Goal: Information Seeking & Learning: Find specific fact

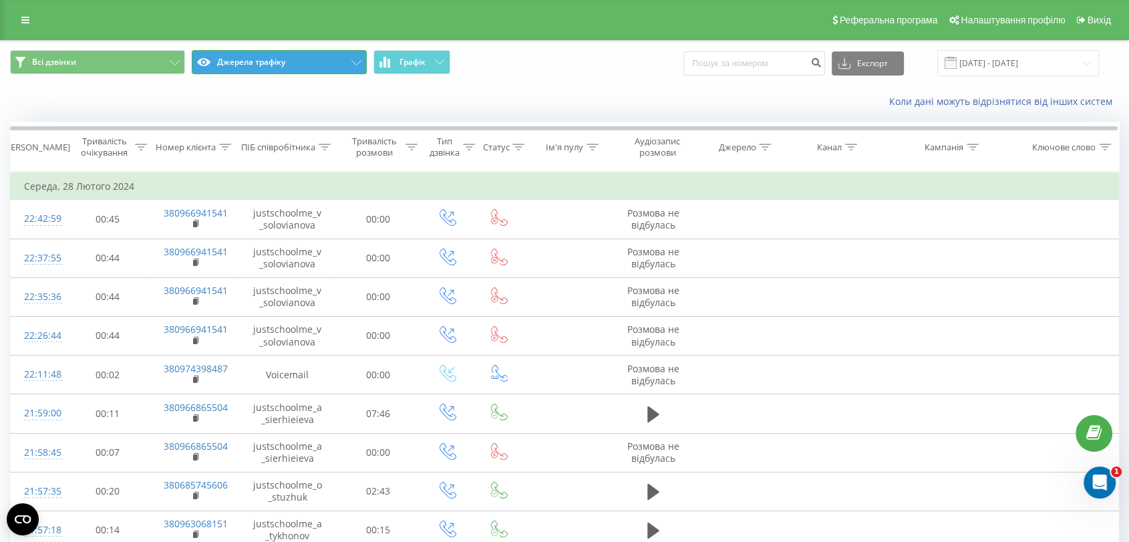
click at [287, 65] on button "Джерела трафіку" at bounding box center [279, 62] width 175 height 24
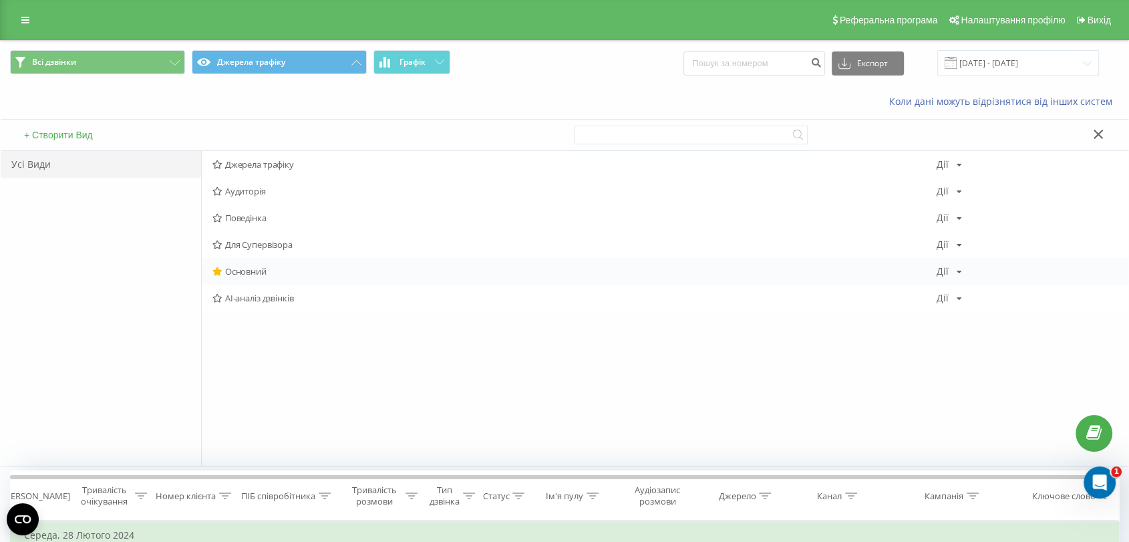
click at [268, 272] on span "Основний" at bounding box center [574, 270] width 724 height 9
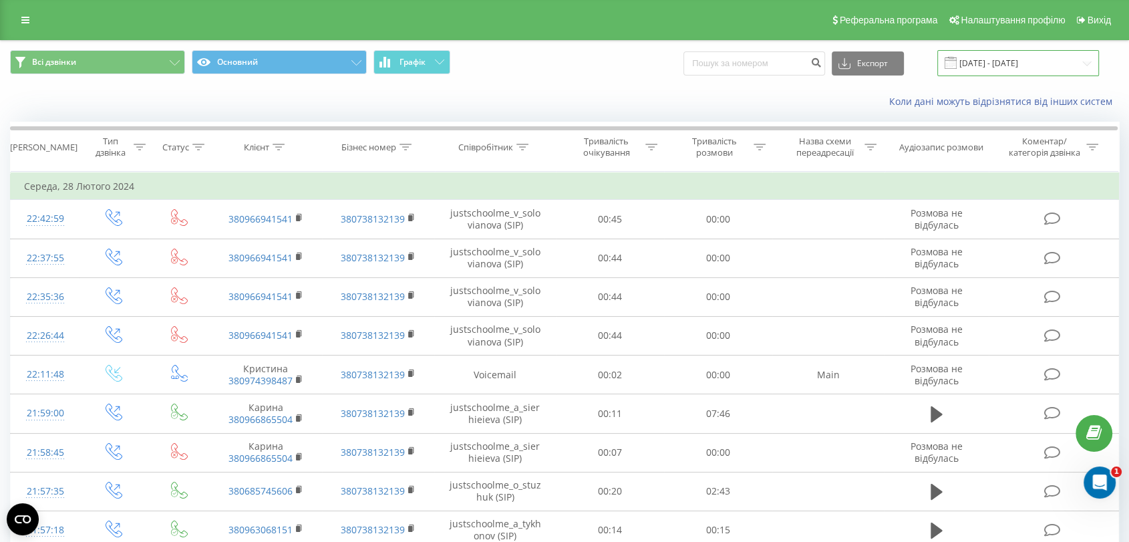
click at [1052, 60] on input "[DATE] - [DATE]" at bounding box center [1018, 63] width 162 height 26
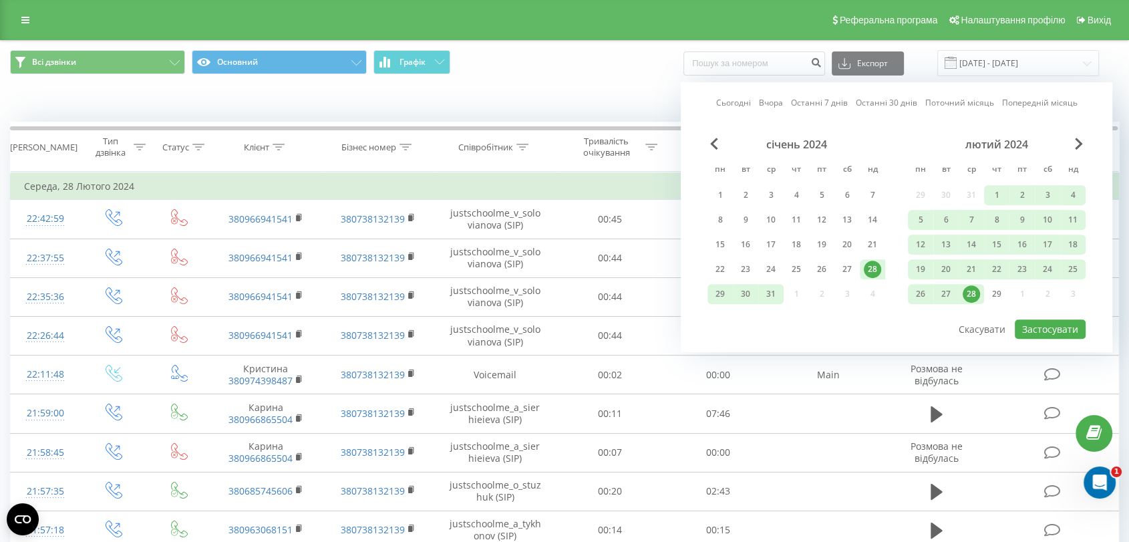
click at [783, 100] on link "Вчора" at bounding box center [771, 103] width 24 height 13
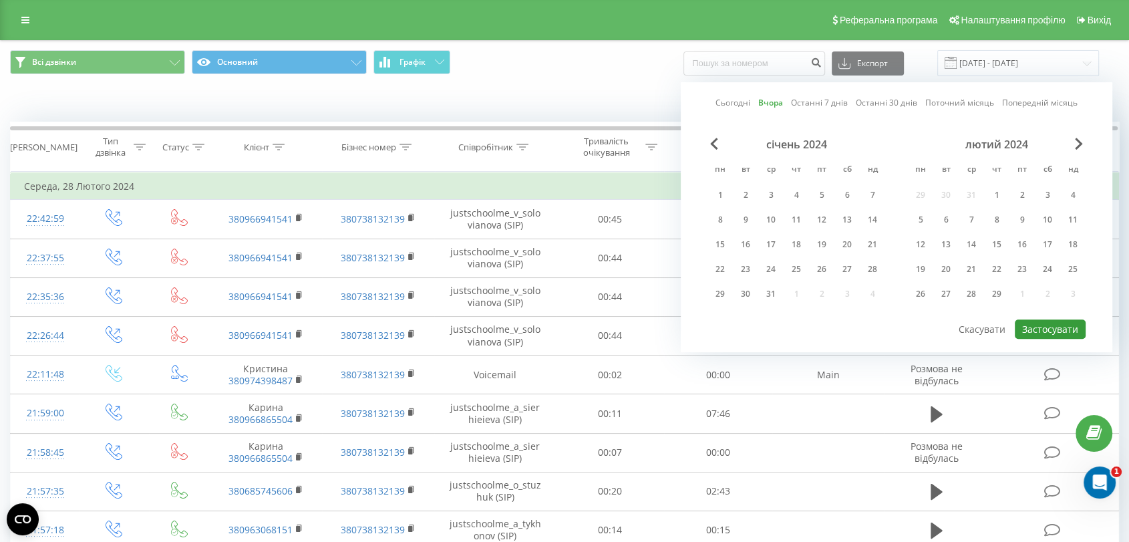
click at [1072, 326] on button "Застосувати" at bounding box center [1049, 328] width 71 height 19
type input "[DATE] - [DATE]"
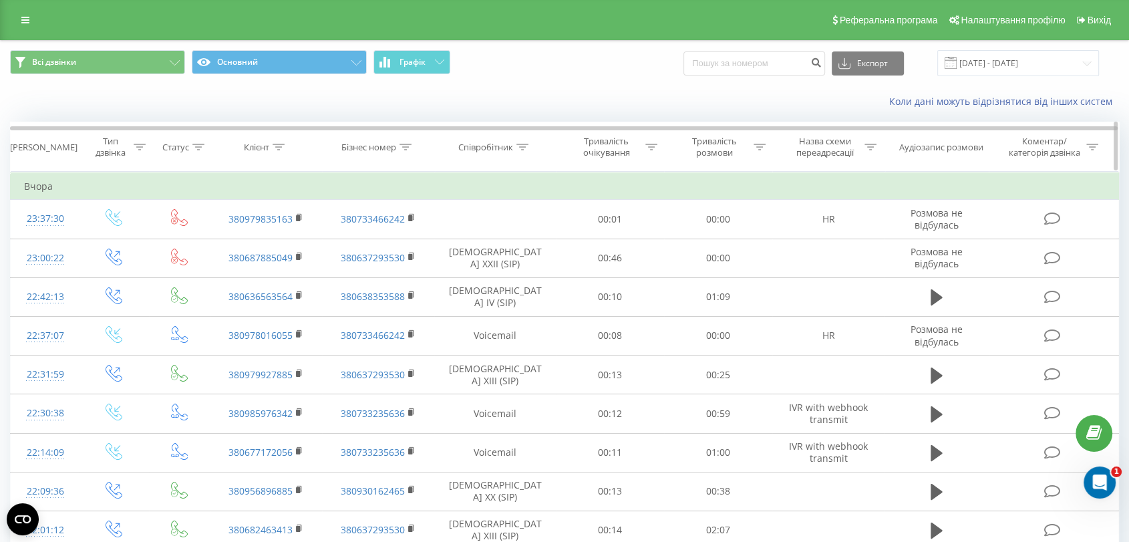
click at [410, 148] on icon at bounding box center [405, 147] width 12 height 7
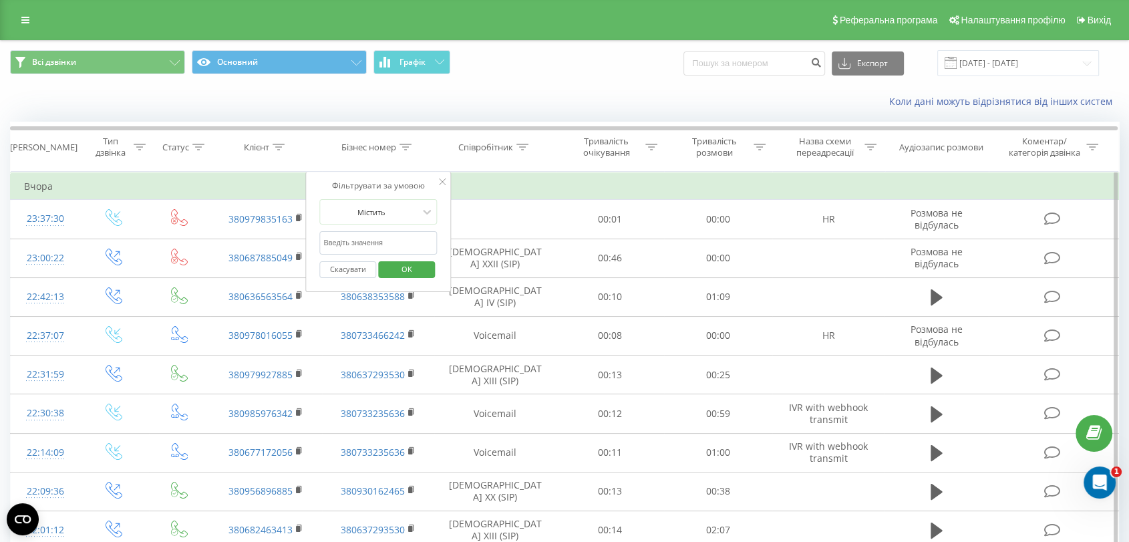
click at [393, 242] on input "text" at bounding box center [378, 242] width 118 height 23
paste input "justschoolme_f19_1_s_zloba"
type input "justschoolme_f19_1_s_zloba"
click button "OK" at bounding box center [406, 269] width 57 height 17
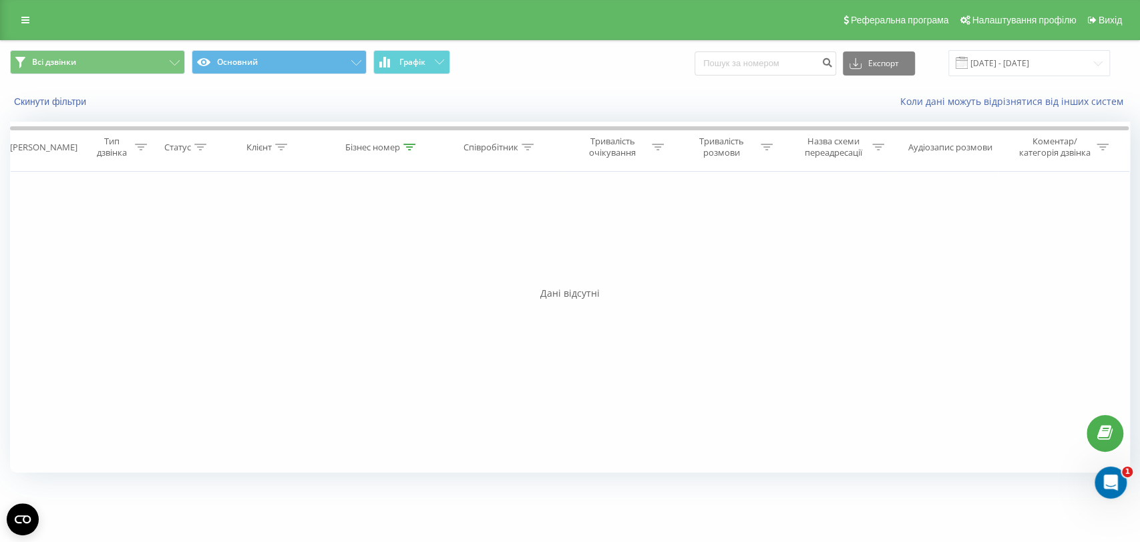
click at [998, 77] on div "Всі дзвінки Основний Графік Експорт .csv .xls .xlsx [DATE] - [DATE]" at bounding box center [570, 63] width 1139 height 45
click at [998, 73] on input "[DATE] - [DATE]" at bounding box center [1029, 63] width 162 height 26
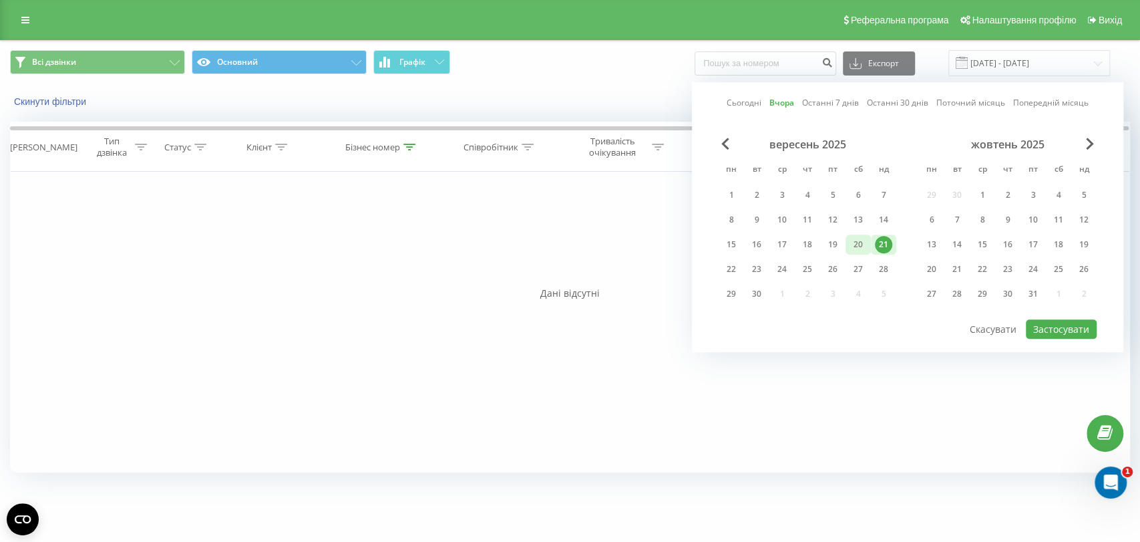
click at [855, 238] on div "20" at bounding box center [857, 244] width 17 height 17
click at [1082, 335] on div "Сьогодні Вчора Останні 7 днів Останні 30 днів Поточний місяць Попередній місяць…" at bounding box center [907, 217] width 431 height 270
click at [1076, 325] on button "Застосувати" at bounding box center [1061, 328] width 71 height 19
type input "[DATE] - [DATE]"
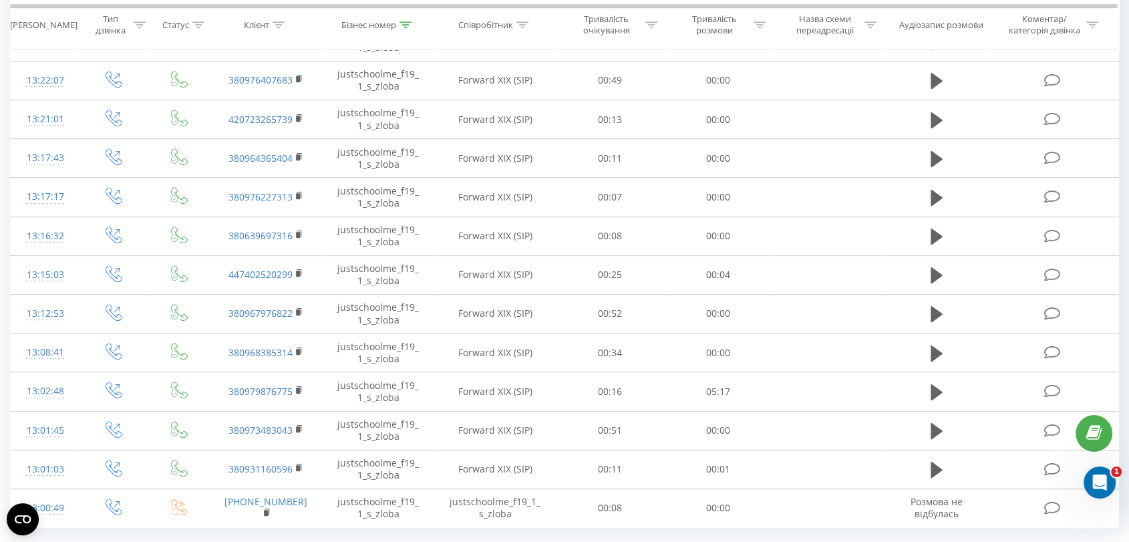
scroll to position [678, 0]
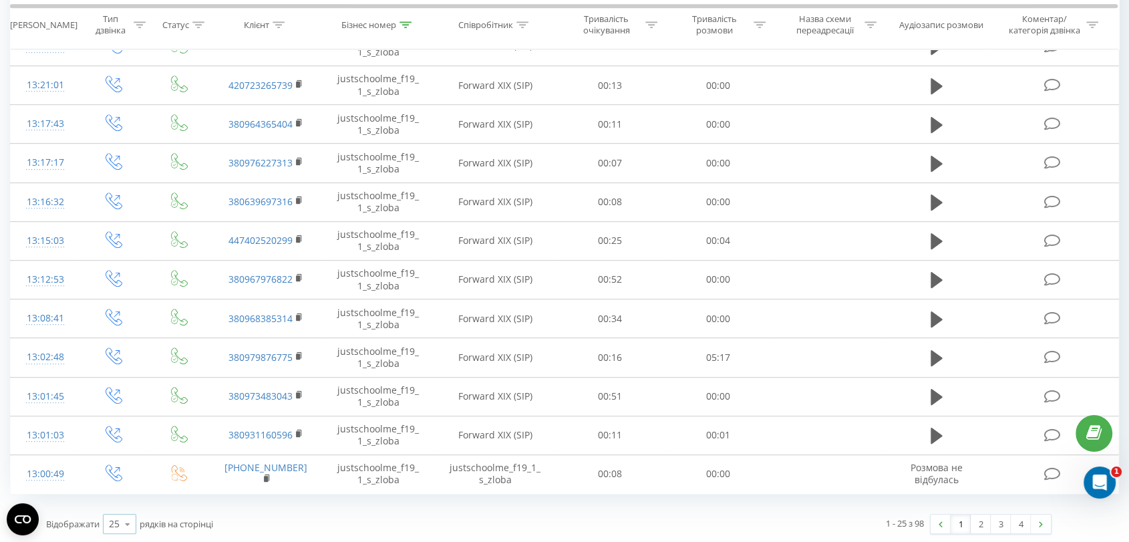
click at [118, 520] on div "25" at bounding box center [114, 523] width 11 height 13
click at [123, 449] on div "10" at bounding box center [120, 446] width 32 height 19
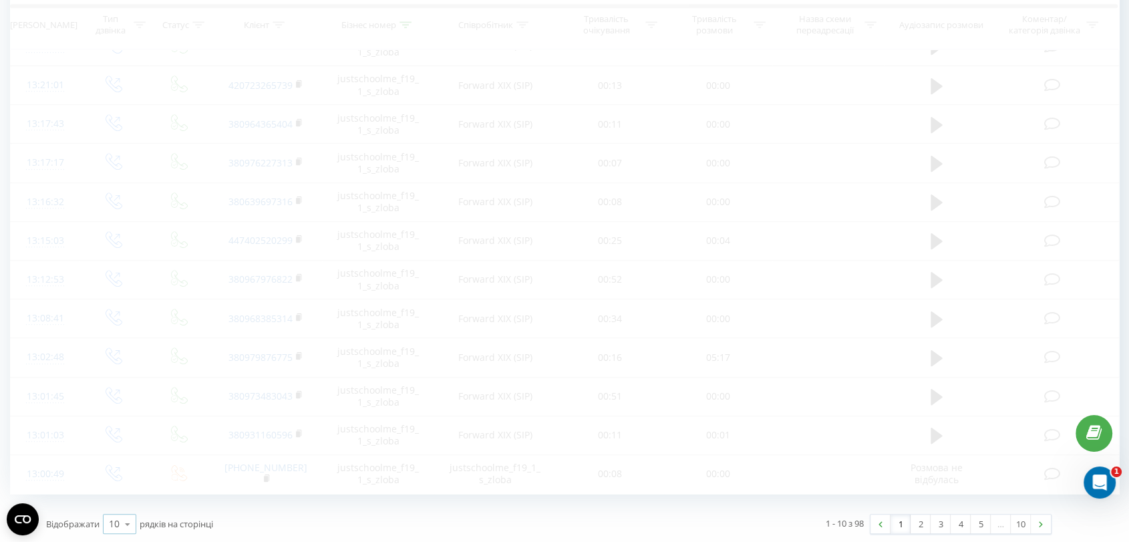
scroll to position [96, 0]
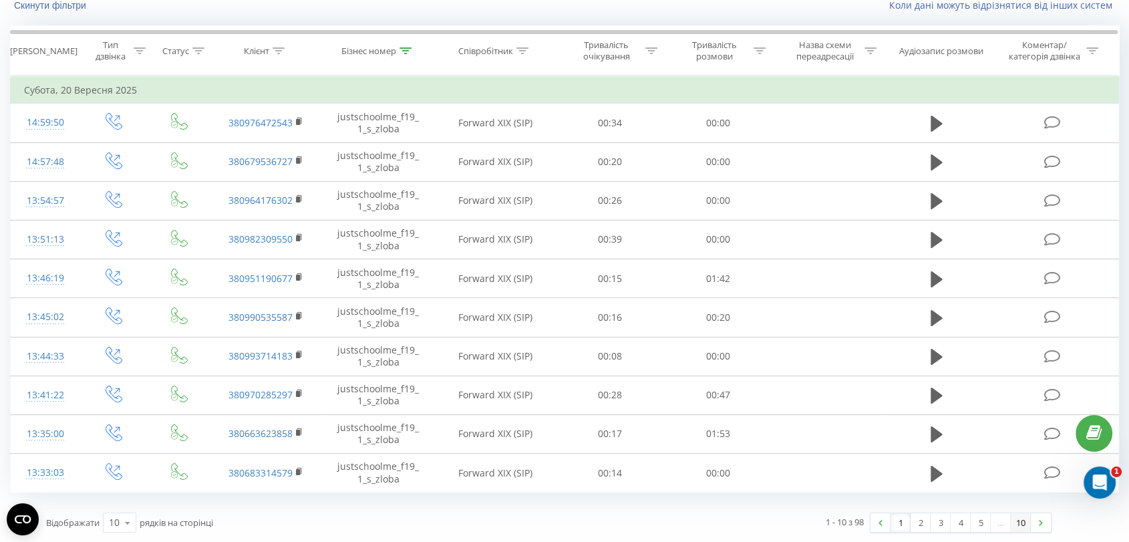
click at [1024, 522] on link "10" at bounding box center [1020, 522] width 20 height 19
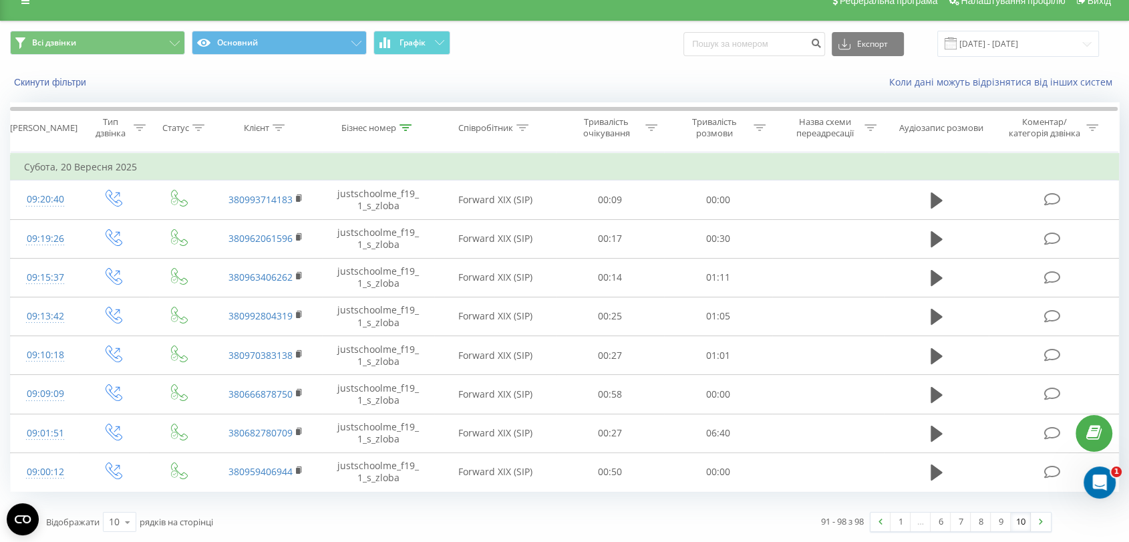
scroll to position [18, 0]
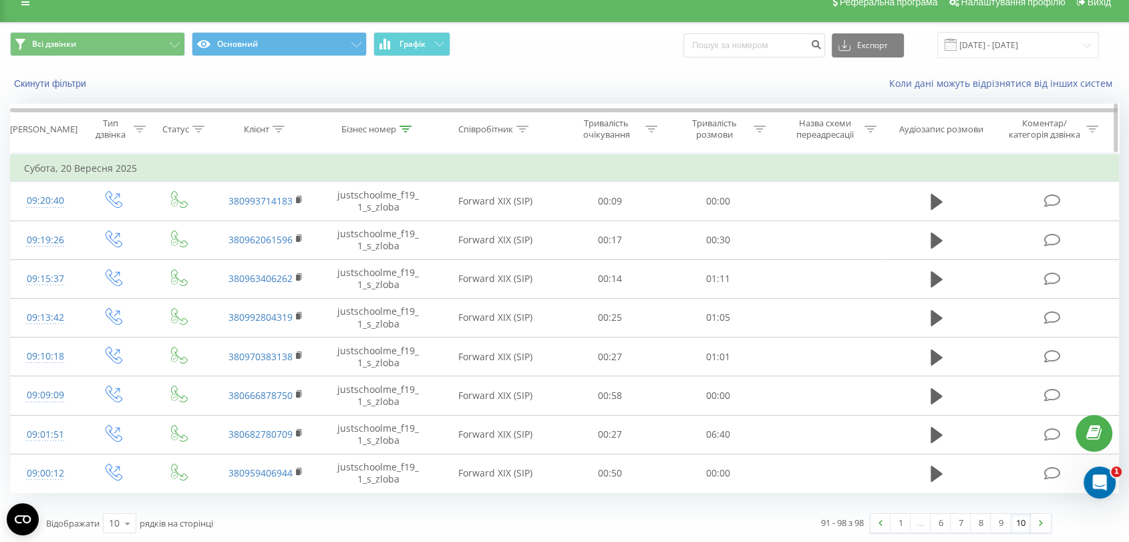
click at [407, 134] on div at bounding box center [405, 129] width 12 height 11
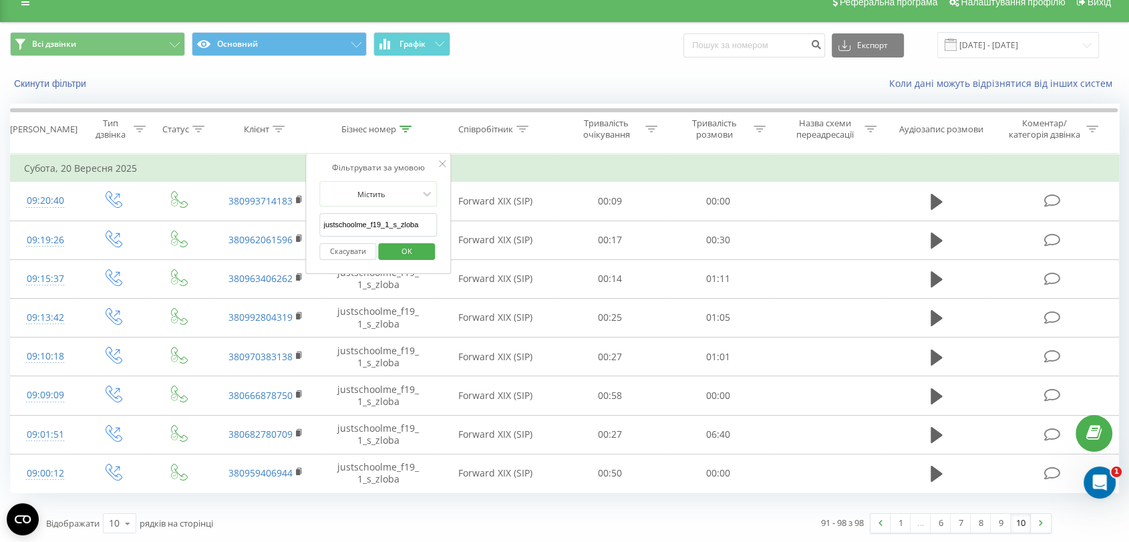
click at [413, 220] on input "justschoolme_f19_1_s_zloba" at bounding box center [378, 224] width 118 height 23
paste input "_1_v_sul"
type input "justschoolme_f1_1_v_sula"
click at [405, 252] on span "OK" at bounding box center [406, 250] width 37 height 21
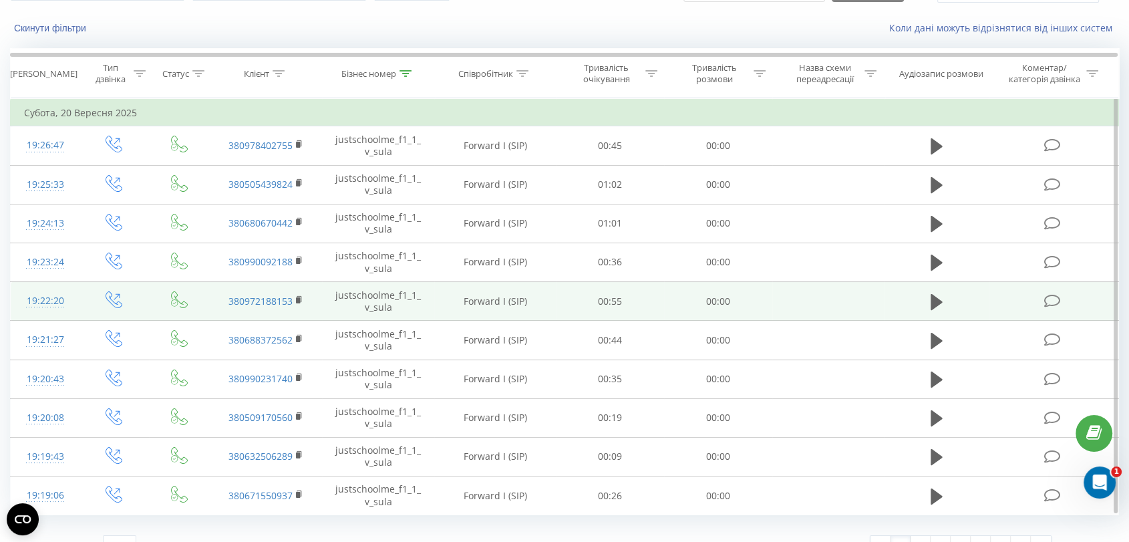
scroll to position [96, 0]
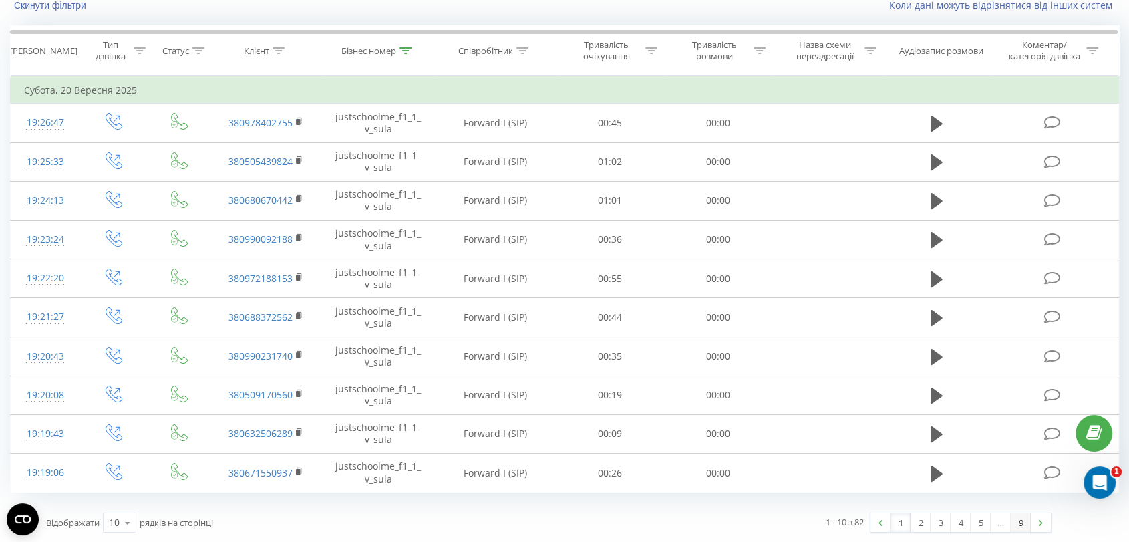
click at [1027, 518] on link "9" at bounding box center [1020, 522] width 20 height 19
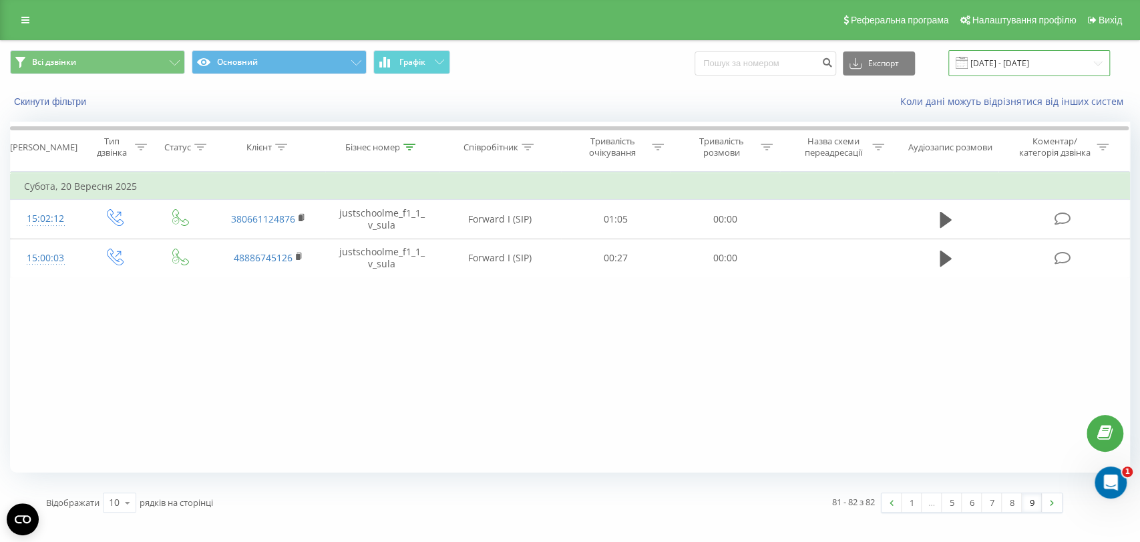
click at [977, 54] on input "[DATE] - [DATE]" at bounding box center [1029, 63] width 162 height 26
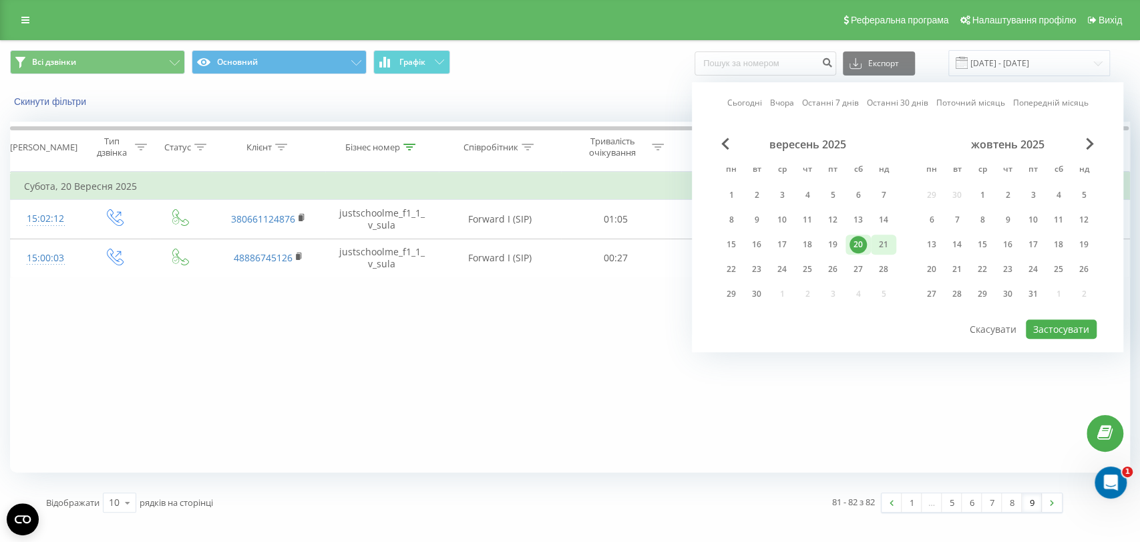
click at [878, 236] on div "21" at bounding box center [883, 244] width 17 height 17
click at [1034, 327] on button "Застосувати" at bounding box center [1061, 328] width 71 height 19
type input "[DATE] - [DATE]"
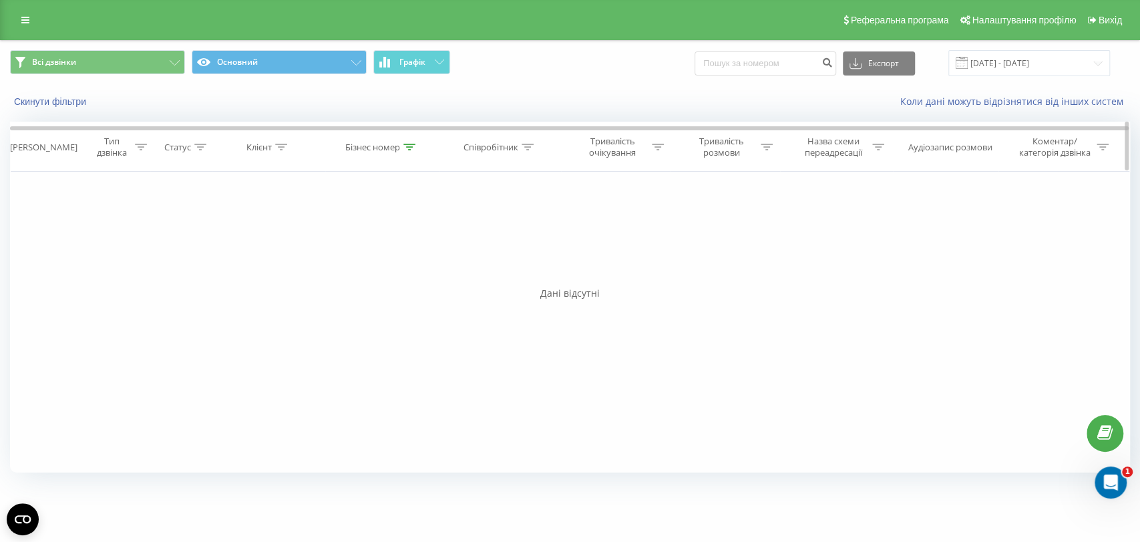
click at [395, 142] on div "Бізнес номер" at bounding box center [372, 147] width 55 height 11
click at [395, 244] on input "justschoolme_f1_1_v_sula" at bounding box center [382, 242] width 118 height 23
paste input "1_1_v_dubovyk"
type input "justschoolme_f11_1_v_dubovyk"
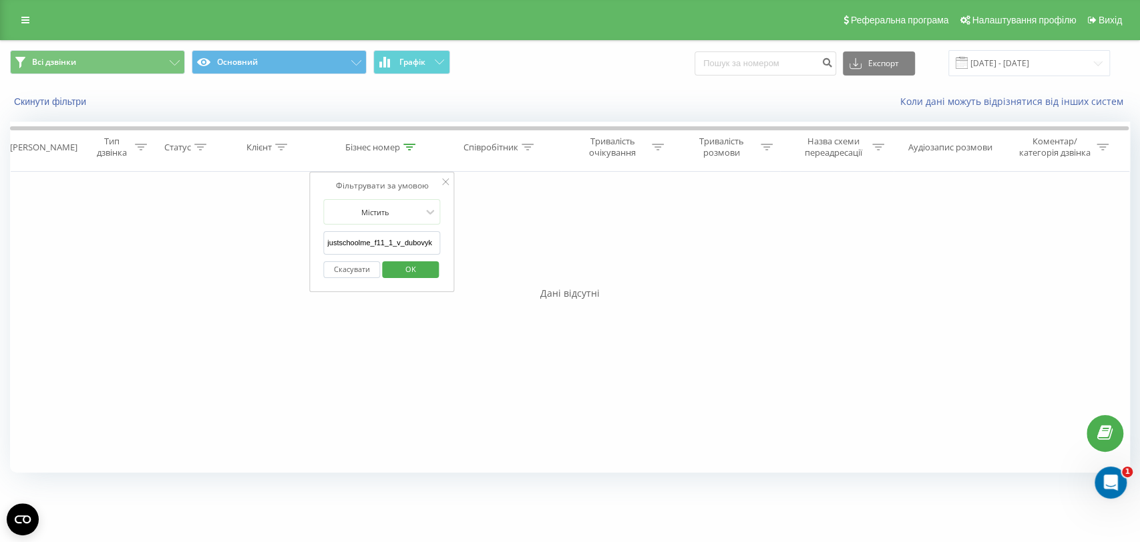
click at [436, 268] on button "OK" at bounding box center [410, 269] width 57 height 17
click at [976, 71] on input "[DATE] - [DATE]" at bounding box center [1029, 63] width 162 height 26
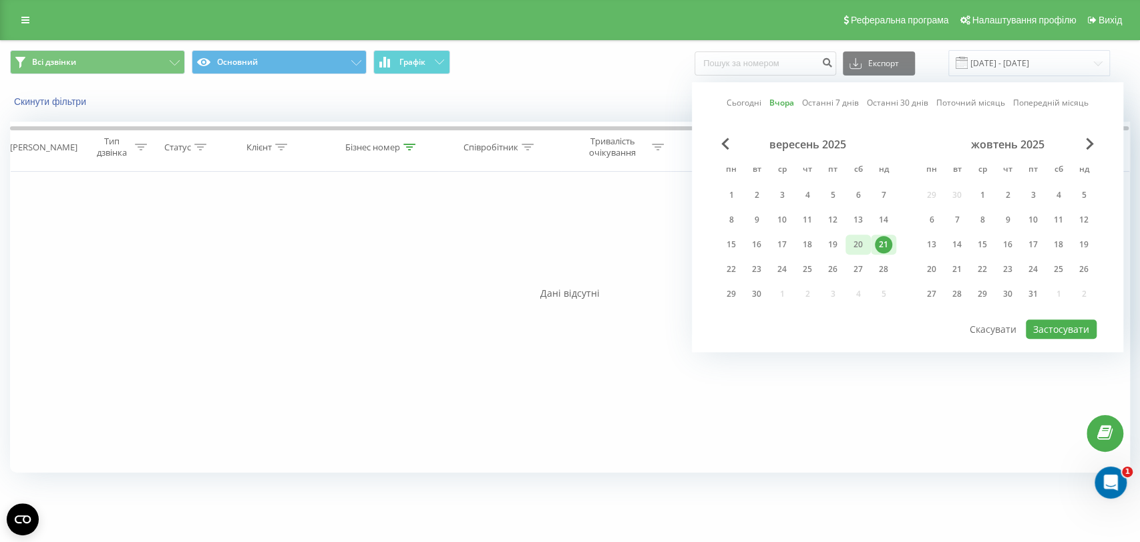
click at [862, 236] on div "20" at bounding box center [857, 244] width 17 height 17
click at [1054, 329] on button "Застосувати" at bounding box center [1061, 328] width 71 height 19
type input "[DATE] - [DATE]"
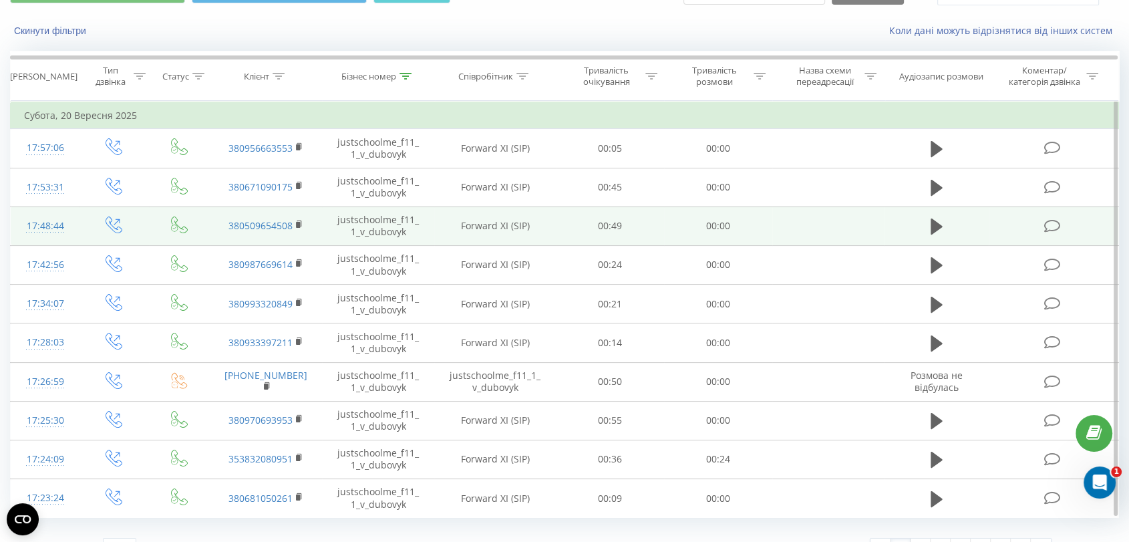
scroll to position [96, 0]
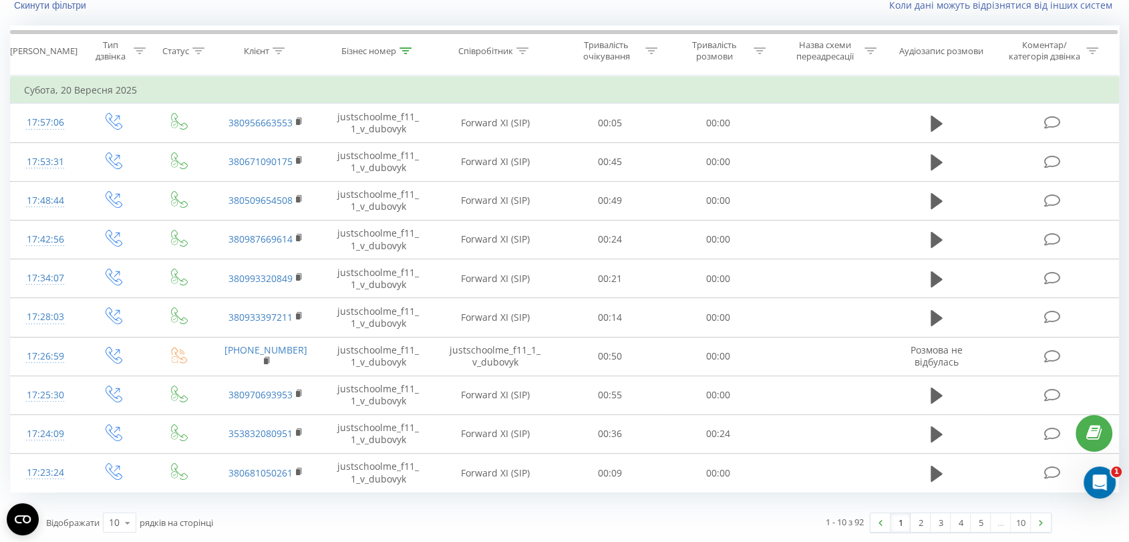
click at [1025, 521] on link "10" at bounding box center [1020, 522] width 20 height 19
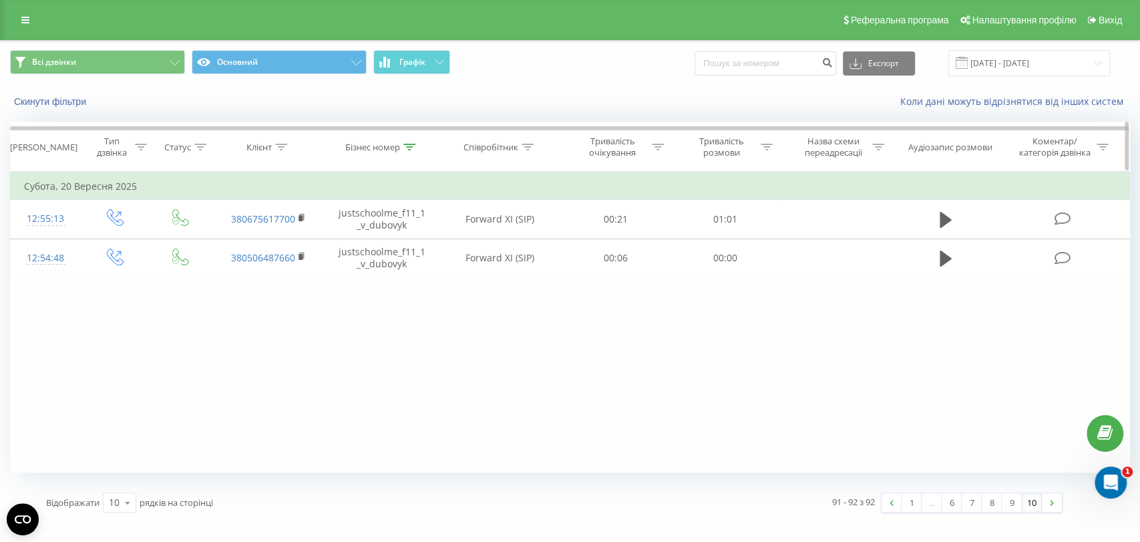
click at [409, 149] on icon at bounding box center [409, 147] width 12 height 7
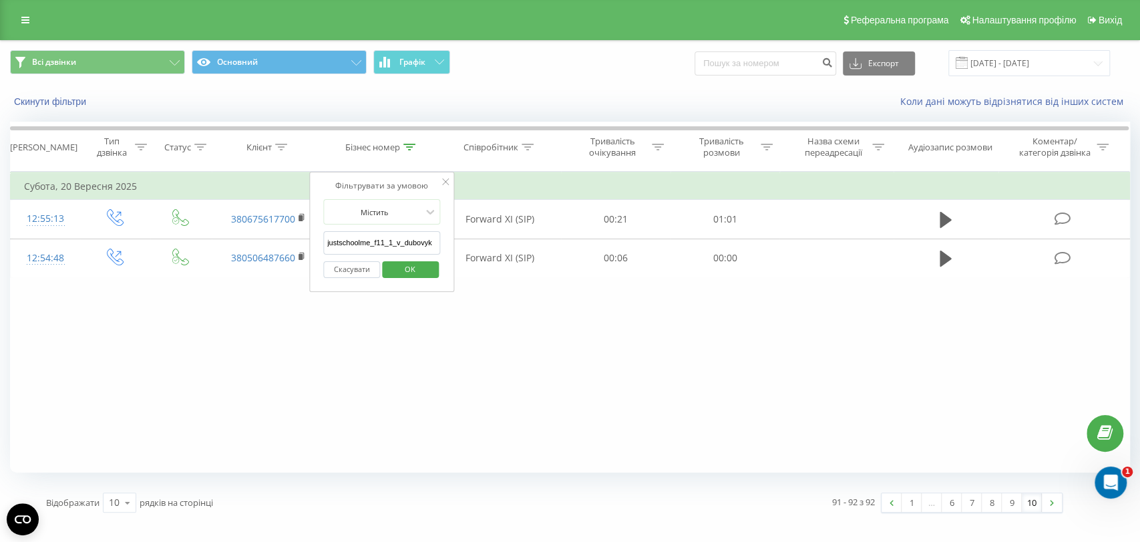
click at [410, 250] on input "justschoolme_f11_1_v_dubovyk" at bounding box center [382, 242] width 118 height 23
click at [410, 242] on input "justschoolme_f11_1_v_dubovyk" at bounding box center [382, 242] width 118 height 23
click at [409, 242] on input "justschoolme_f11_1_v_dubovyk" at bounding box center [382, 242] width 118 height 23
paste input "3_3_a_tykhonenko"
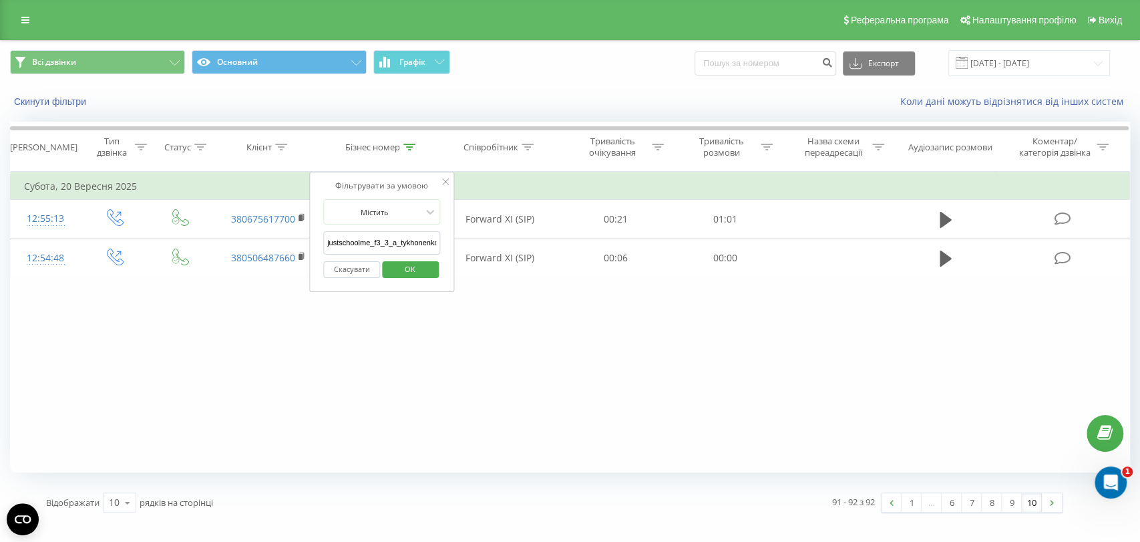
scroll to position [0, 1]
type input "justschoolme_f3_3_a_tykhonenko"
click at [415, 255] on div "Скасувати OK" at bounding box center [382, 269] width 118 height 30
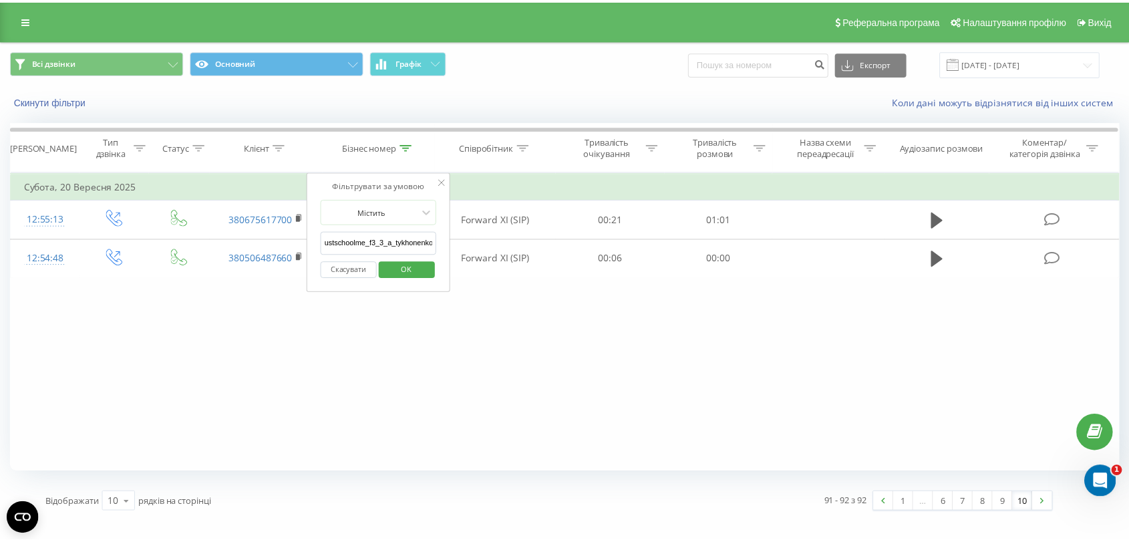
scroll to position [0, 0]
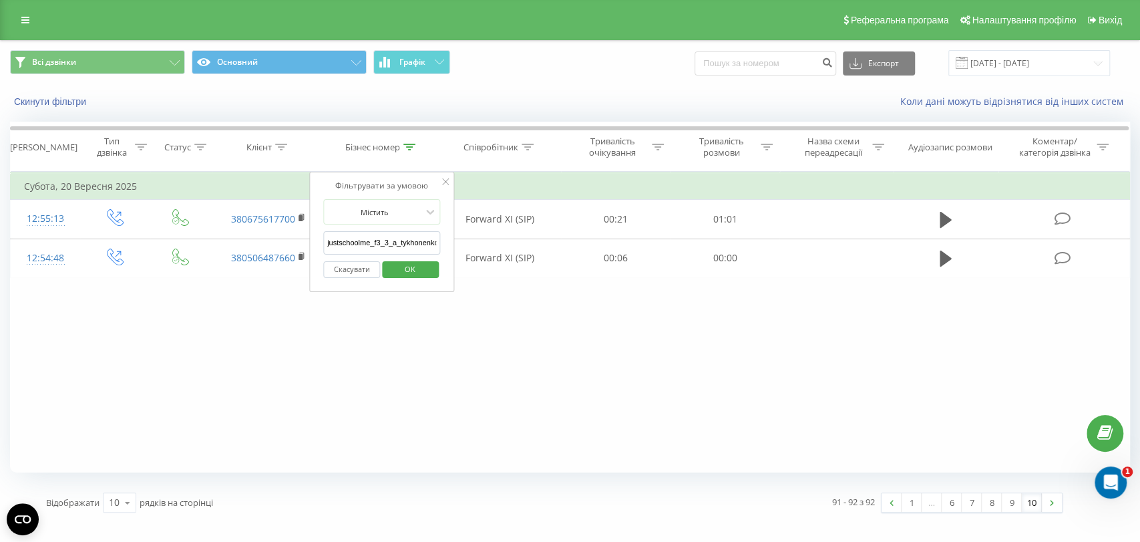
click at [417, 263] on span "OK" at bounding box center [409, 268] width 37 height 21
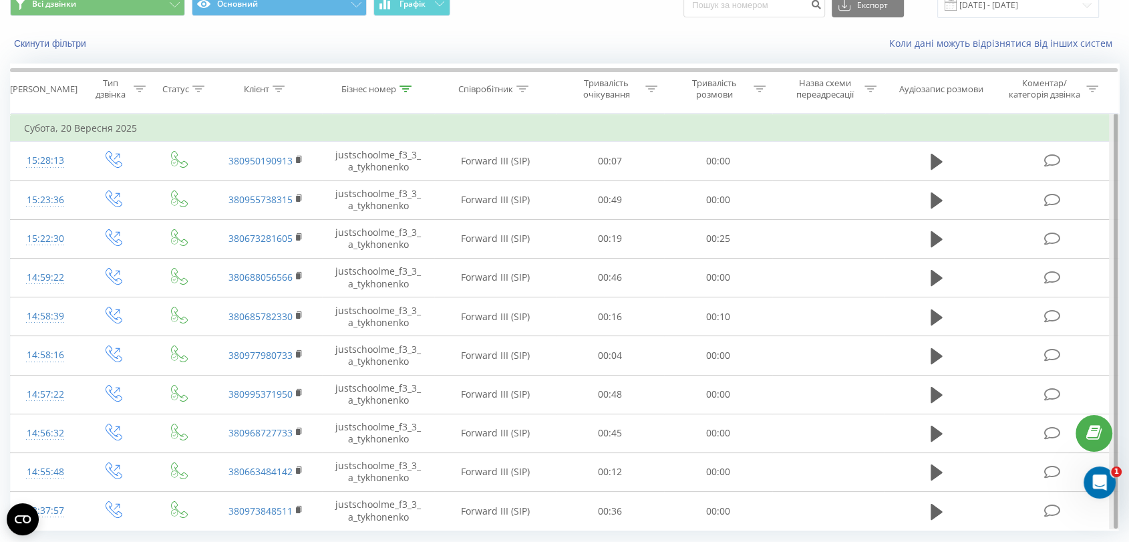
scroll to position [96, 0]
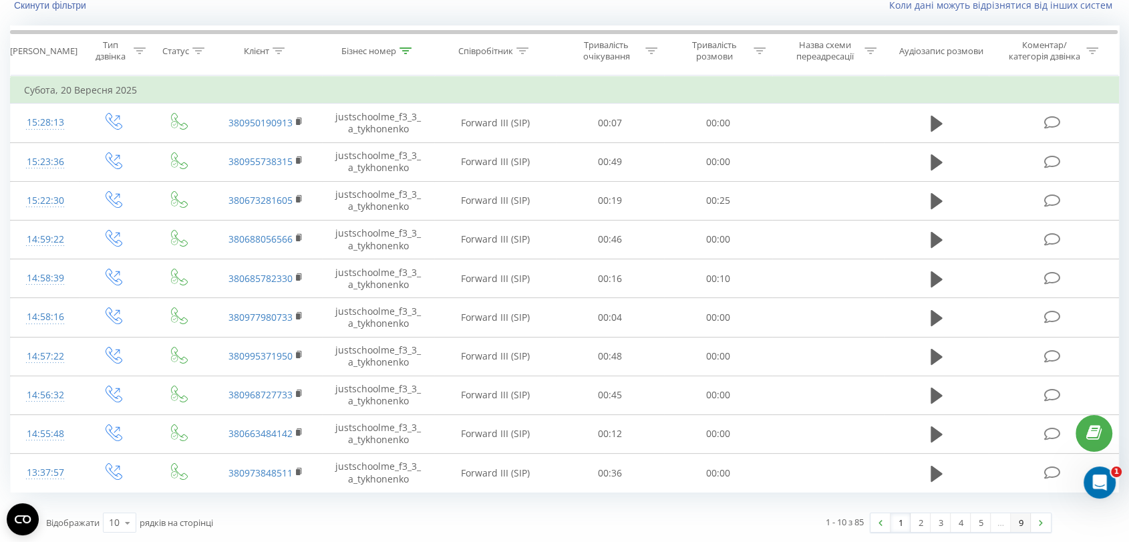
drag, startPoint x: 1023, startPoint y: 520, endPoint x: 1015, endPoint y: 513, distance: 10.4
click at [1023, 520] on link "9" at bounding box center [1020, 522] width 20 height 19
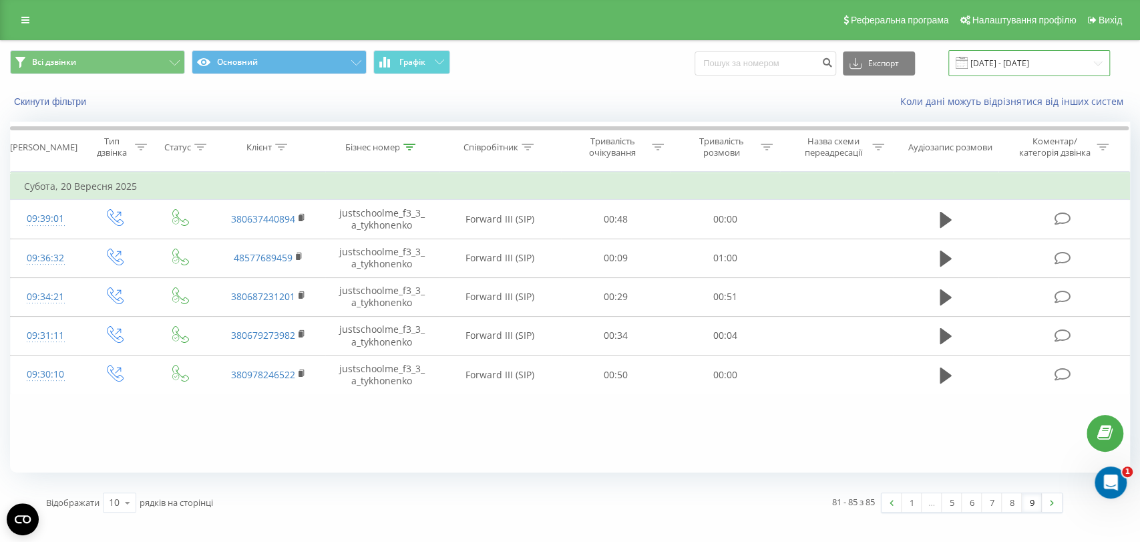
click at [1023, 61] on input "[DATE] - [DATE]" at bounding box center [1029, 63] width 162 height 26
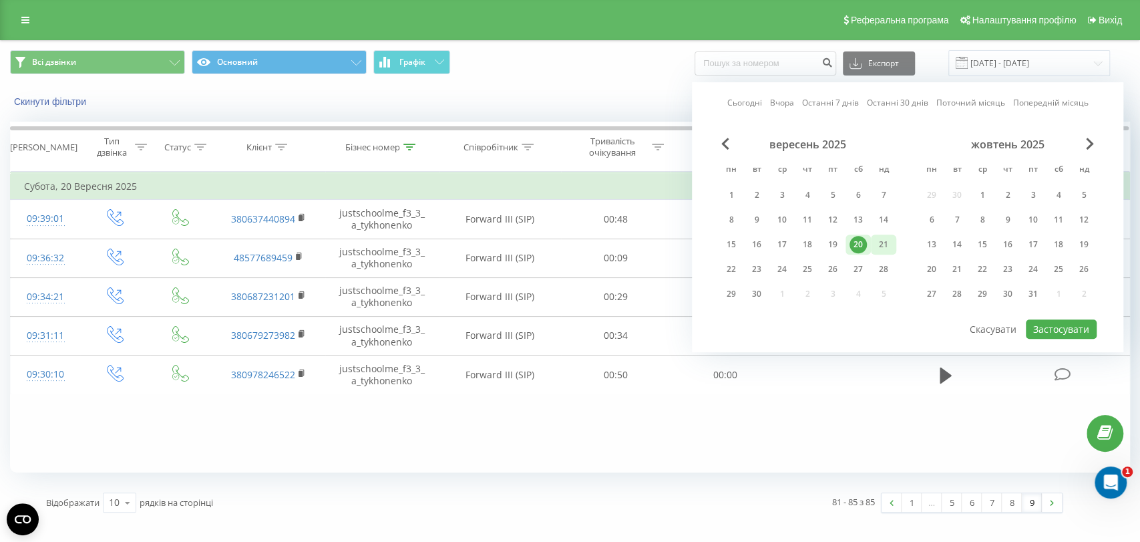
click at [878, 242] on div "21" at bounding box center [883, 244] width 17 height 17
click at [1063, 321] on button "Застосувати" at bounding box center [1061, 328] width 71 height 19
type input "[DATE] - [DATE]"
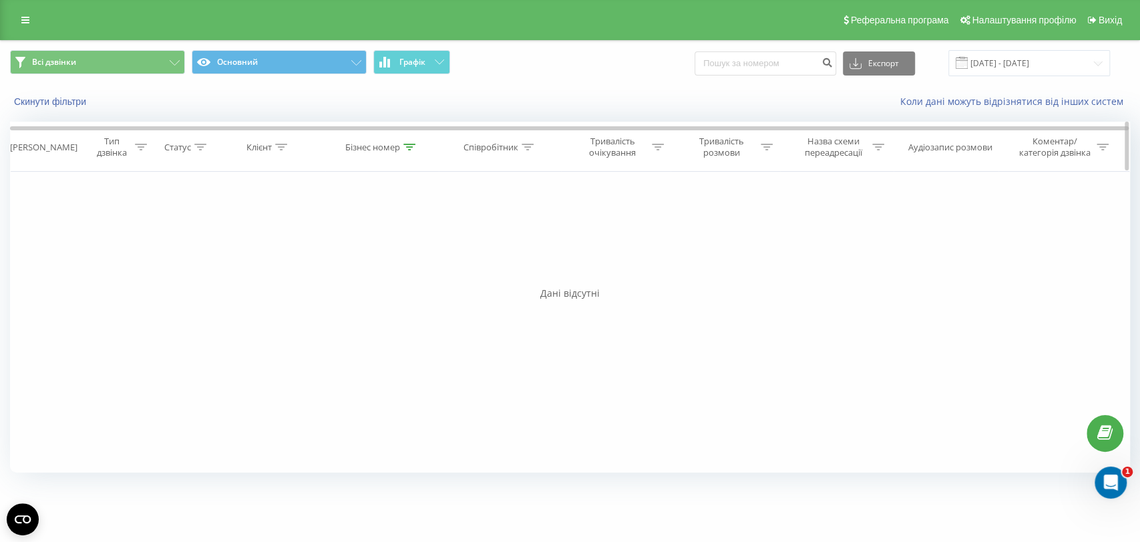
click at [415, 138] on th "Бізнес номер" at bounding box center [382, 146] width 114 height 49
click at [411, 148] on icon at bounding box center [409, 147] width 12 height 7
click at [423, 240] on input "justschoolme_f3_3_a_tykhonenko" at bounding box center [382, 242] width 118 height 23
paste input "2_t_nimets"
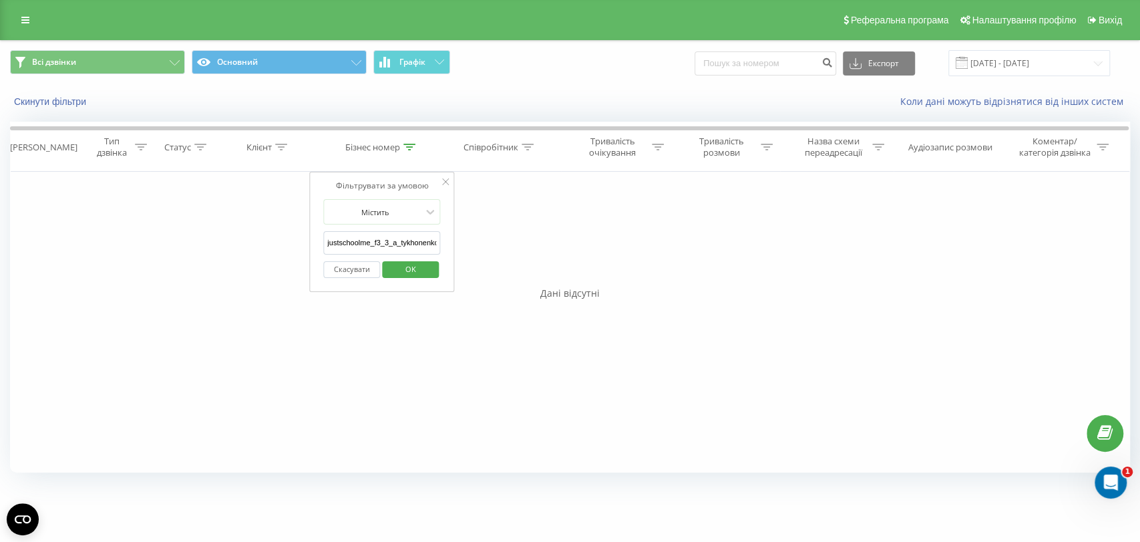
type input "justschoolme_f3_2_t_nimets"
click at [419, 268] on span "OK" at bounding box center [409, 268] width 37 height 21
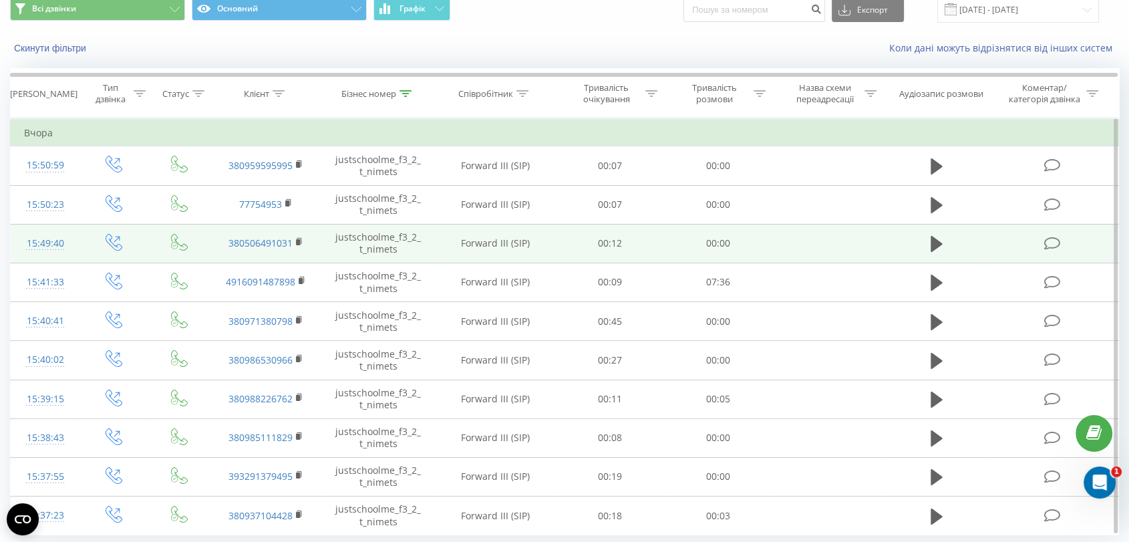
scroll to position [96, 0]
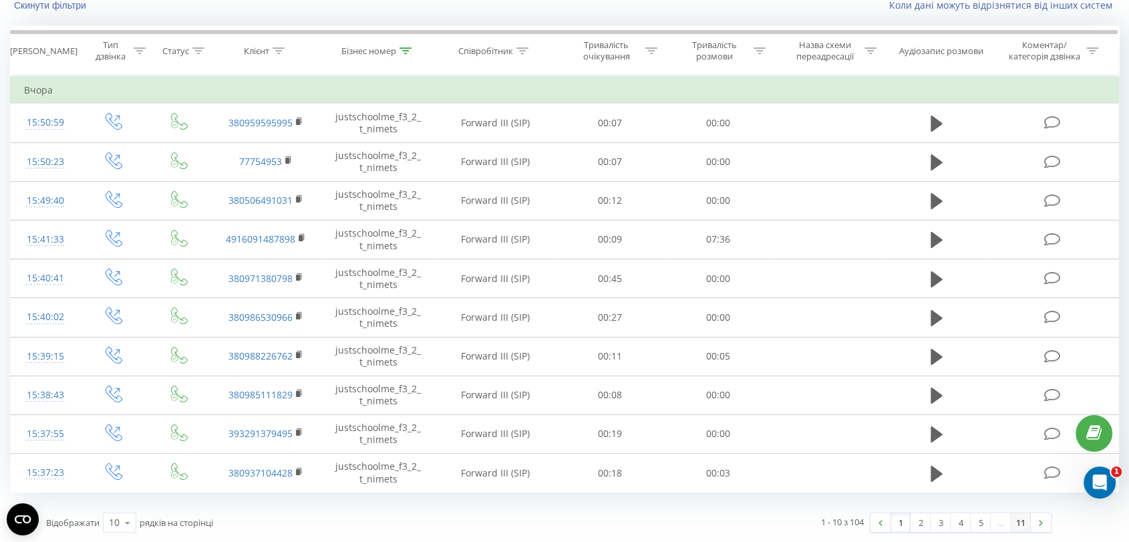
click at [1011, 520] on link "11" at bounding box center [1020, 522] width 20 height 19
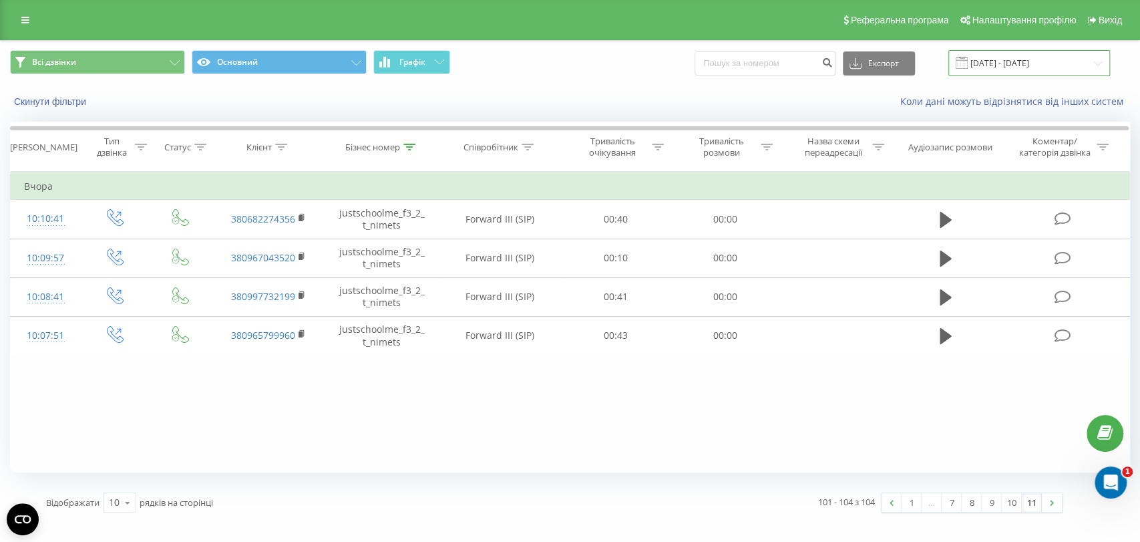
click at [1013, 59] on input "[DATE] - [DATE]" at bounding box center [1029, 63] width 162 height 26
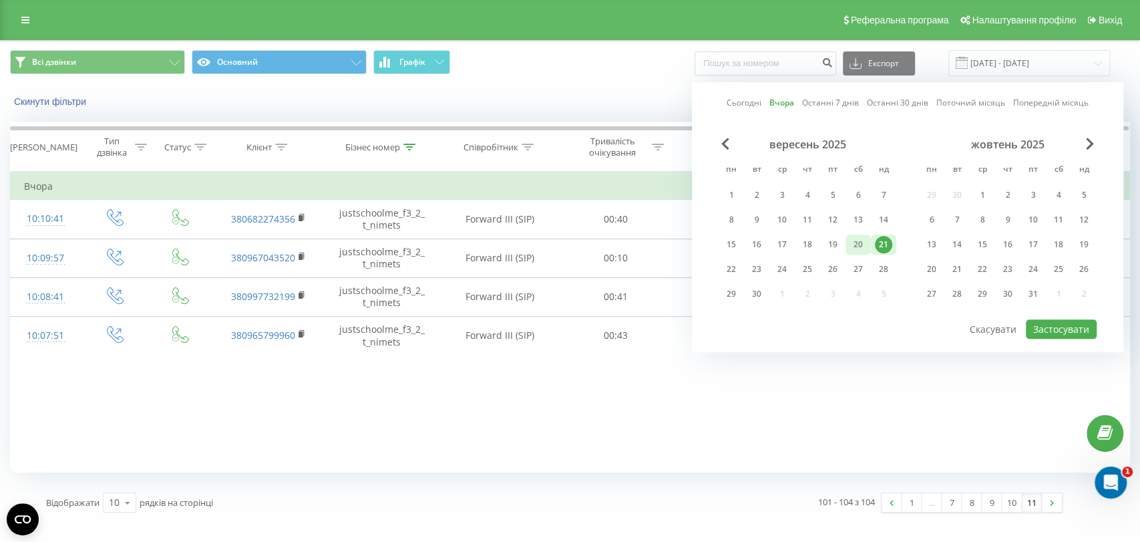
drag, startPoint x: 851, startPoint y: 242, endPoint x: 859, endPoint y: 242, distance: 8.0
click at [851, 242] on div "20" at bounding box center [857, 244] width 17 height 17
click at [1054, 321] on button "Застосувати" at bounding box center [1061, 328] width 71 height 19
type input "[DATE] - [DATE]"
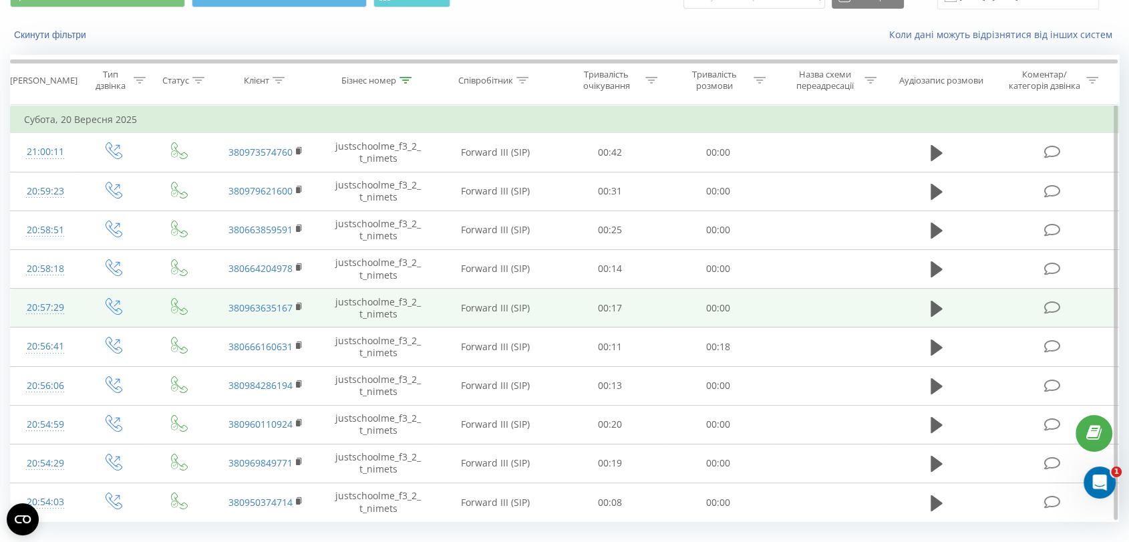
scroll to position [96, 0]
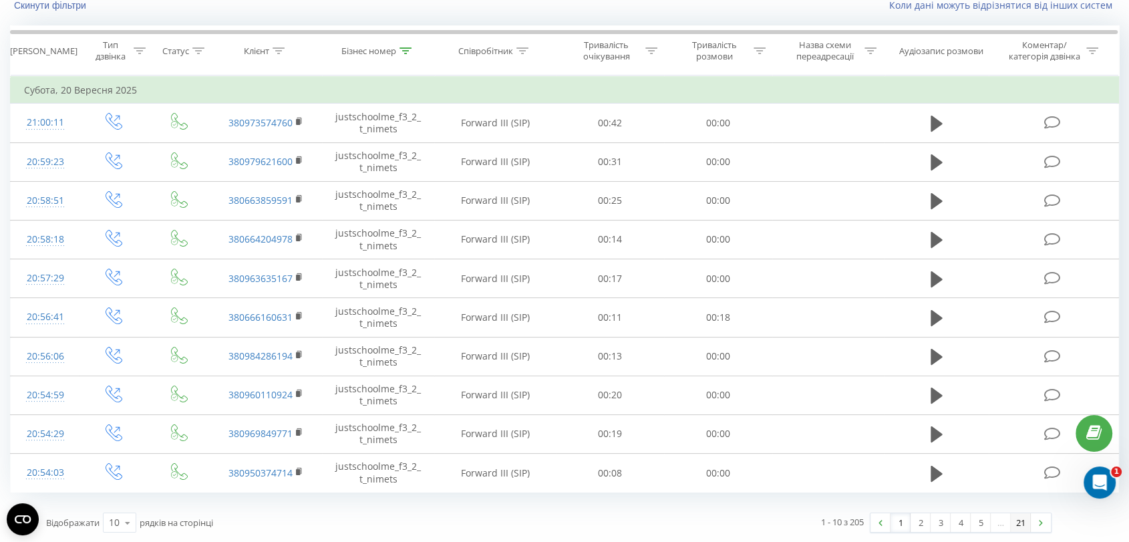
click at [1016, 519] on link "21" at bounding box center [1020, 522] width 20 height 19
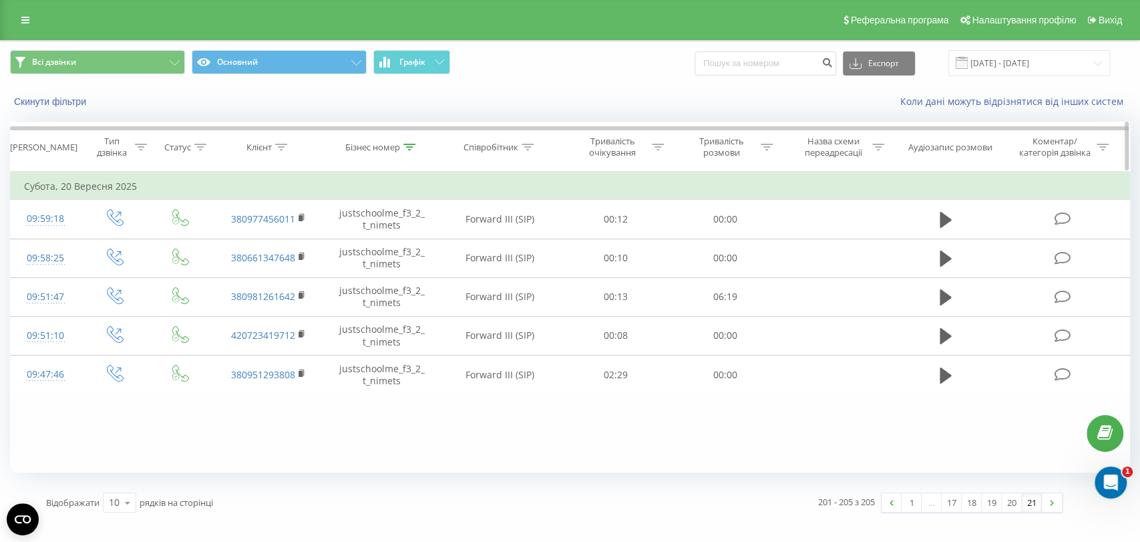
click at [404, 146] on icon at bounding box center [409, 147] width 12 height 7
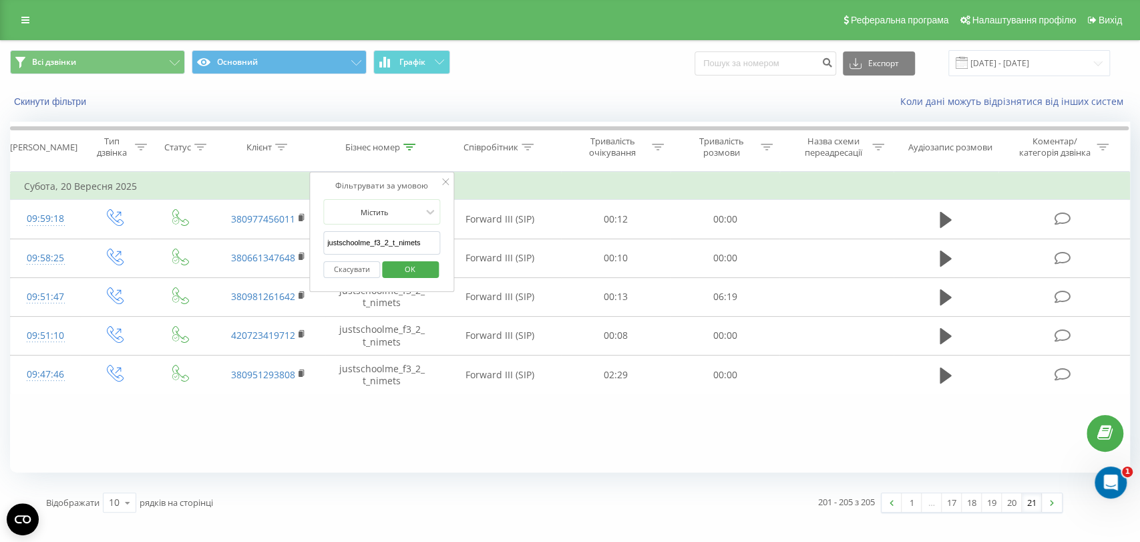
click at [419, 245] on input "justschoolme_f3_2_t_nimets" at bounding box center [382, 242] width 118 height 23
paste input "11_2_v_laskava"
type input "justschoolme_f11_2_v_laskava"
click at [421, 271] on span "OK" at bounding box center [409, 268] width 37 height 21
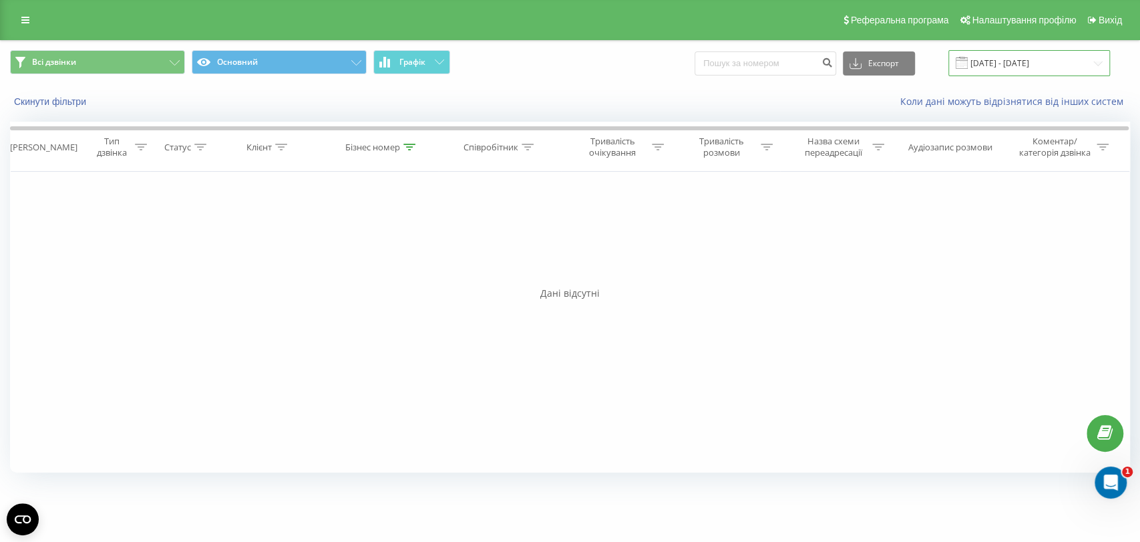
click at [984, 74] on input "[DATE] - [DATE]" at bounding box center [1029, 63] width 162 height 26
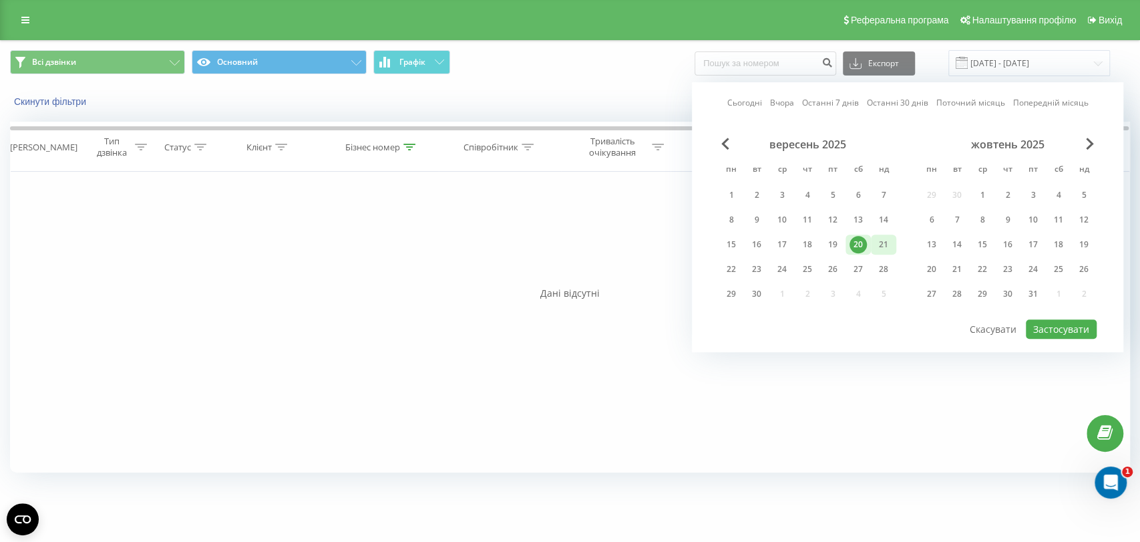
click at [876, 236] on div "21" at bounding box center [883, 244] width 17 height 17
click at [1047, 321] on button "Застосувати" at bounding box center [1061, 328] width 71 height 19
type input "[DATE] - [DATE]"
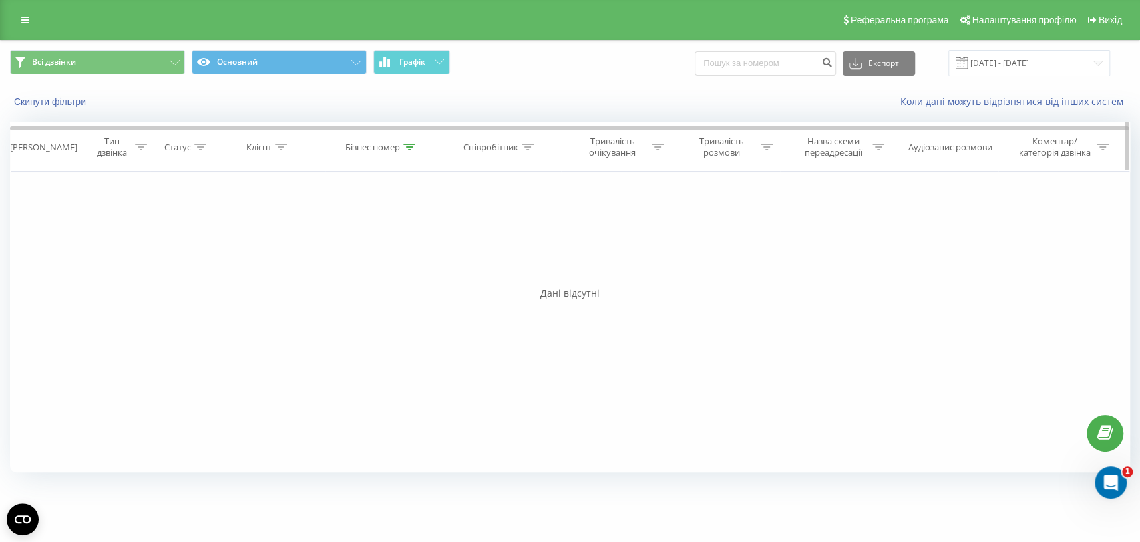
click at [403, 142] on div "Бізнес номер" at bounding box center [380, 147] width 70 height 11
click at [395, 240] on input "justschoolme_f11_2_v_laskava" at bounding box center [382, 242] width 118 height 23
paste input "7_2_v_trehub"
type input "justschoolme_f7_2_v_trehub"
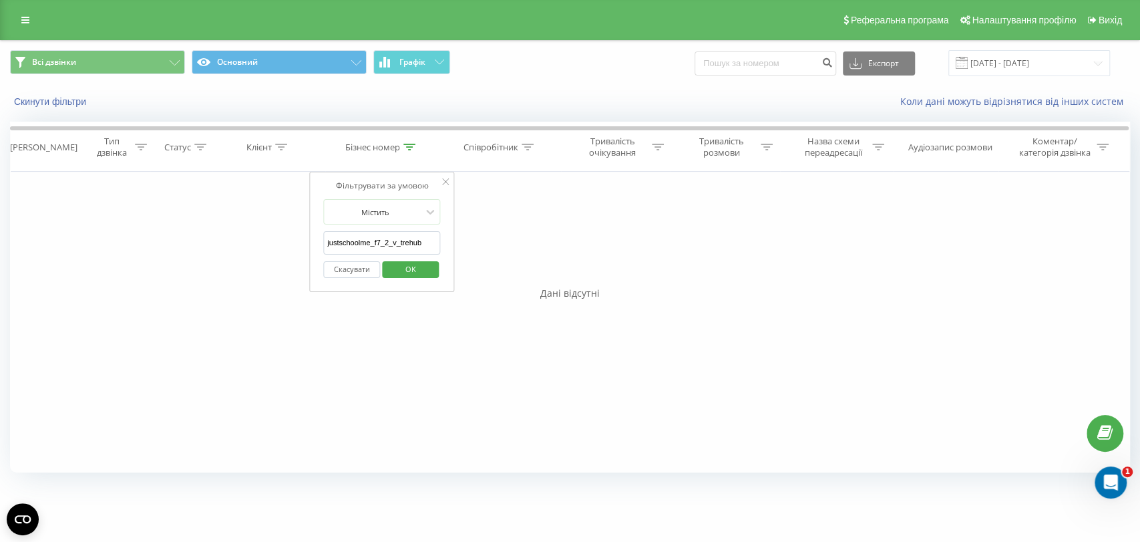
click at [417, 269] on span "OK" at bounding box center [409, 268] width 37 height 21
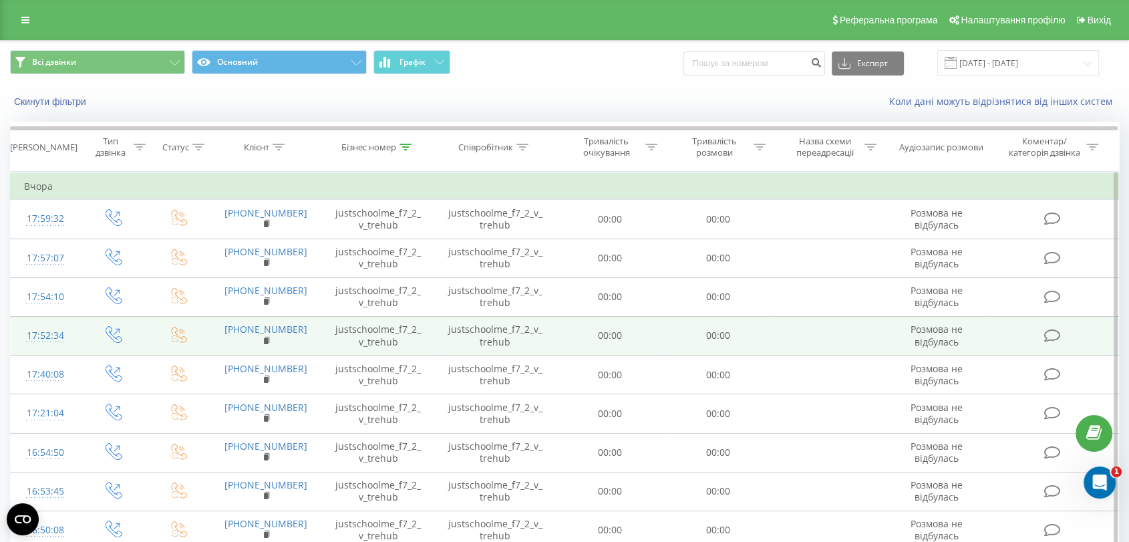
scroll to position [96, 0]
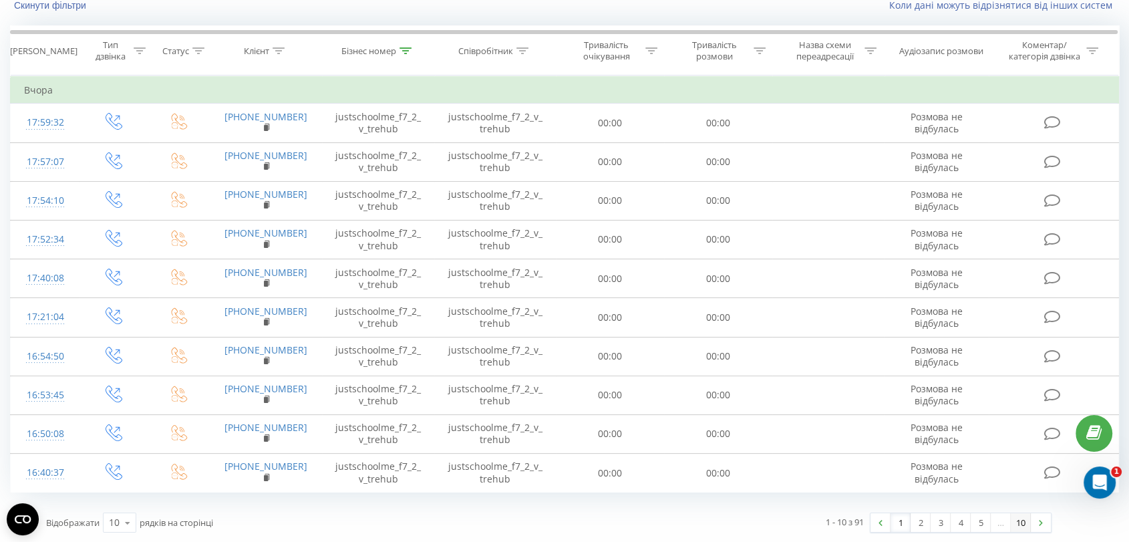
click at [1018, 518] on link "10" at bounding box center [1020, 522] width 20 height 19
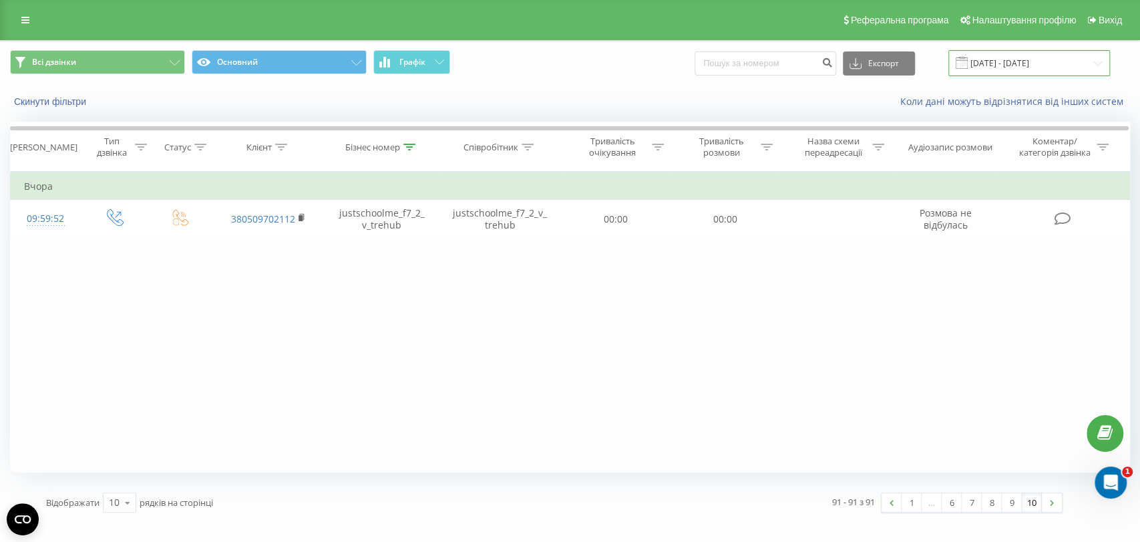
click at [1002, 65] on input "[DATE] - [DATE]" at bounding box center [1029, 63] width 162 height 26
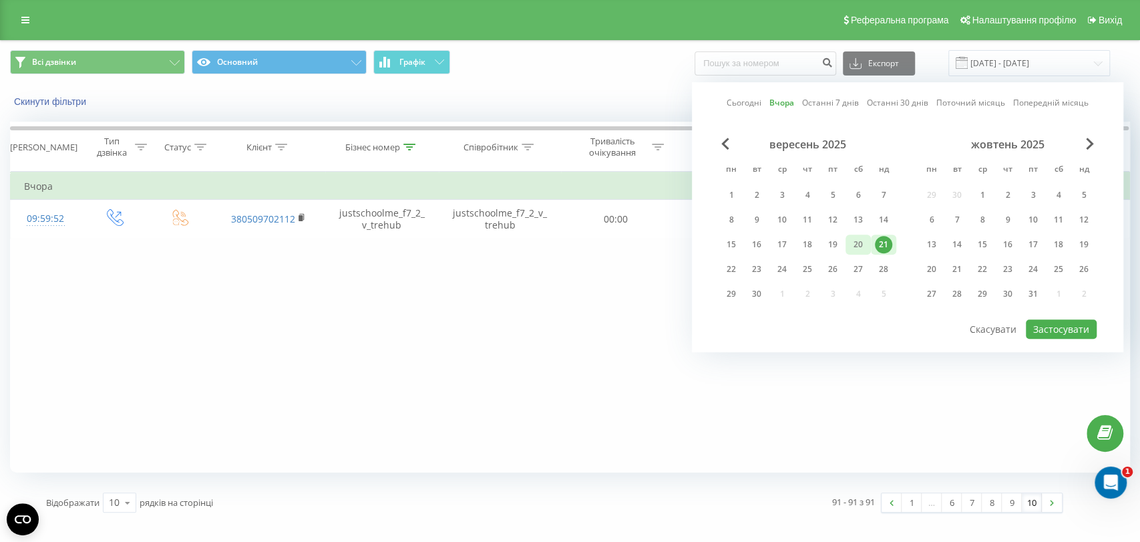
click at [859, 240] on div "20" at bounding box center [857, 244] width 17 height 17
click at [1068, 323] on button "Застосувати" at bounding box center [1061, 328] width 71 height 19
type input "[DATE] - [DATE]"
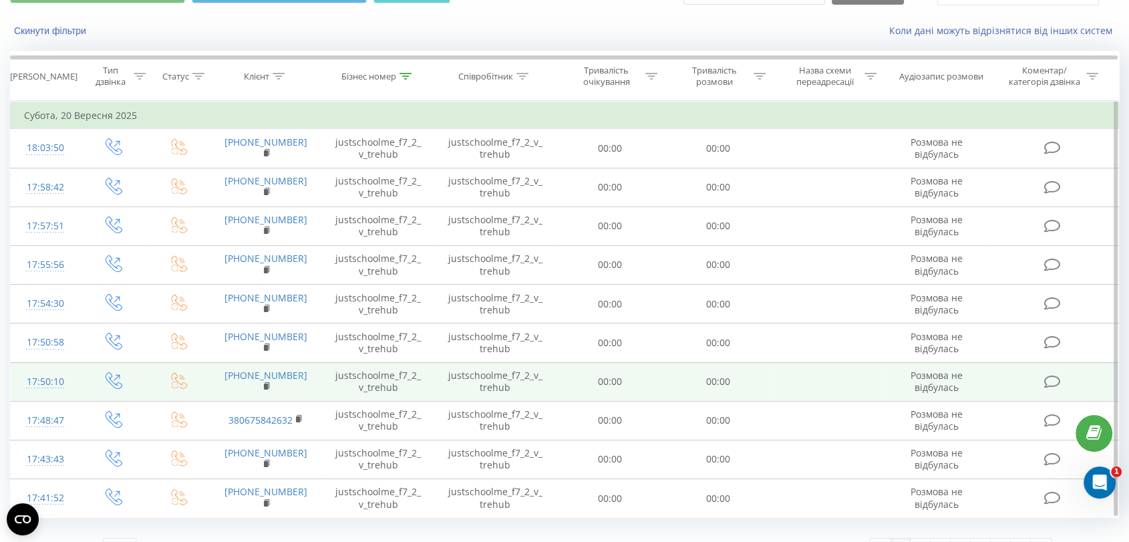
scroll to position [96, 0]
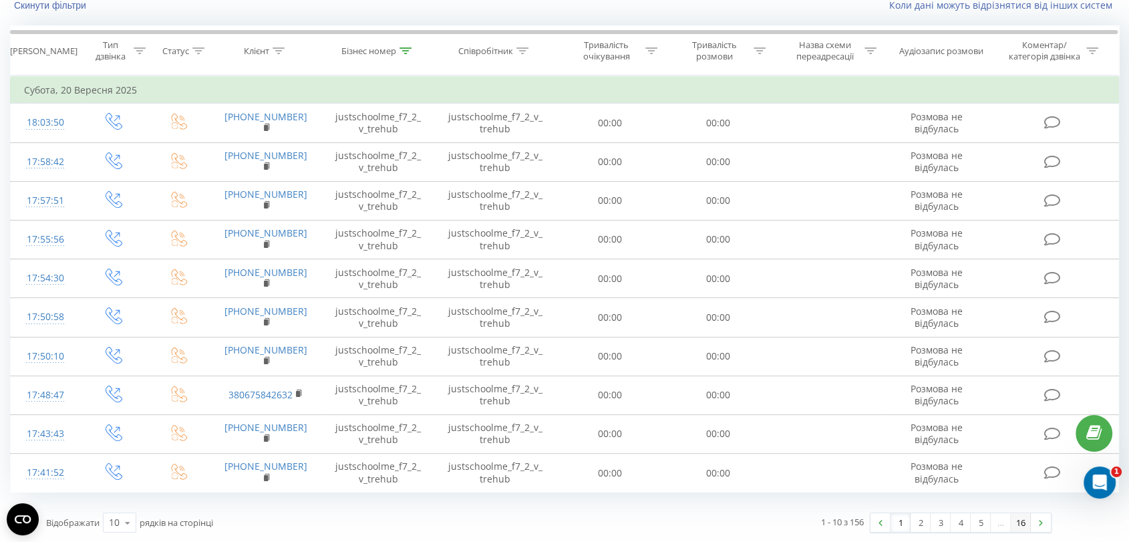
click at [1019, 516] on link "16" at bounding box center [1020, 522] width 20 height 19
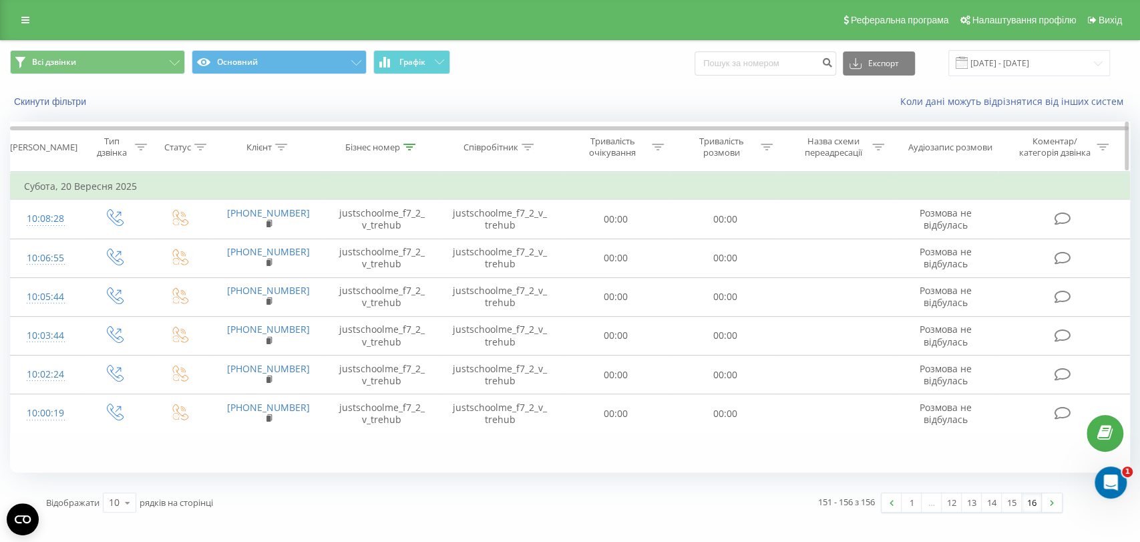
click at [392, 156] on th "Бізнес номер" at bounding box center [382, 146] width 114 height 49
click at [411, 151] on div at bounding box center [409, 147] width 12 height 11
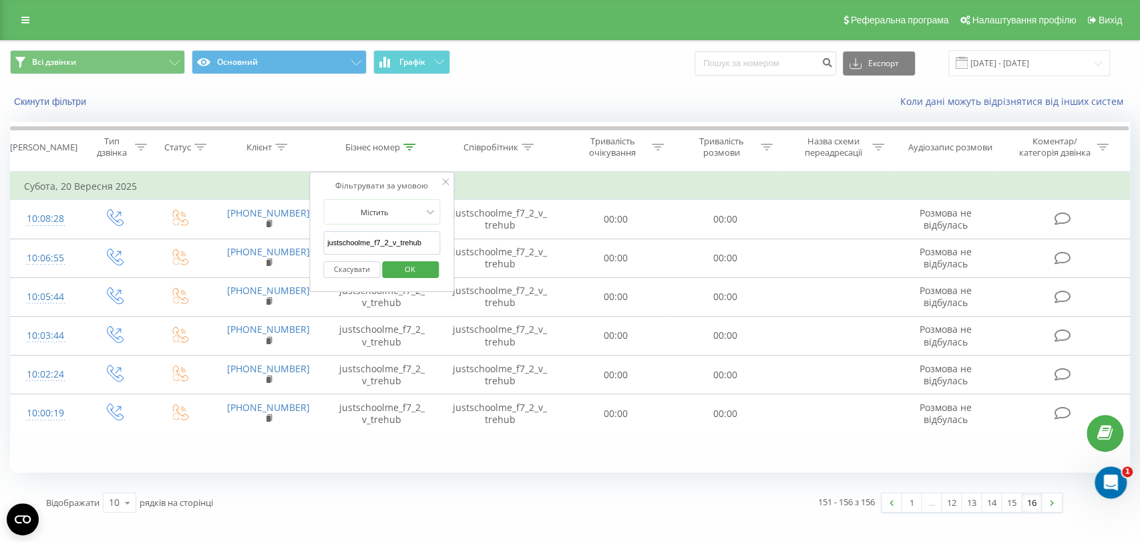
click at [407, 236] on input "justschoolme_f7_2_v_trehub" at bounding box center [382, 242] width 118 height 23
paste input "8_2_t_horodenko"
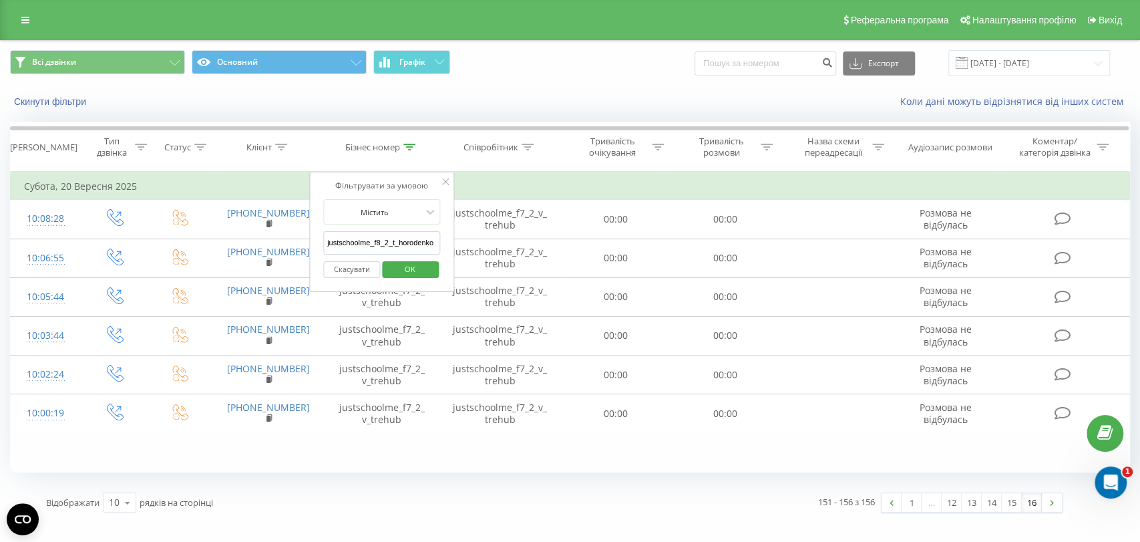
type input "justschoolme_f8_2_t_horodenko"
click at [415, 261] on span "OK" at bounding box center [409, 268] width 37 height 21
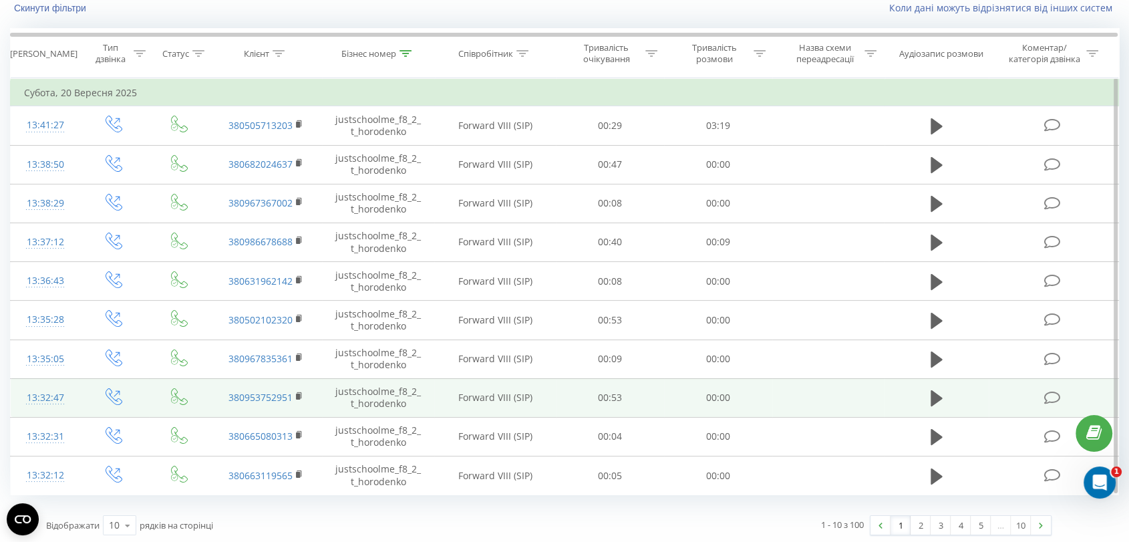
scroll to position [96, 0]
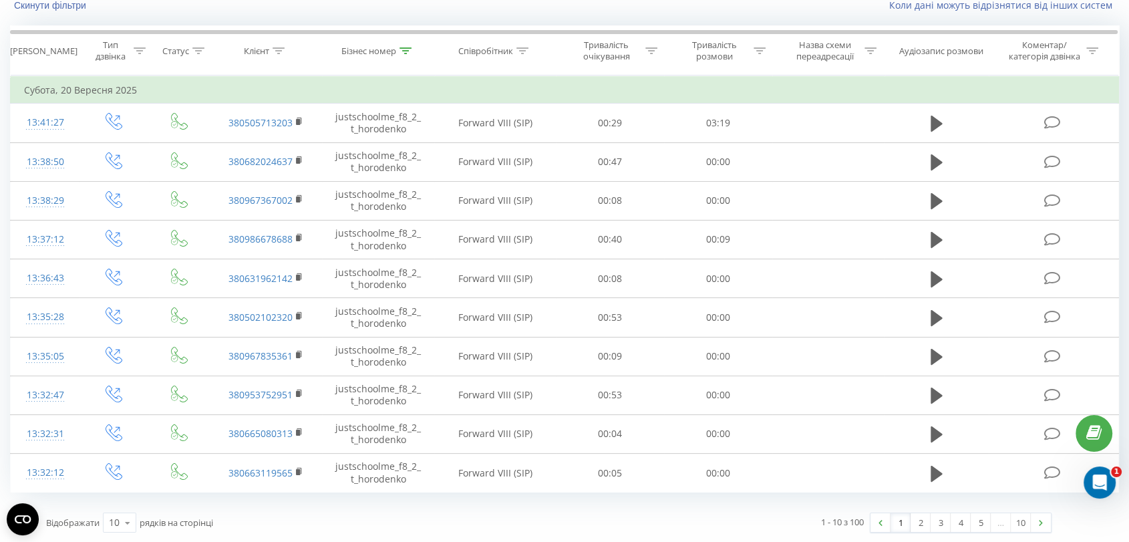
drag, startPoint x: 1026, startPoint y: 524, endPoint x: 990, endPoint y: 506, distance: 40.6
click at [1026, 524] on link "10" at bounding box center [1020, 522] width 20 height 19
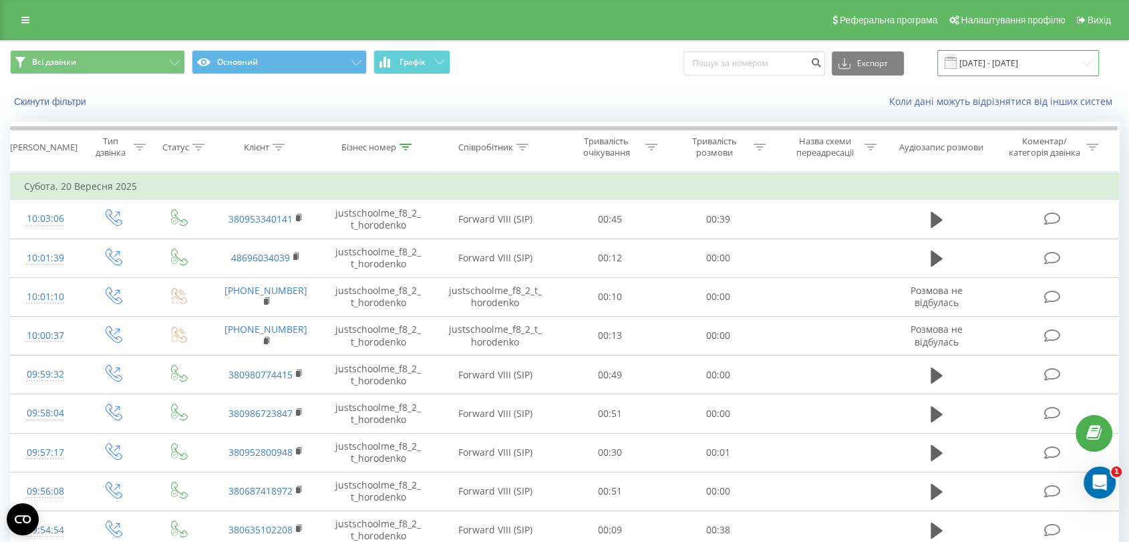
click at [1010, 58] on input "[DATE] - [DATE]" at bounding box center [1018, 63] width 162 height 26
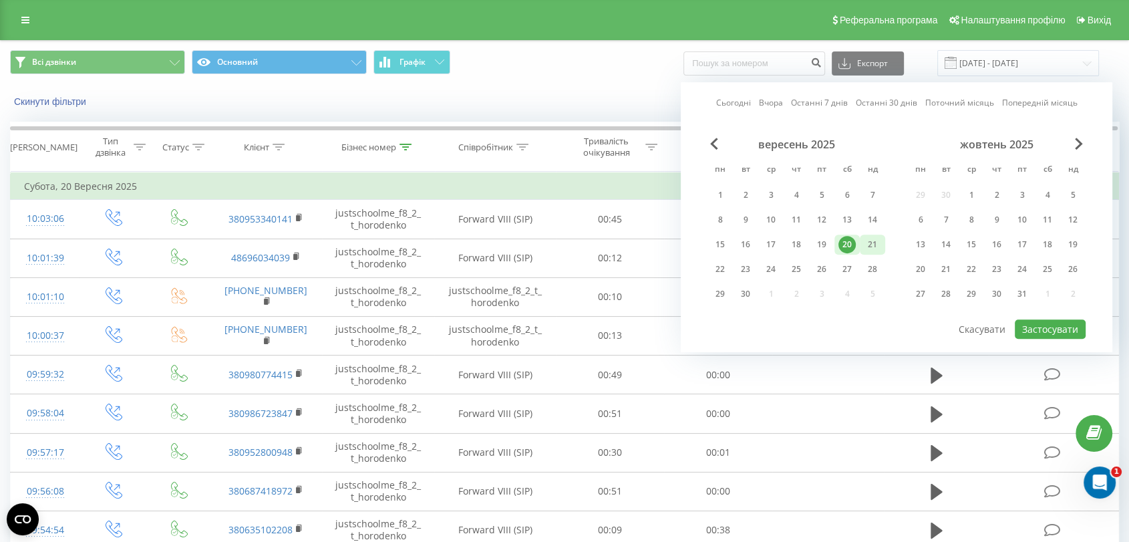
click at [870, 245] on div "21" at bounding box center [871, 244] width 17 height 17
click at [1072, 331] on button "Застосувати" at bounding box center [1049, 328] width 71 height 19
type input "[DATE] - [DATE]"
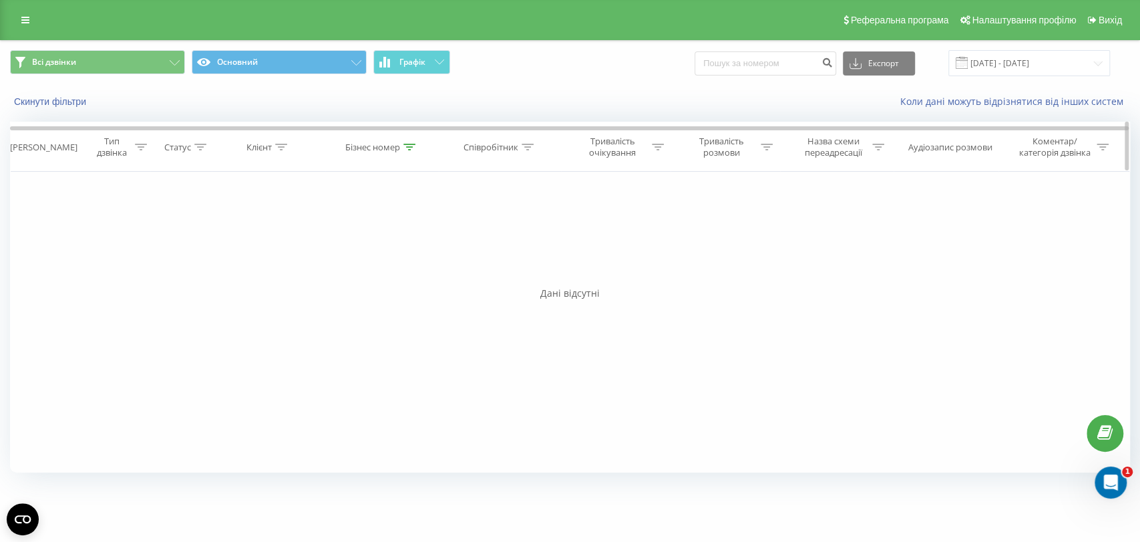
click at [397, 148] on div "Бізнес номер" at bounding box center [372, 147] width 55 height 11
click at [411, 238] on input "justschoolme_f8_2_t_horodenko" at bounding box center [382, 242] width 118 height 23
paste input "3_a_popovych"
type input "justschoolme_f8_3_a_popovych"
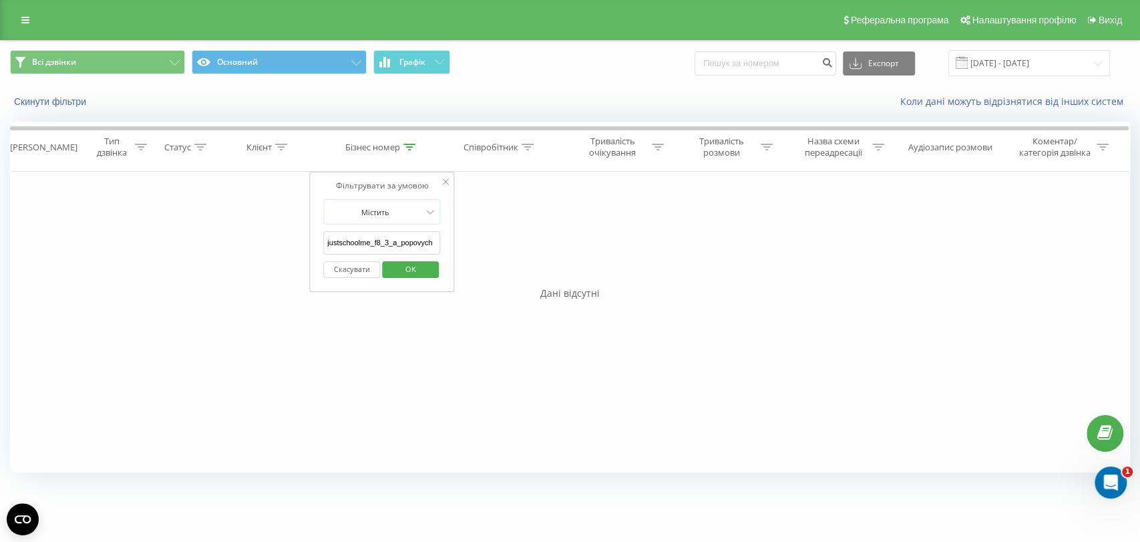
click at [414, 258] on div "Скасувати OK" at bounding box center [382, 269] width 118 height 30
click at [419, 273] on span "OK" at bounding box center [409, 268] width 37 height 21
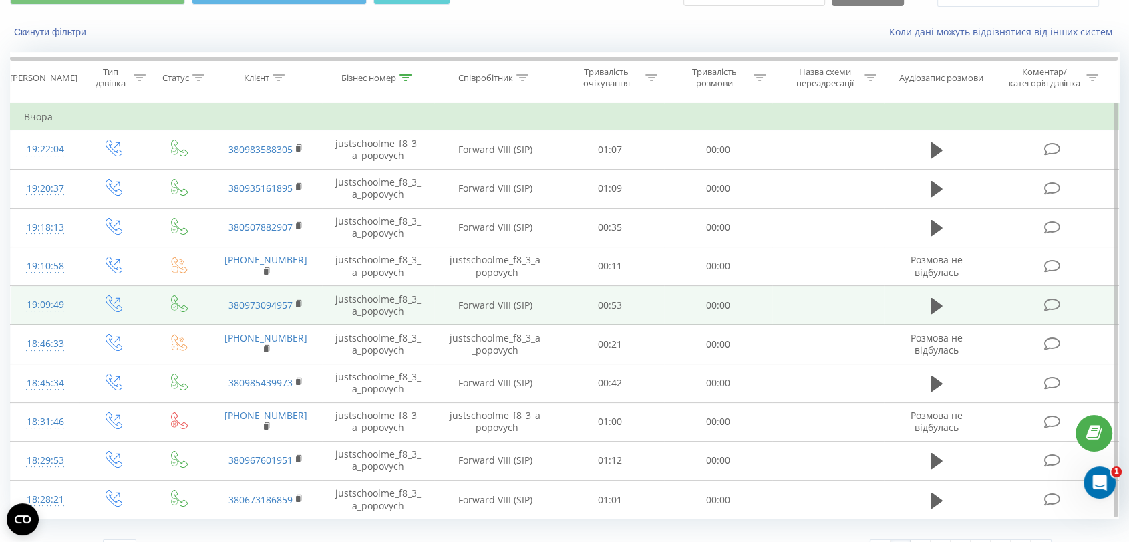
scroll to position [96, 0]
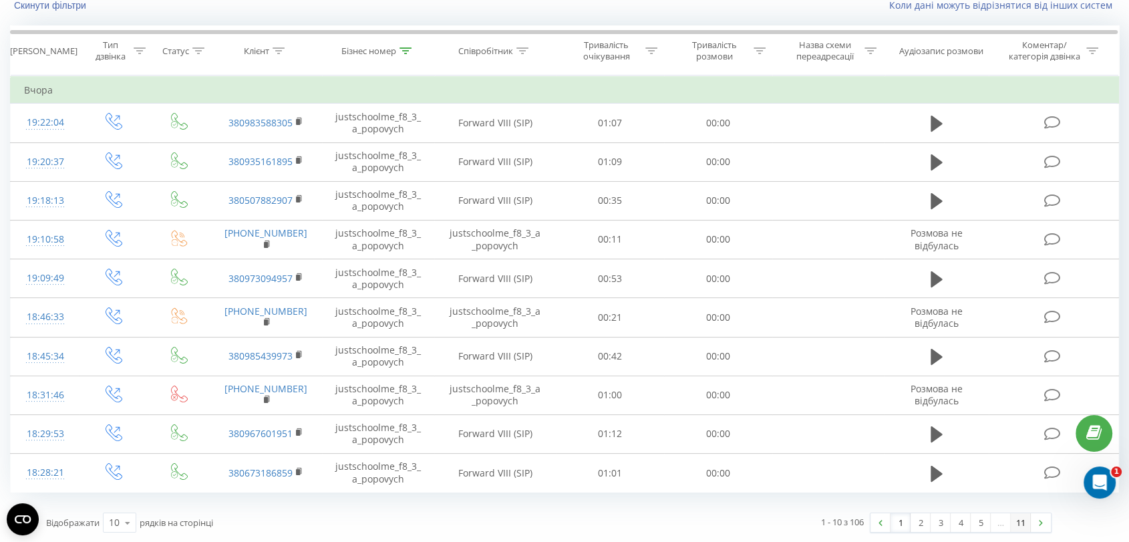
click at [1022, 518] on link "11" at bounding box center [1020, 522] width 20 height 19
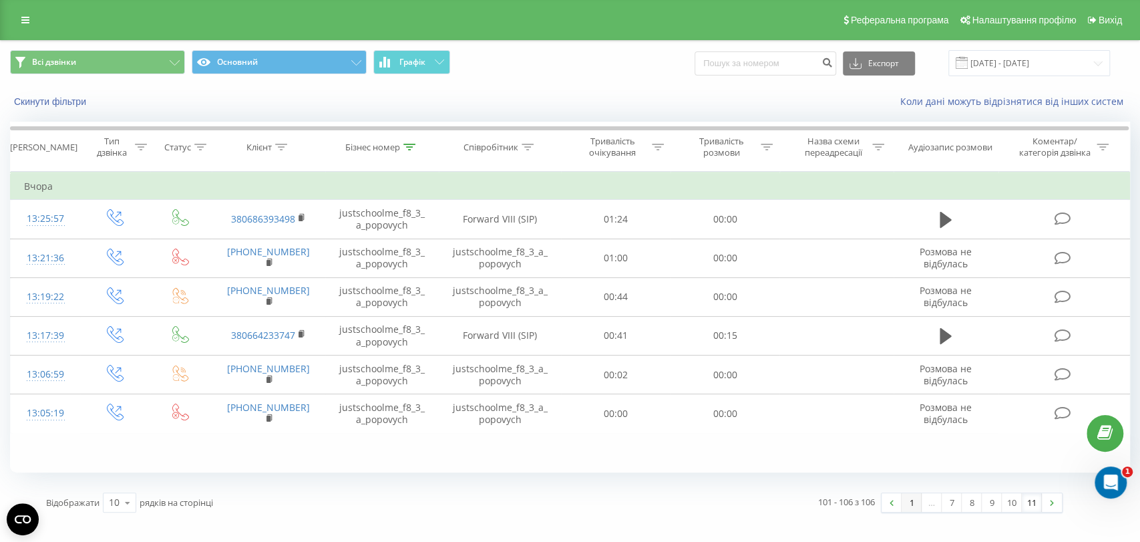
click at [904, 498] on link "1" at bounding box center [911, 502] width 20 height 19
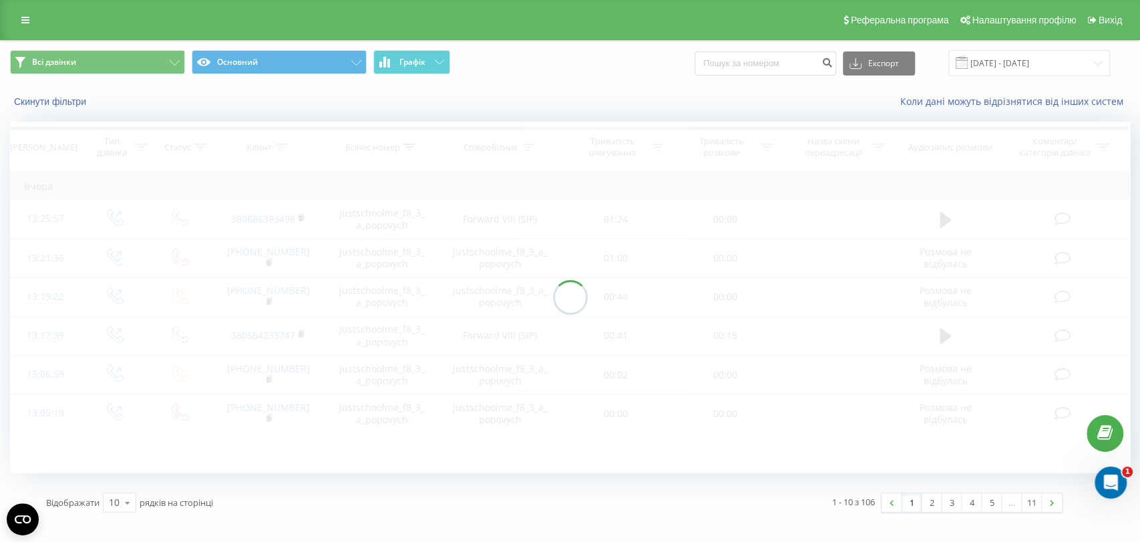
drag, startPoint x: 875, startPoint y: 483, endPoint x: 499, endPoint y: 347, distance: 399.2
click at [499, 347] on div at bounding box center [570, 297] width 1120 height 351
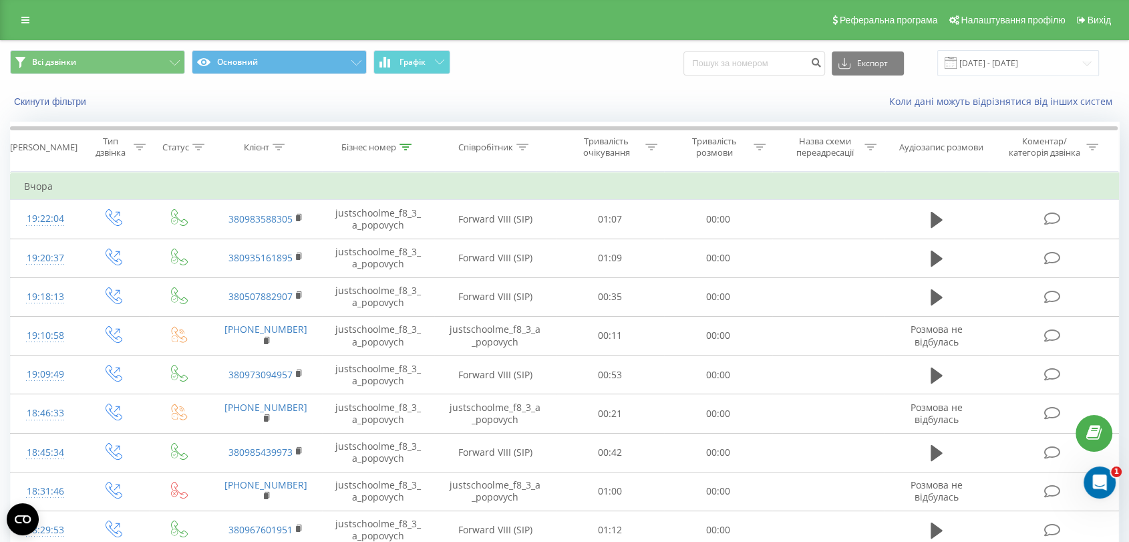
click at [956, 65] on span at bounding box center [950, 63] width 12 height 12
click at [982, 65] on input "[DATE] - [DATE]" at bounding box center [1018, 63] width 162 height 26
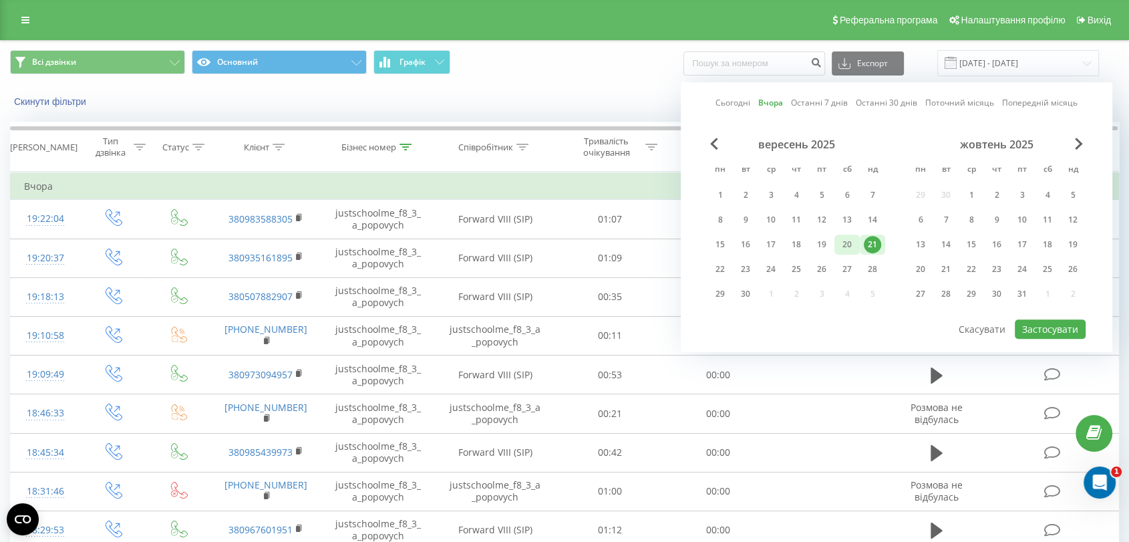
click at [843, 241] on div "20" at bounding box center [846, 244] width 17 height 17
click at [1022, 319] on button "Застосувати" at bounding box center [1049, 328] width 71 height 19
type input "[DATE] - [DATE]"
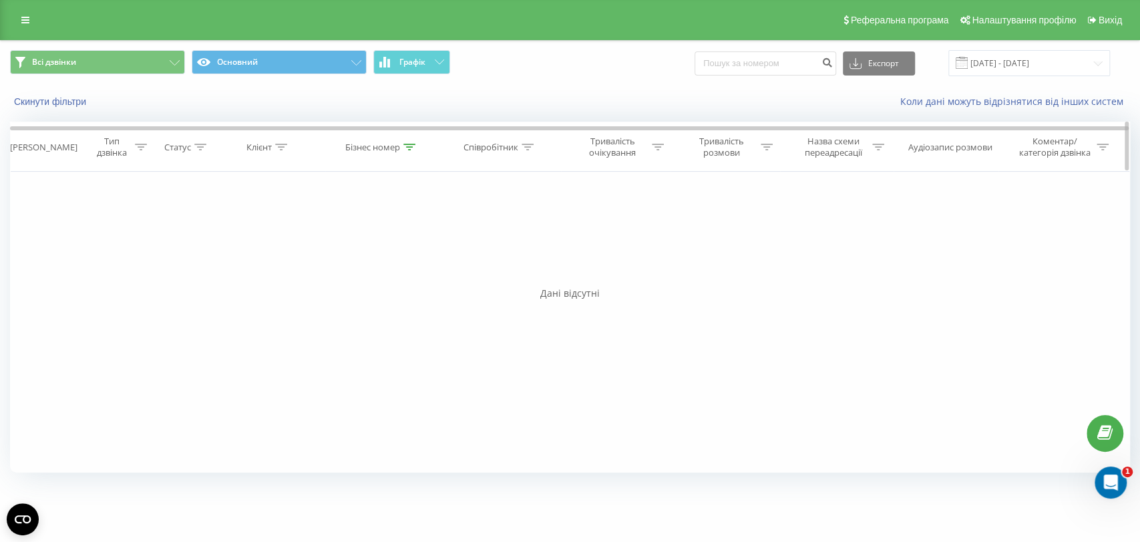
click at [405, 146] on icon at bounding box center [409, 147] width 12 height 7
click at [400, 240] on input "justschoolme_f8_3_a_popovych" at bounding box center [382, 242] width 118 height 23
paste input "11_3_o_savranskyy"
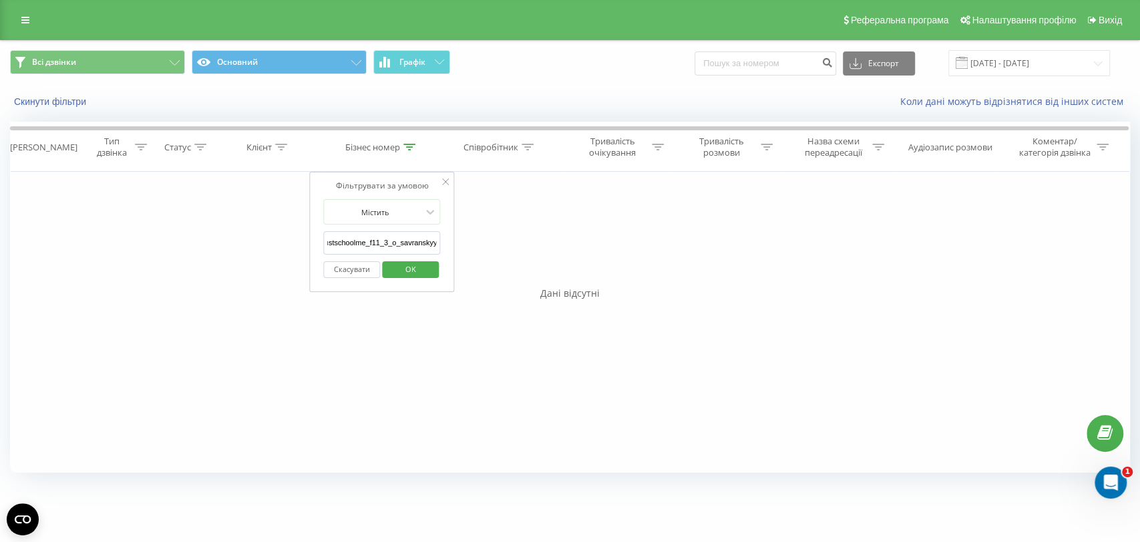
type input "justschoolme_f11_3_o_savranskyy"
click at [416, 264] on span "OK" at bounding box center [409, 268] width 37 height 21
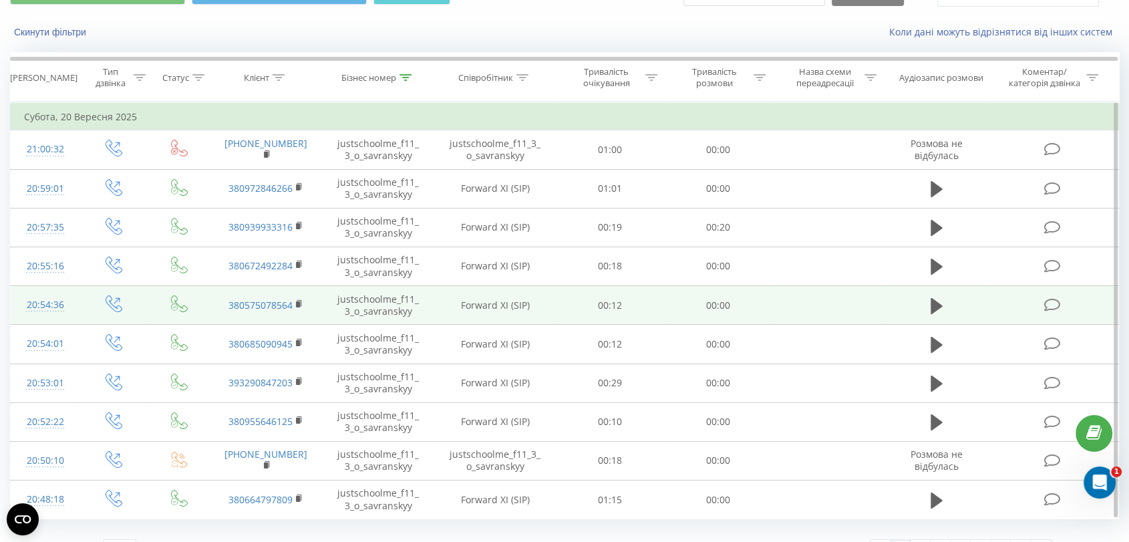
scroll to position [96, 0]
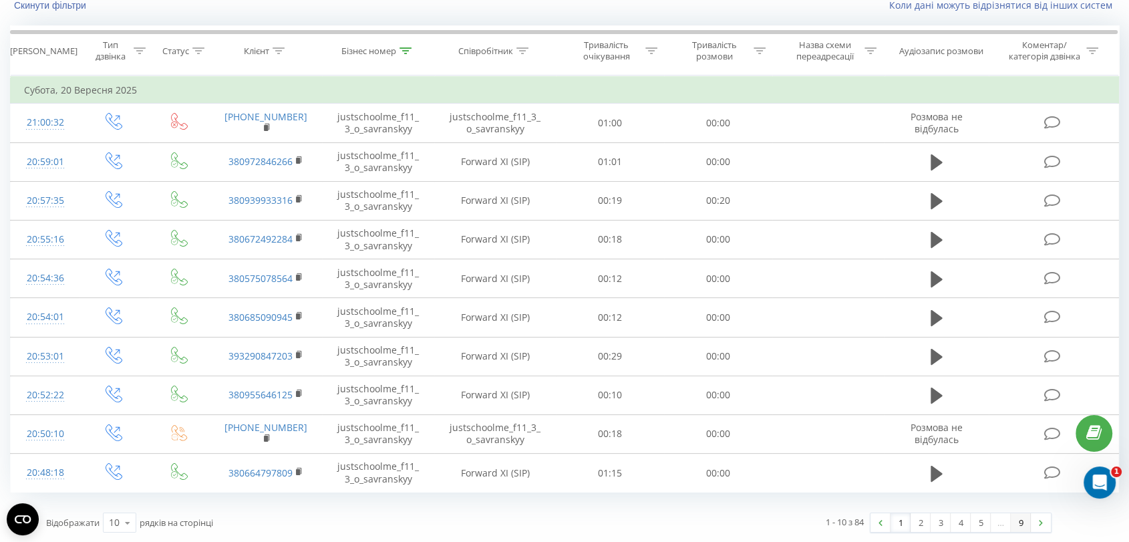
click at [1018, 521] on link "9" at bounding box center [1020, 522] width 20 height 19
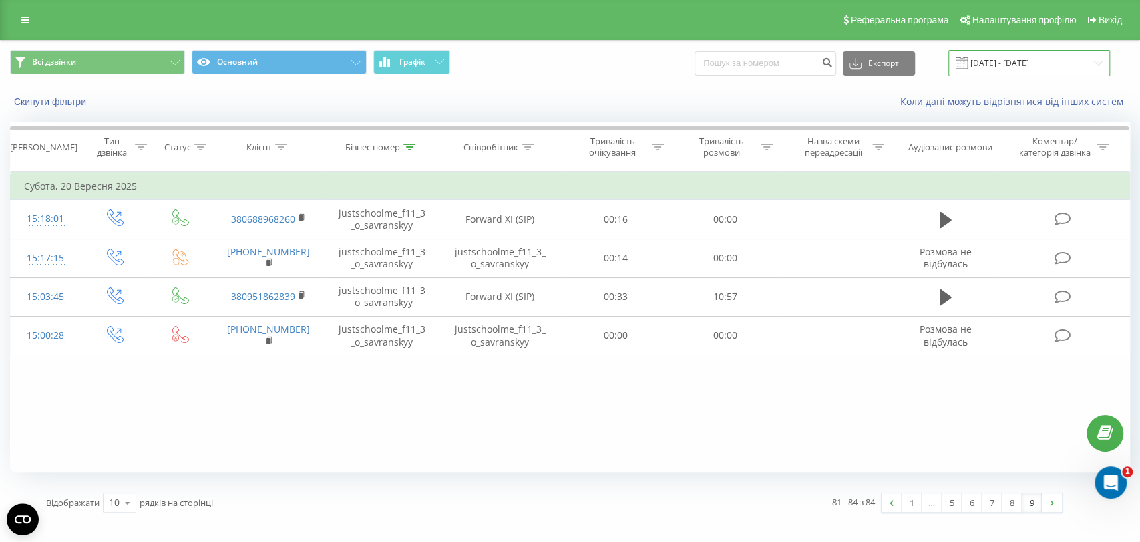
drag, startPoint x: 1000, startPoint y: 59, endPoint x: 991, endPoint y: 72, distance: 15.8
click at [1000, 59] on input "[DATE] - [DATE]" at bounding box center [1029, 63] width 162 height 26
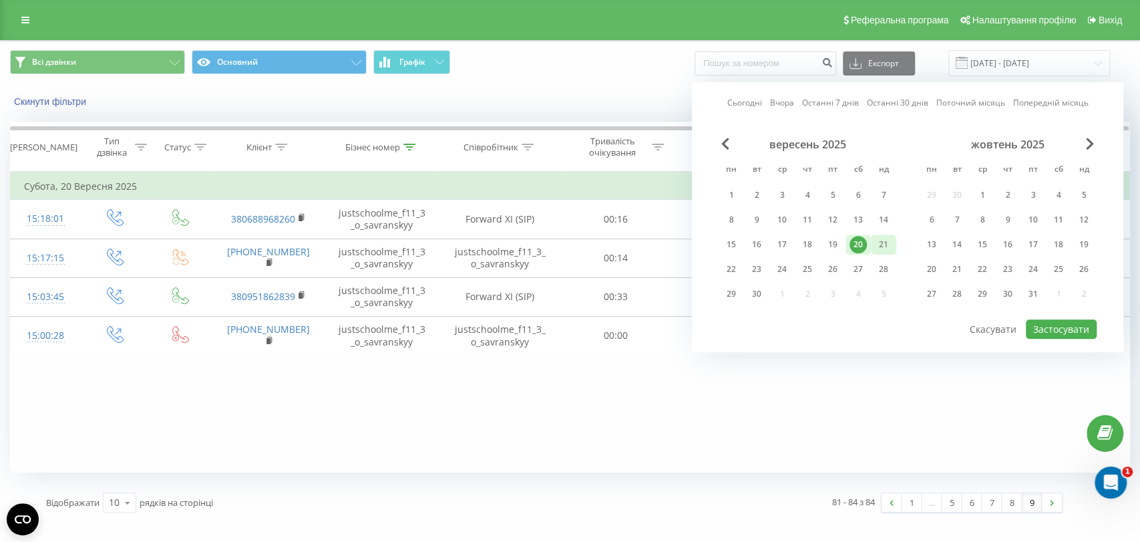
click at [884, 239] on div "21" at bounding box center [883, 244] width 17 height 17
click at [1079, 326] on button "Застосувати" at bounding box center [1061, 328] width 71 height 19
type input "[DATE] - [DATE]"
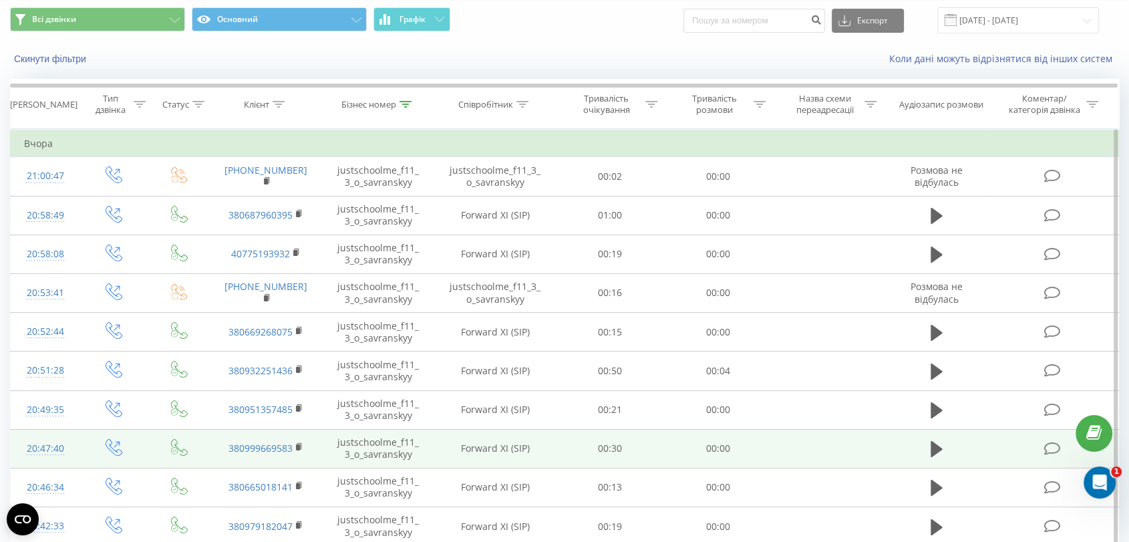
scroll to position [96, 0]
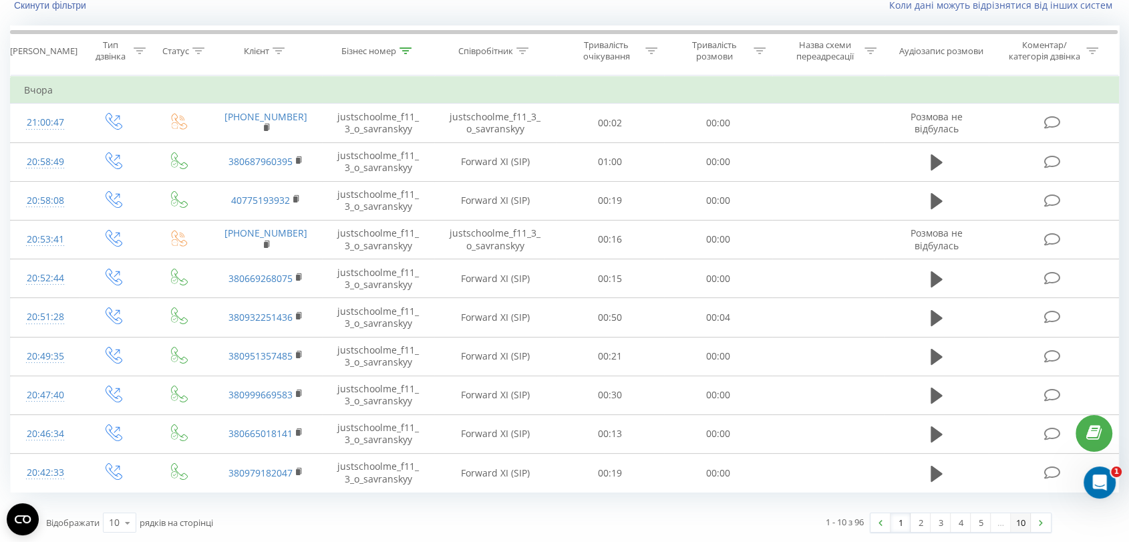
click at [1018, 524] on link "10" at bounding box center [1020, 522] width 20 height 19
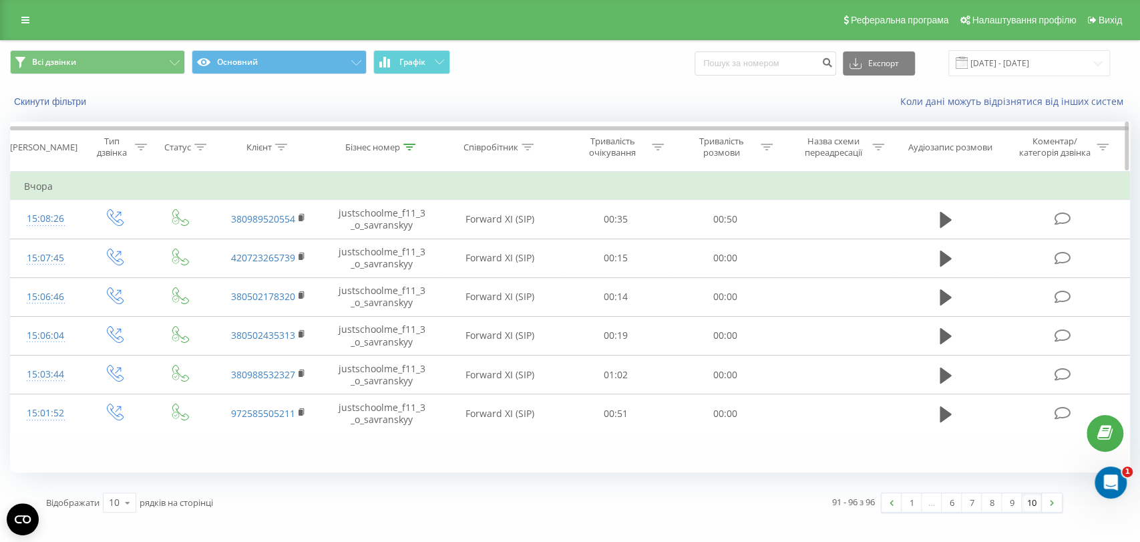
click at [399, 150] on div "Бізнес номер" at bounding box center [372, 147] width 55 height 11
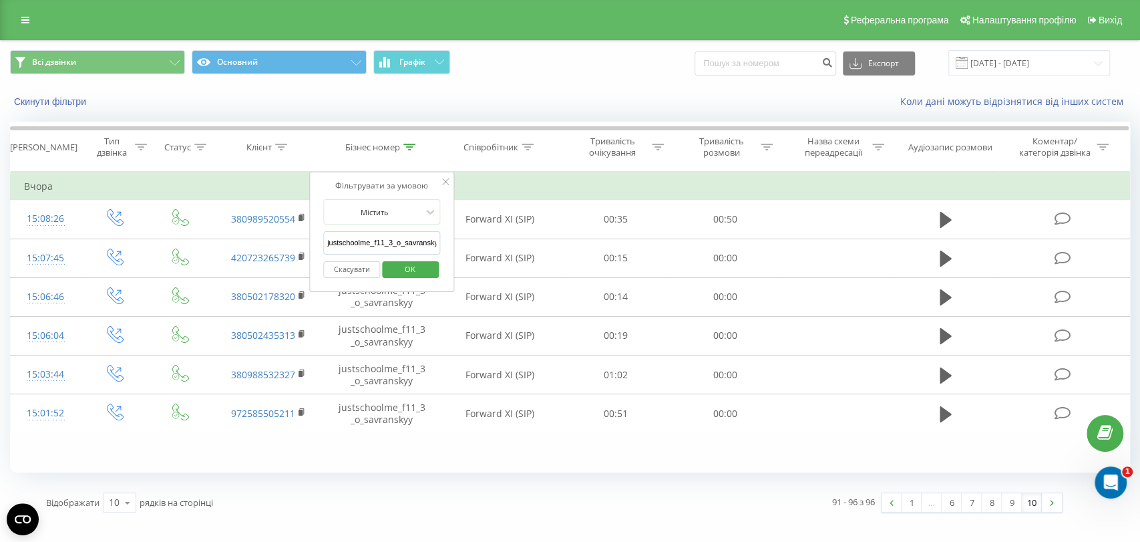
click at [401, 247] on input "justschoolme_f11_3_o_savranskyy" at bounding box center [382, 242] width 118 height 23
paste input "2_1_m_hromova"
type input "justschoolme_f12_1_m_hromova"
click at [417, 268] on span "OK" at bounding box center [409, 268] width 37 height 21
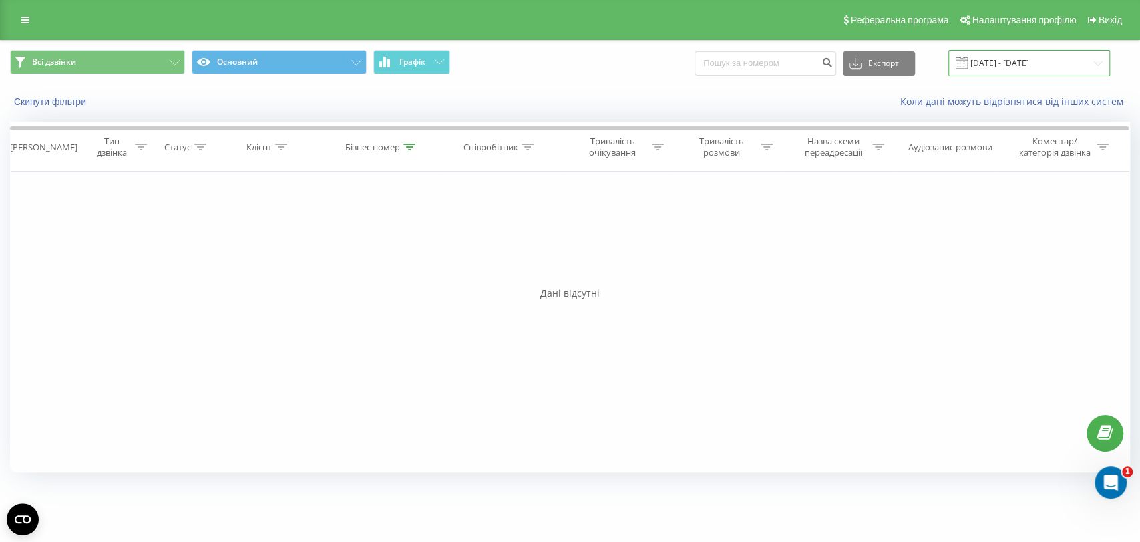
click at [986, 67] on input "[DATE] - [DATE]" at bounding box center [1029, 63] width 162 height 26
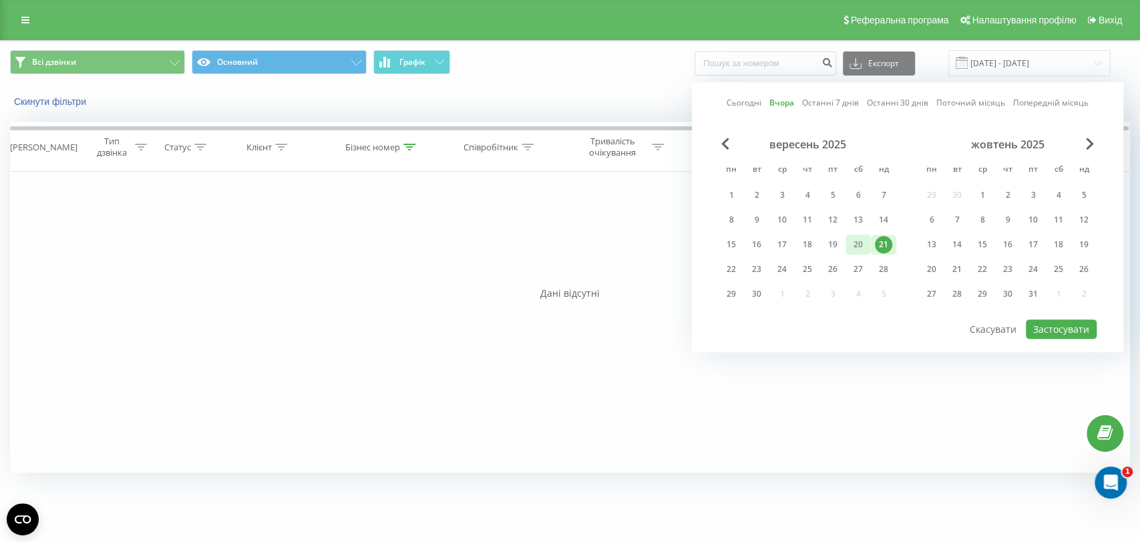
click at [870, 238] on div "20" at bounding box center [857, 244] width 25 height 20
click at [1069, 315] on div "Сьогодні Вчора Останні 7 днів Останні 30 днів Поточний місяць Попередній місяць…" at bounding box center [907, 217] width 431 height 270
click at [1076, 322] on button "Застосувати" at bounding box center [1061, 328] width 71 height 19
type input "[DATE] - [DATE]"
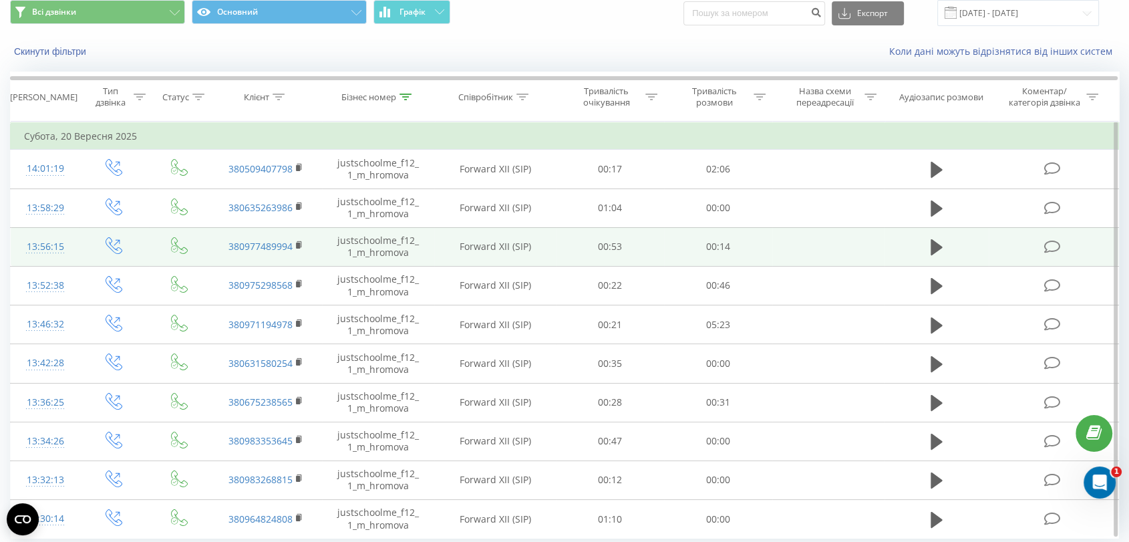
scroll to position [96, 0]
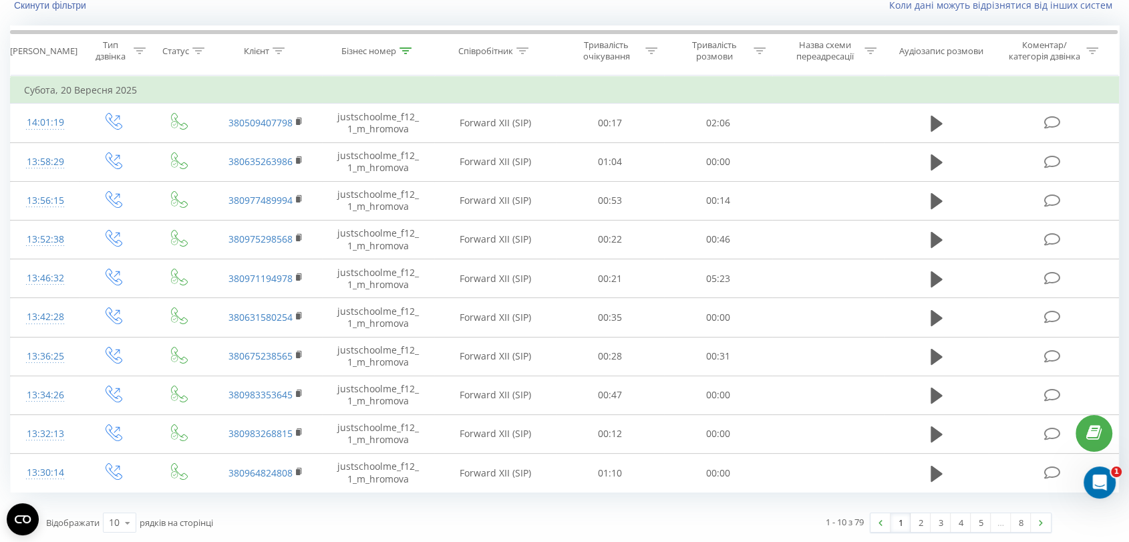
drag, startPoint x: 1024, startPoint y: 518, endPoint x: 878, endPoint y: 427, distance: 172.5
click at [1023, 518] on link "8" at bounding box center [1020, 522] width 20 height 19
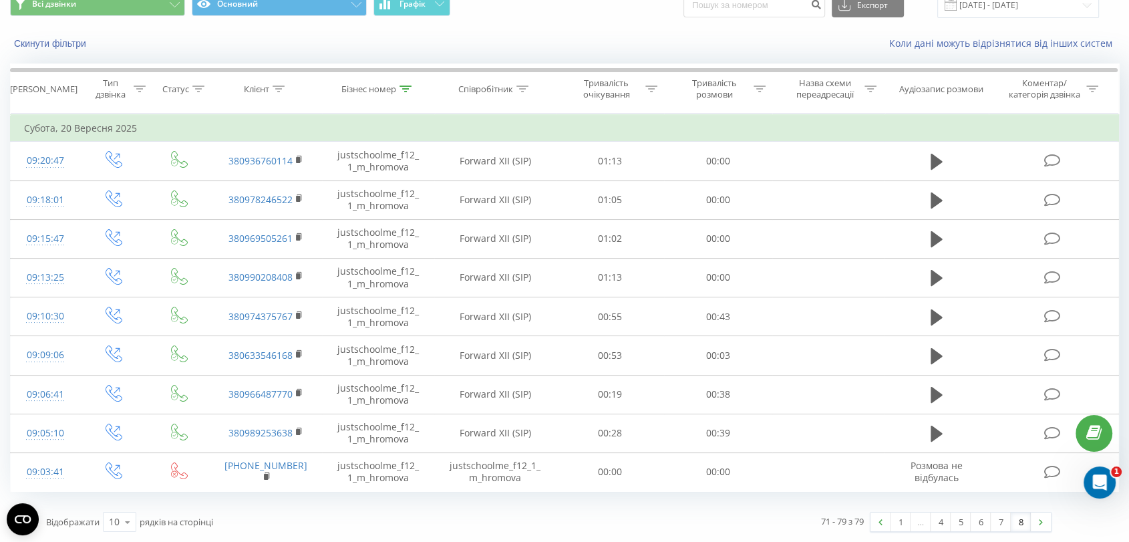
scroll to position [57, 0]
click at [376, 81] on th "Бізнес номер" at bounding box center [378, 89] width 112 height 49
click at [387, 89] on div "Бізнес номер" at bounding box center [368, 90] width 55 height 11
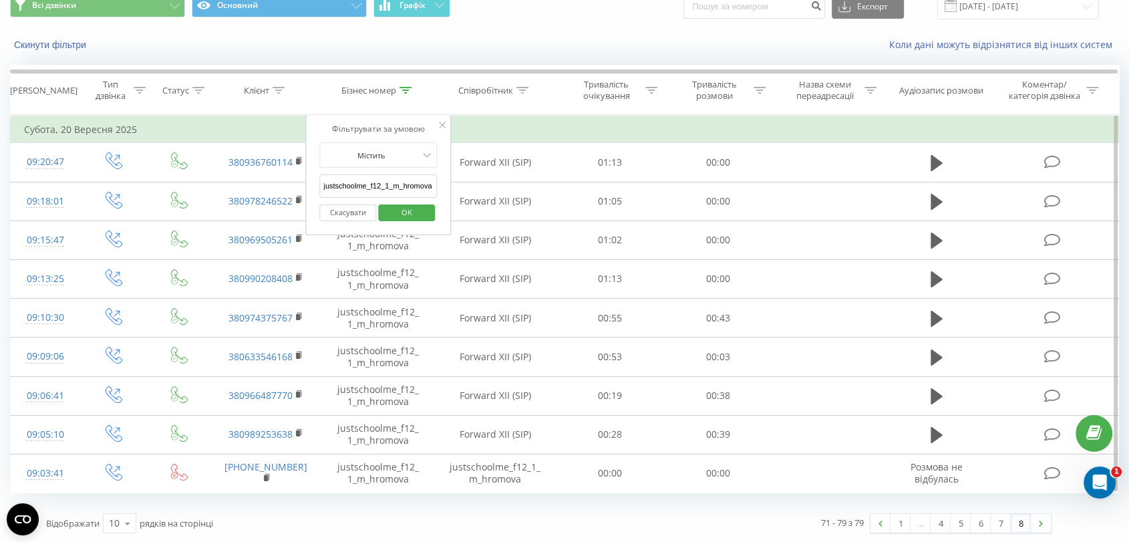
click at [397, 183] on input "justschoolme_f12_1_m_hromova" at bounding box center [378, 185] width 118 height 23
paste input "2_m_vinohradov"
type input "justschoolme_f12_2_m_vinohradov"
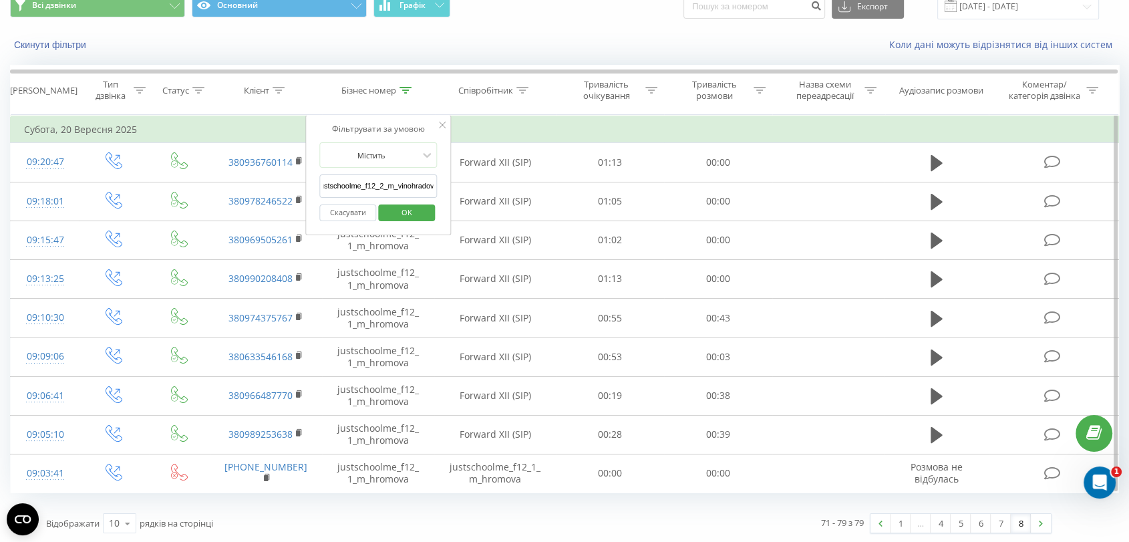
click at [404, 218] on span "OK" at bounding box center [406, 212] width 37 height 21
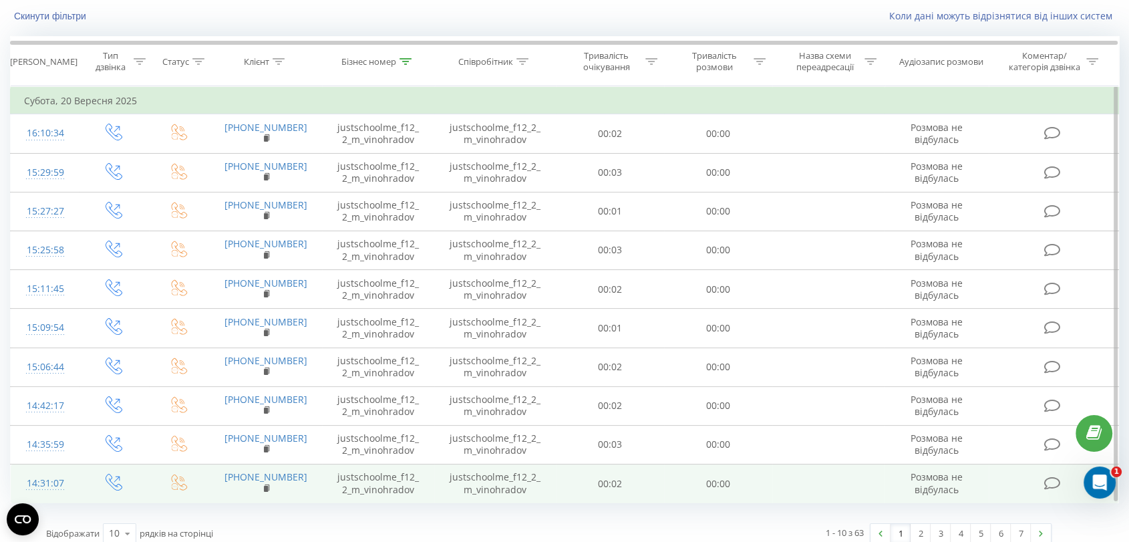
scroll to position [96, 0]
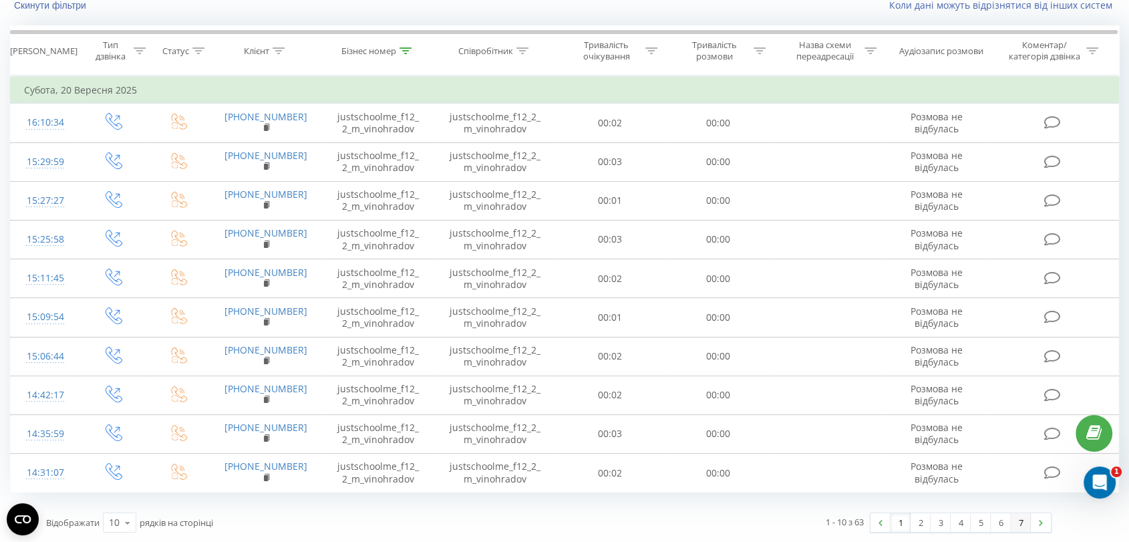
click at [1021, 527] on link "7" at bounding box center [1020, 522] width 20 height 19
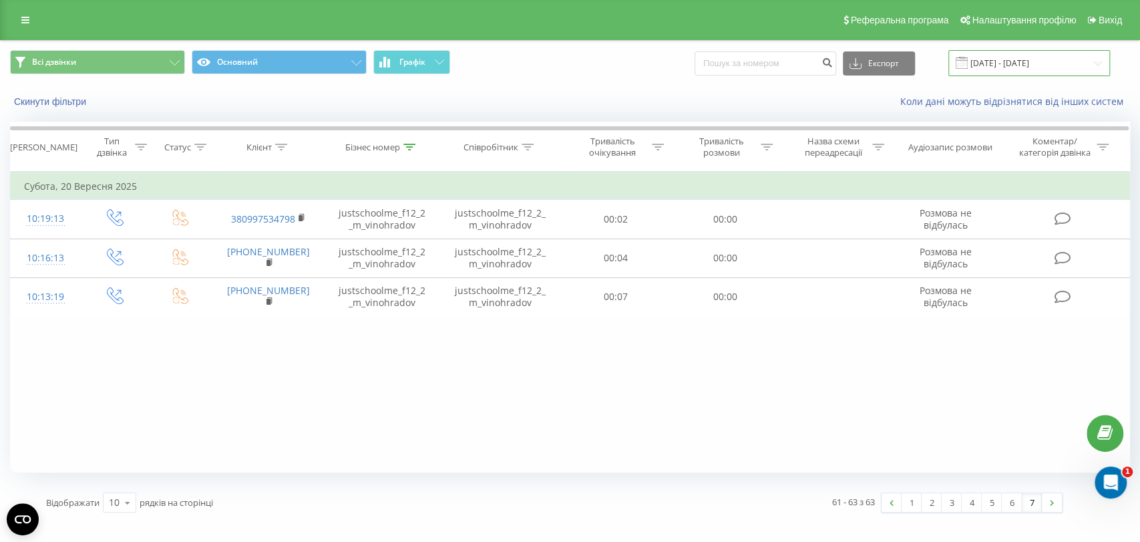
click at [970, 72] on input "[DATE] - [DATE]" at bounding box center [1029, 63] width 162 height 26
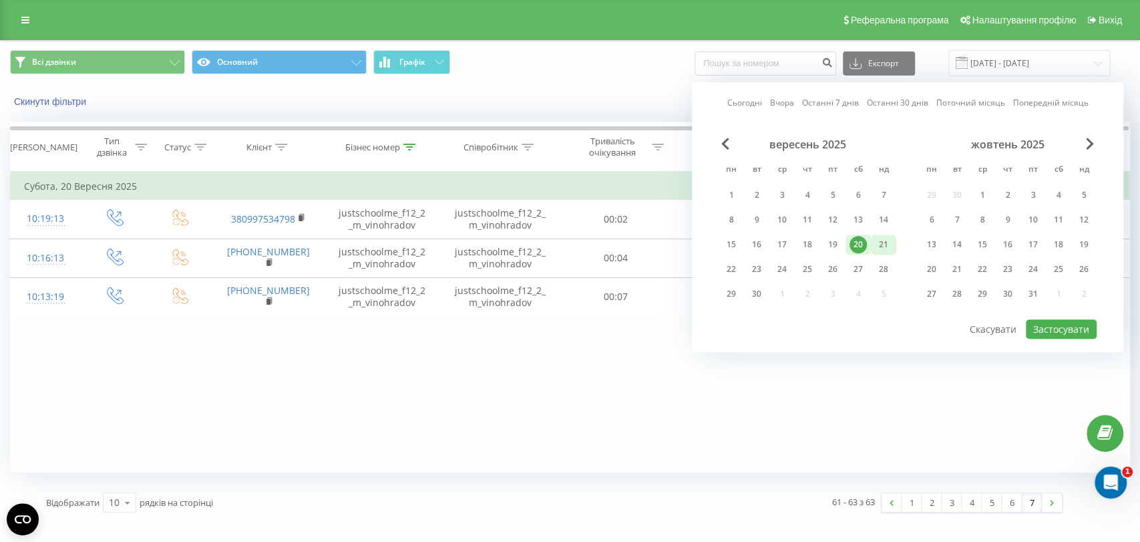
click at [887, 240] on div "21" at bounding box center [883, 244] width 17 height 17
click at [1090, 329] on button "Застосувати" at bounding box center [1061, 328] width 71 height 19
type input "[DATE] - [DATE]"
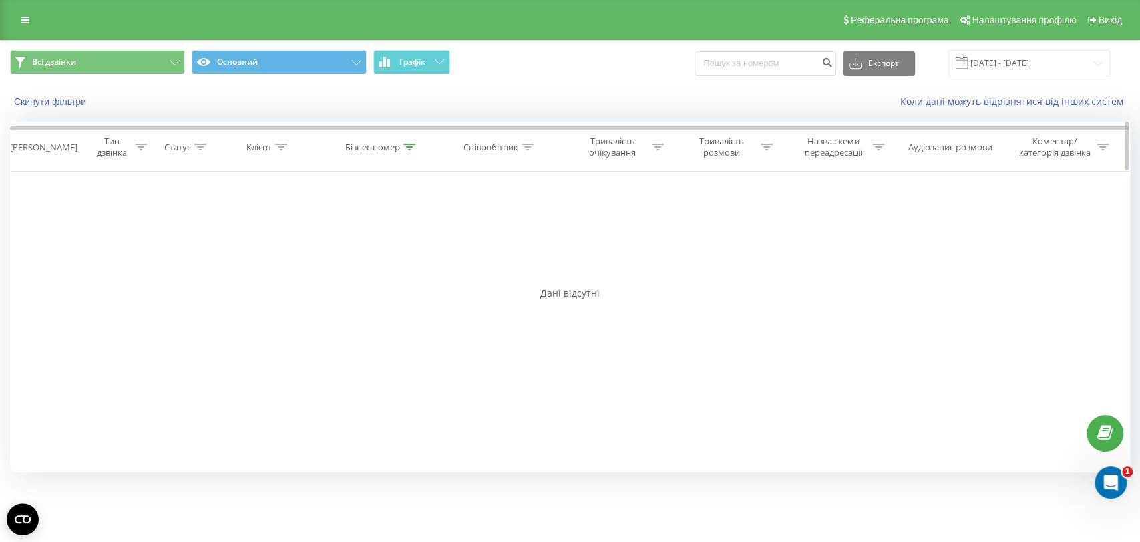
click at [393, 144] on div "Бізнес номер" at bounding box center [372, 147] width 55 height 11
click at [413, 246] on input "justschoolme_f12_2_m_vinohradov" at bounding box center [382, 242] width 118 height 23
paste input "3_1_n_markovych"
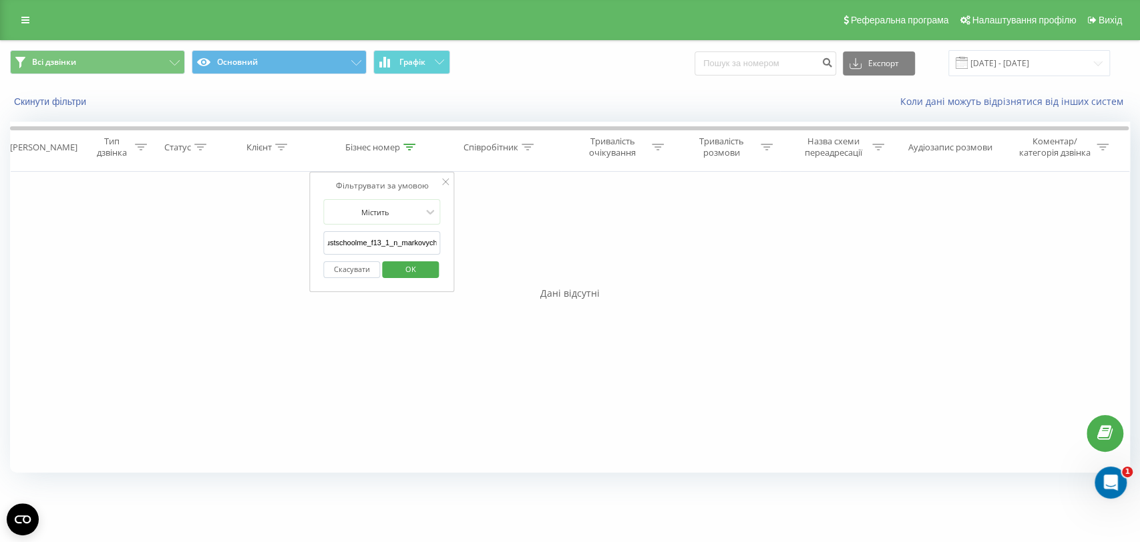
type input "justschoolme_f13_1_n_markovych"
click at [421, 266] on span "OK" at bounding box center [409, 268] width 37 height 21
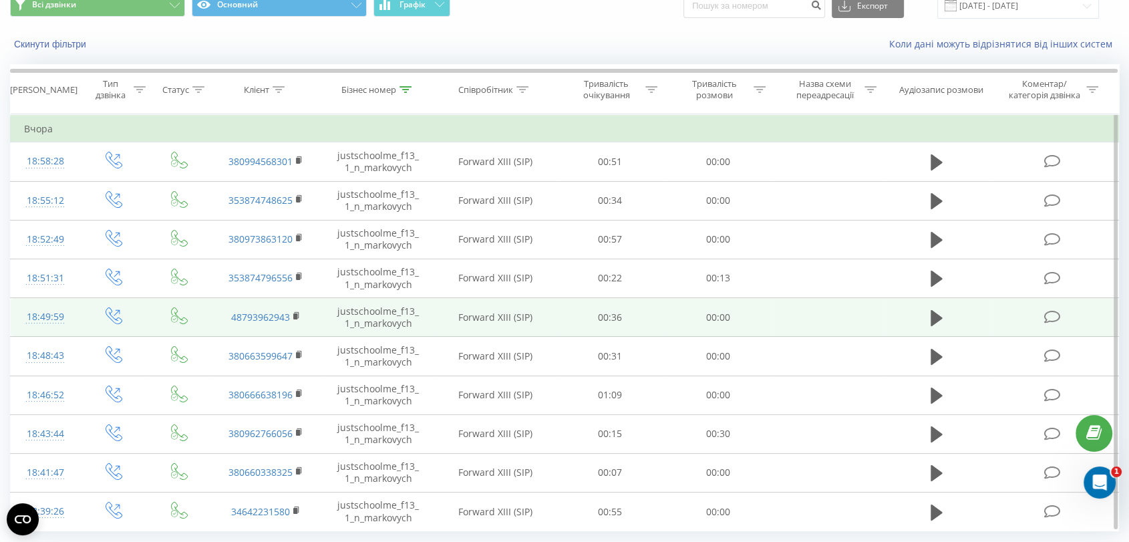
scroll to position [96, 0]
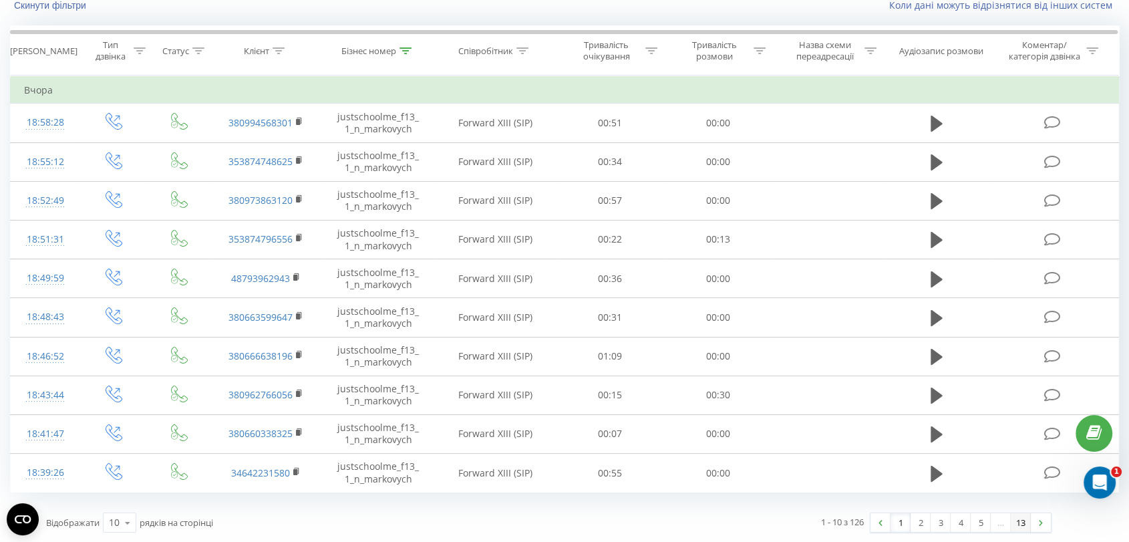
click at [1013, 517] on link "13" at bounding box center [1020, 522] width 20 height 19
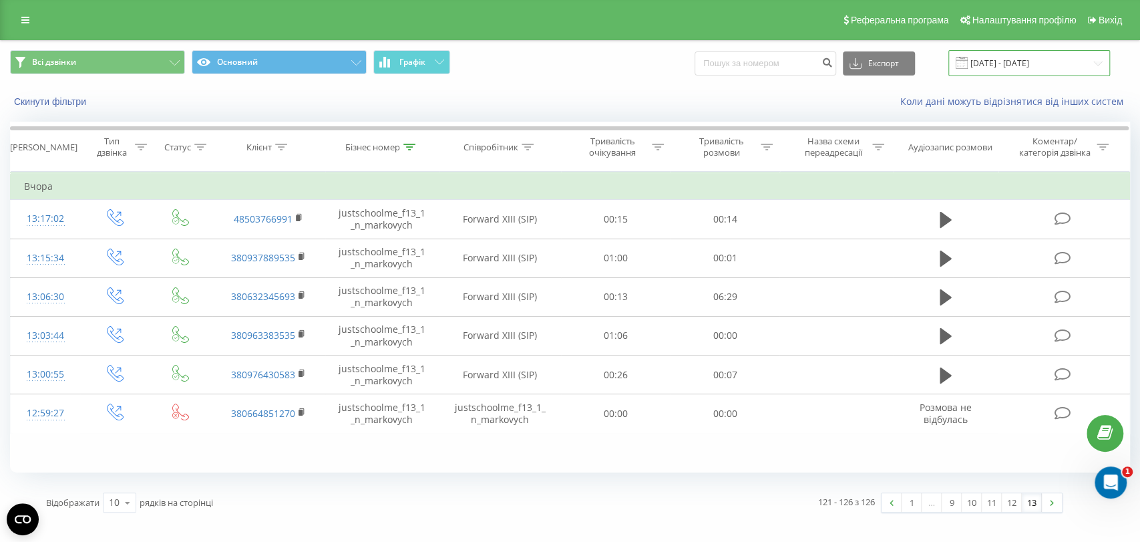
click at [1018, 64] on input "[DATE] - [DATE]" at bounding box center [1029, 63] width 162 height 26
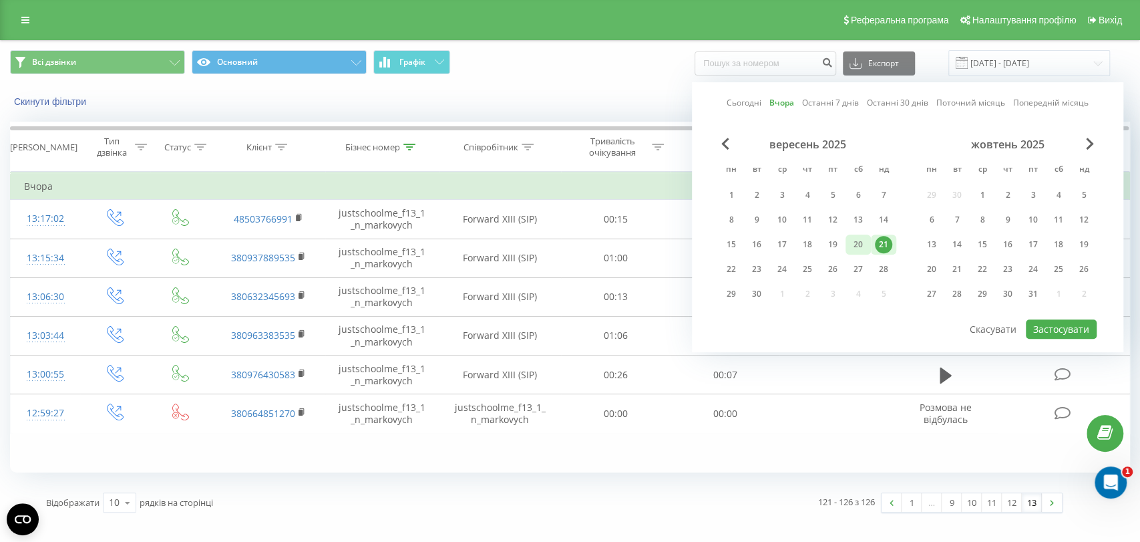
click at [859, 250] on div "20" at bounding box center [857, 244] width 17 height 17
click at [1060, 318] on div at bounding box center [908, 318] width 378 height 1
click at [1063, 323] on button "Застосувати" at bounding box center [1061, 328] width 71 height 19
type input "[DATE] - [DATE]"
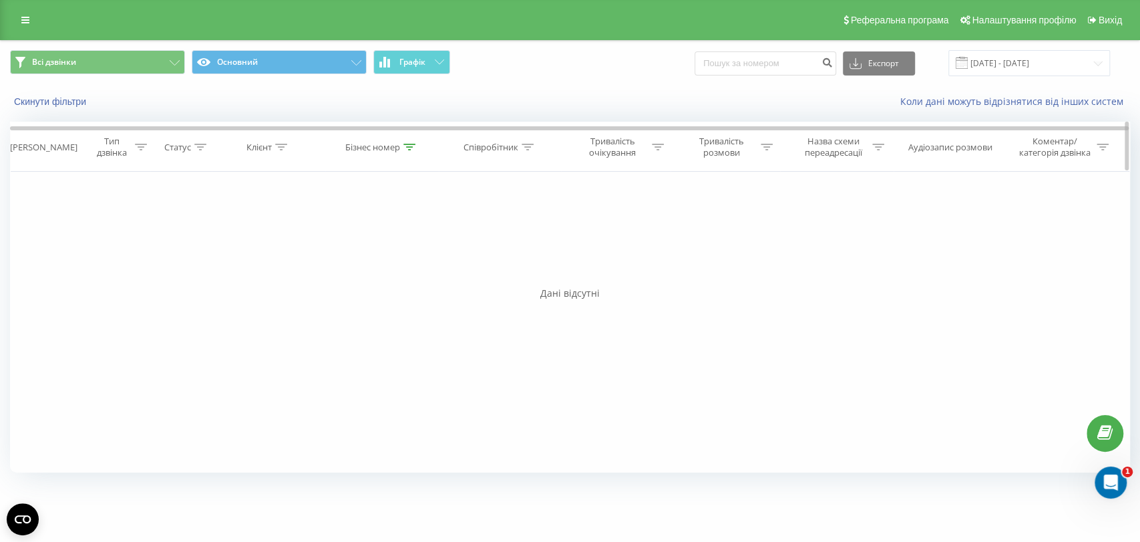
click at [406, 150] on div at bounding box center [409, 147] width 12 height 11
click at [417, 236] on input "justschoolme_f13_1_n_markovych" at bounding box center [382, 242] width 118 height 23
paste input "8_1_i_havrylov"
type input "justschoolme_f8_1_i_havrylov"
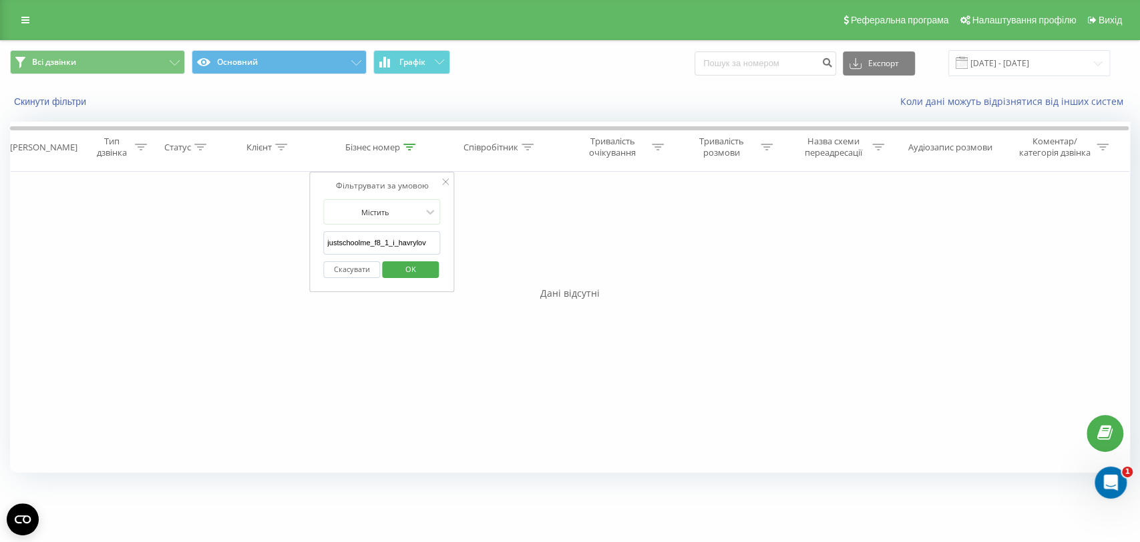
drag, startPoint x: 424, startPoint y: 270, endPoint x: 391, endPoint y: 37, distance: 235.3
click at [425, 270] on span "OK" at bounding box center [409, 268] width 37 height 21
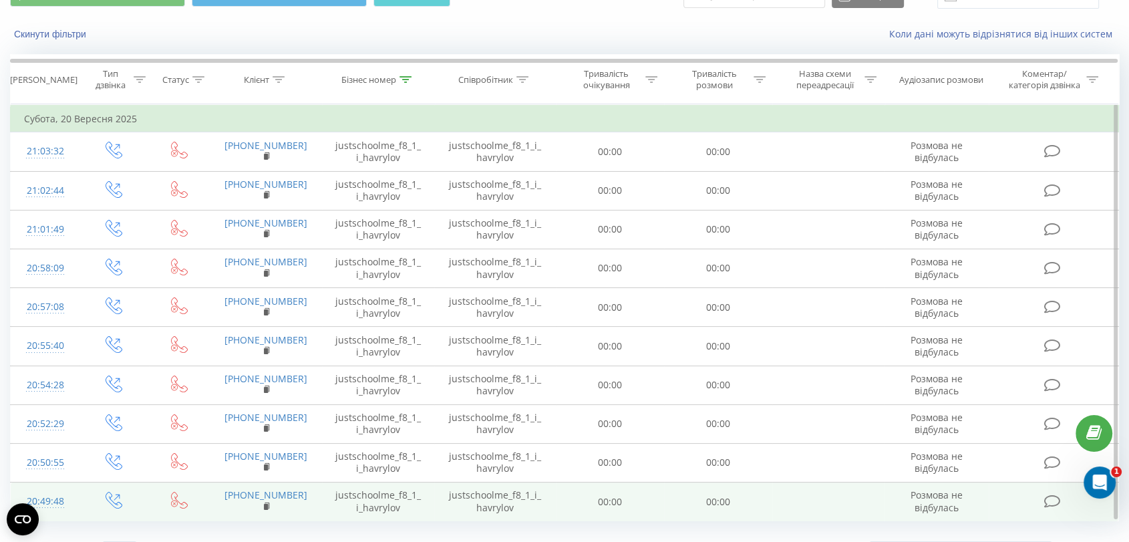
scroll to position [96, 0]
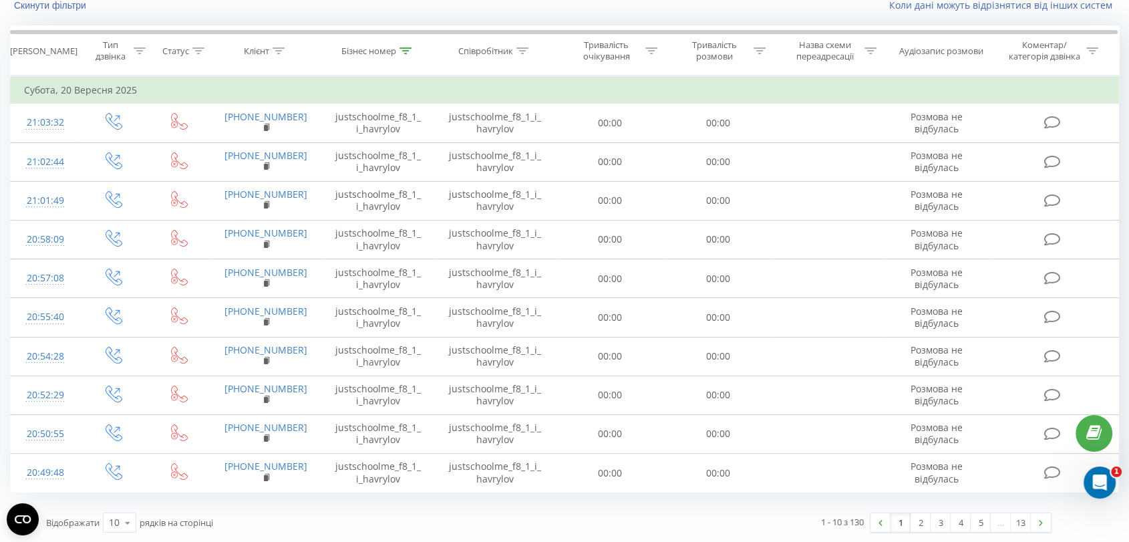
drag, startPoint x: 1018, startPoint y: 518, endPoint x: 978, endPoint y: 493, distance: 47.4
click at [1017, 518] on link "13" at bounding box center [1020, 522] width 20 height 19
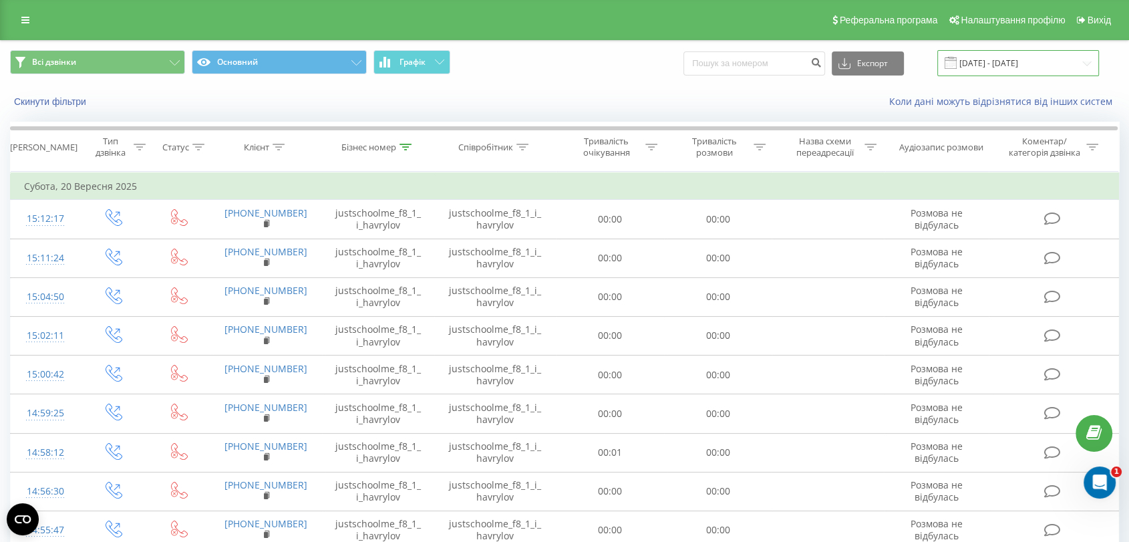
click at [1034, 60] on input "[DATE] - [DATE]" at bounding box center [1018, 63] width 162 height 26
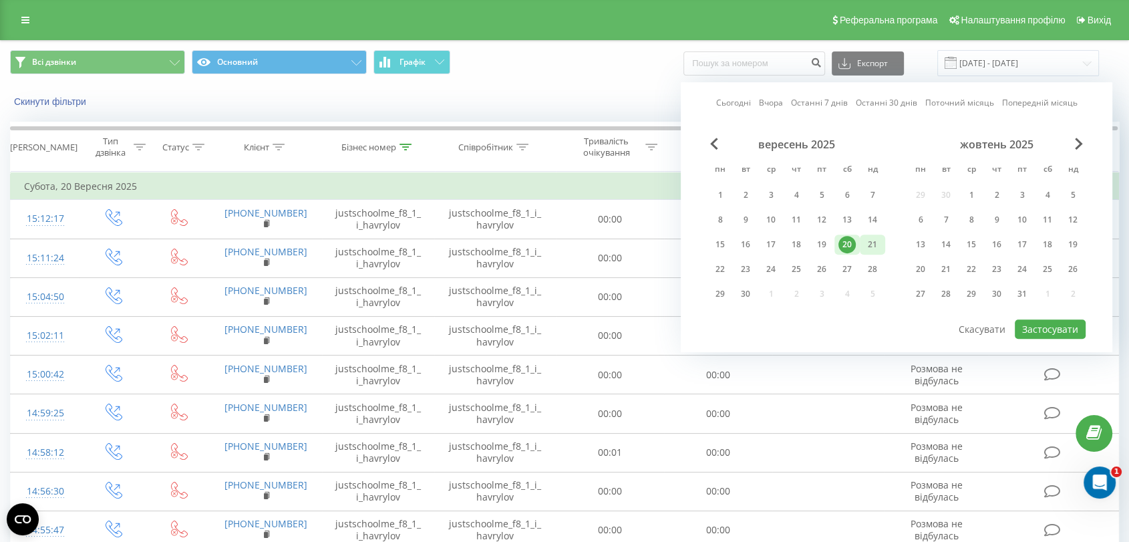
click at [865, 237] on div "21" at bounding box center [871, 244] width 17 height 17
click at [1068, 319] on button "Застосувати" at bounding box center [1049, 328] width 71 height 19
type input "[DATE] - [DATE]"
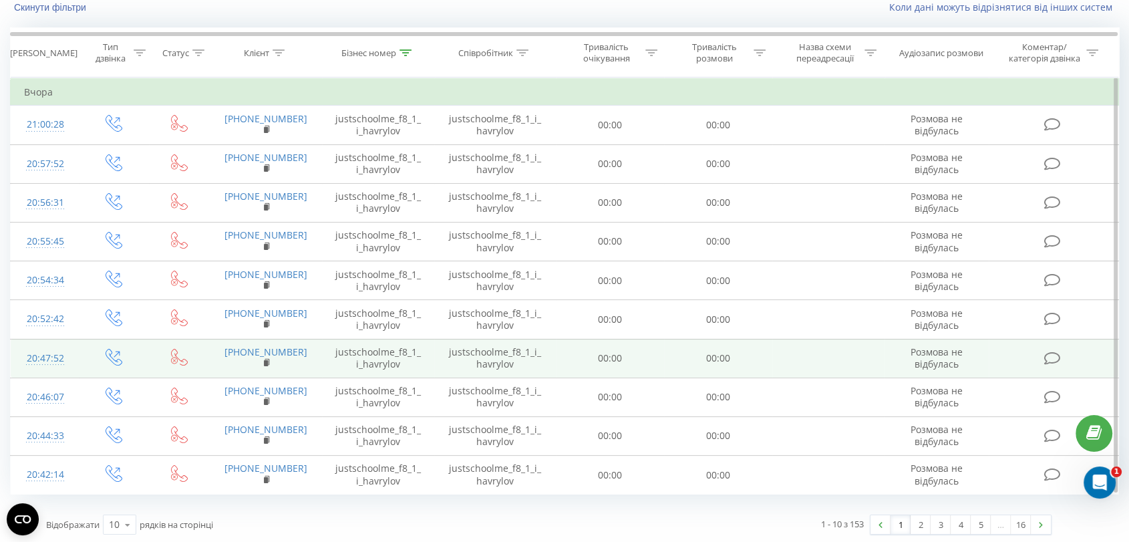
scroll to position [96, 0]
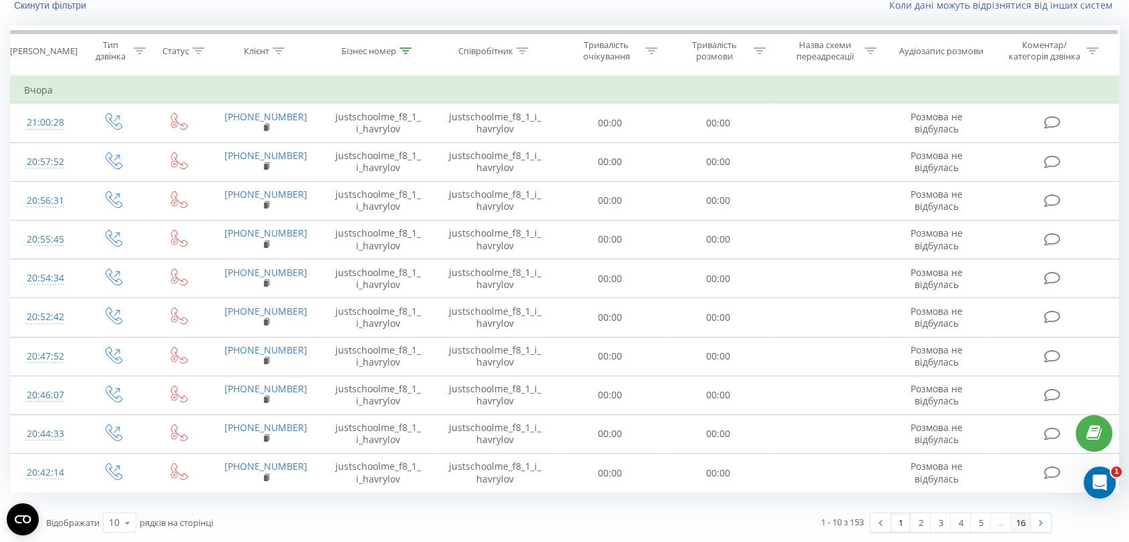
click at [1018, 518] on link "16" at bounding box center [1020, 522] width 20 height 19
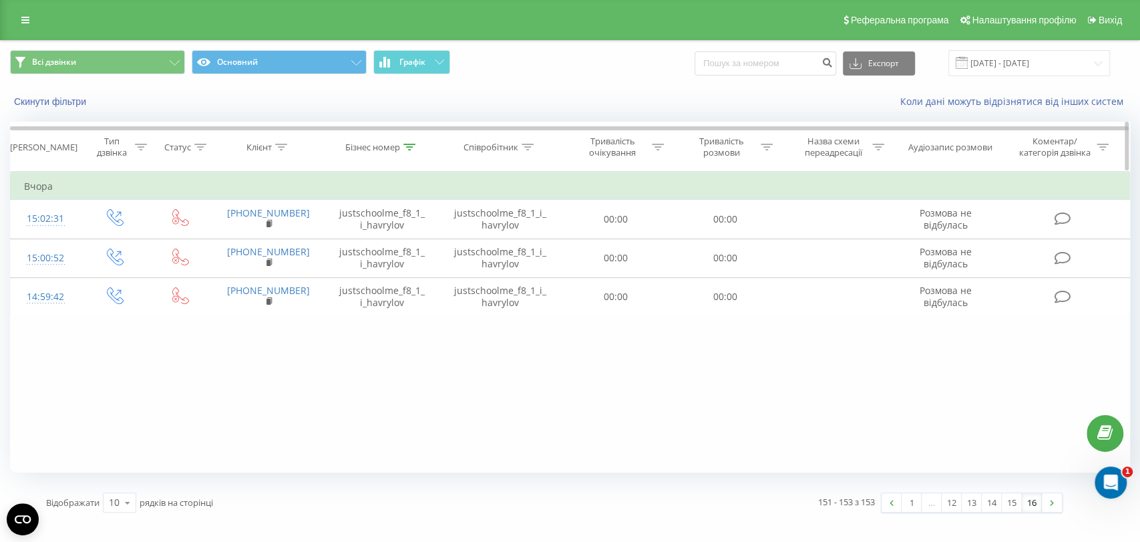
click at [405, 146] on icon at bounding box center [409, 147] width 12 height 7
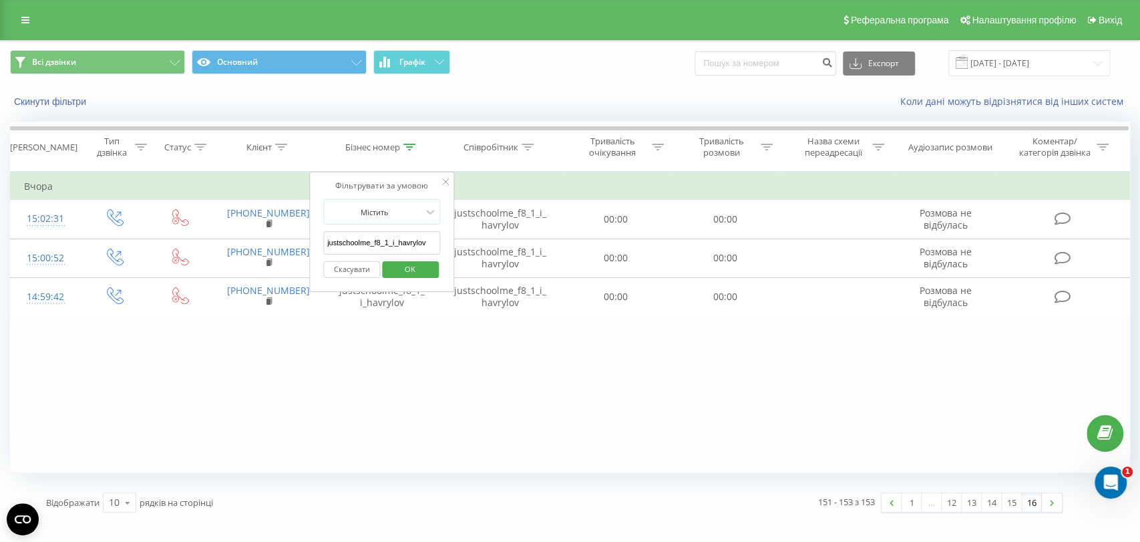
click at [410, 239] on input "justschoolme_f8_1_i_havrylov" at bounding box center [382, 242] width 118 height 23
paste input "9_1_d_dykyi"
type input "justschoolme_f9_1_d_dykyi"
click at [412, 279] on div "Скасувати OK" at bounding box center [382, 269] width 118 height 30
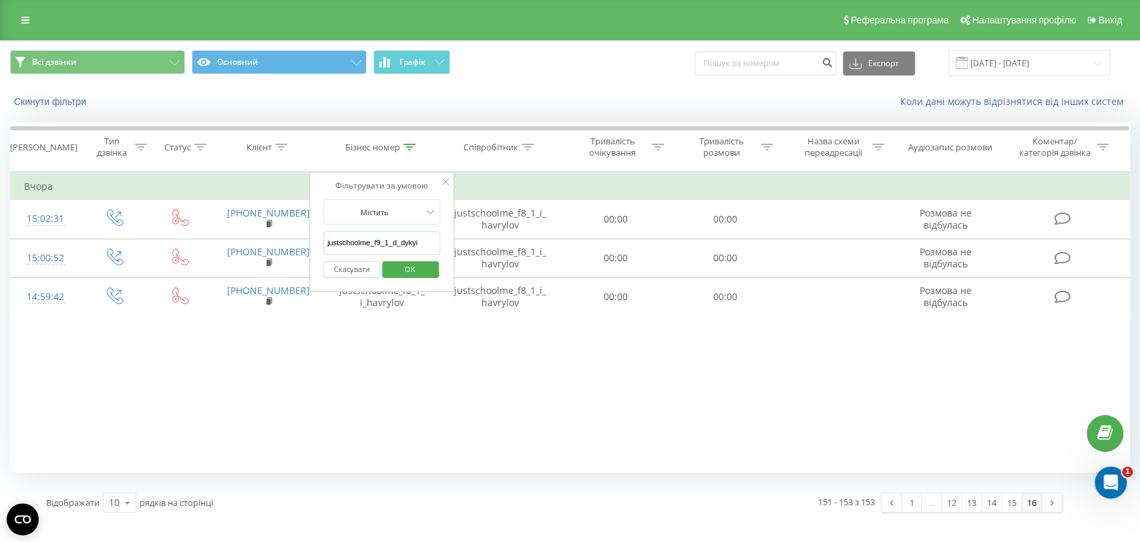
click at [403, 264] on span "OK" at bounding box center [409, 268] width 37 height 21
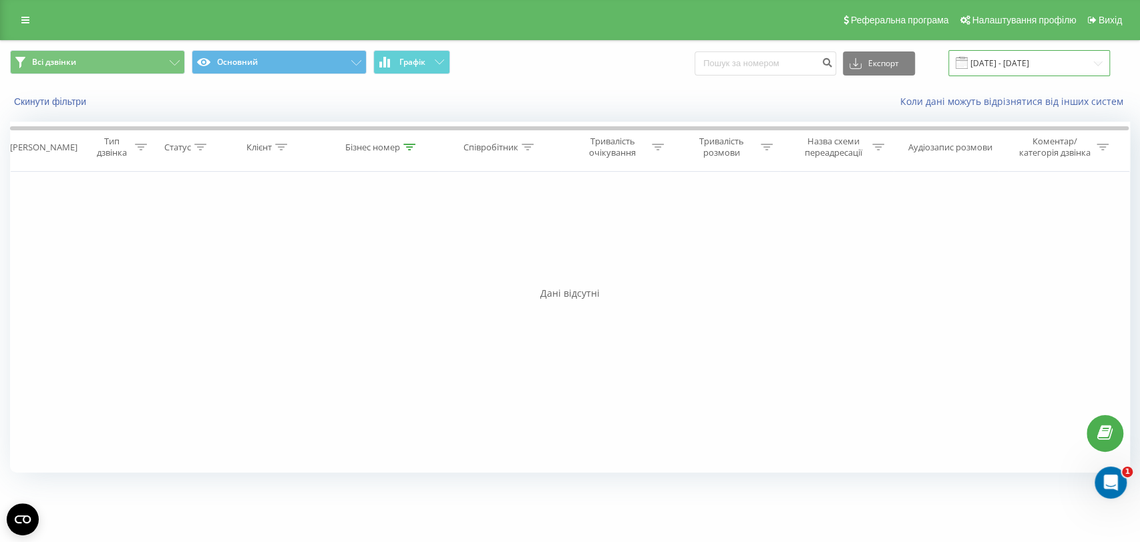
click at [996, 53] on input "[DATE] - [DATE]" at bounding box center [1029, 63] width 162 height 26
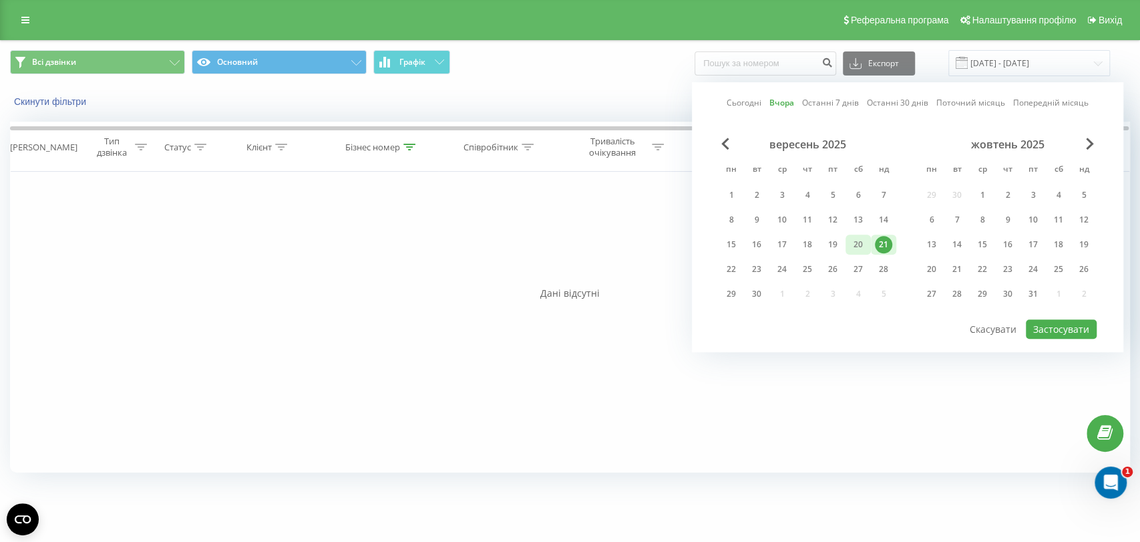
click at [851, 238] on div "20" at bounding box center [857, 244] width 17 height 17
click at [1078, 331] on button "Застосувати" at bounding box center [1061, 328] width 71 height 19
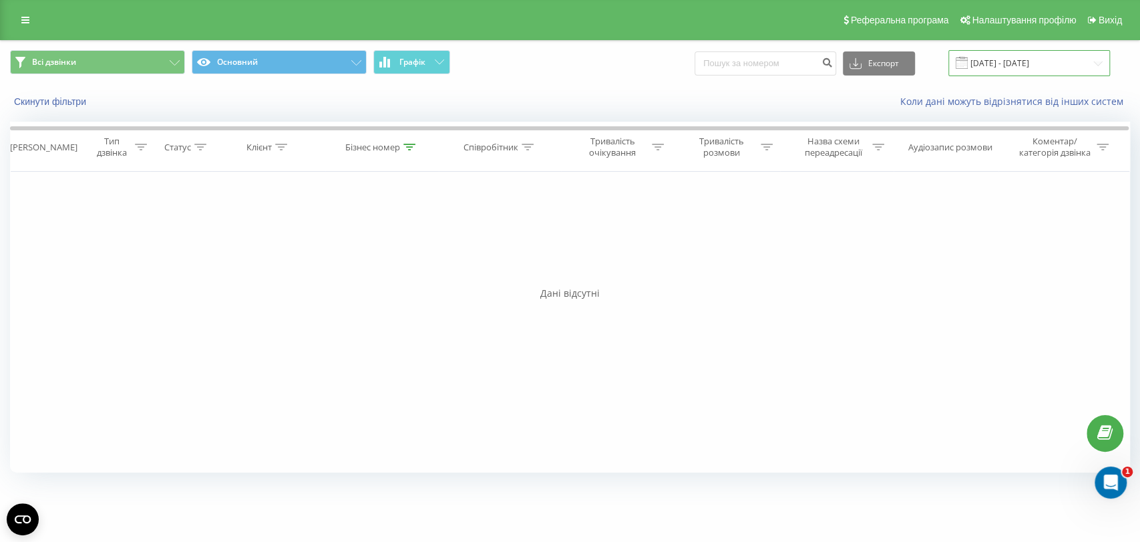
click at [1012, 54] on input "[DATE] - [DATE]" at bounding box center [1029, 63] width 162 height 26
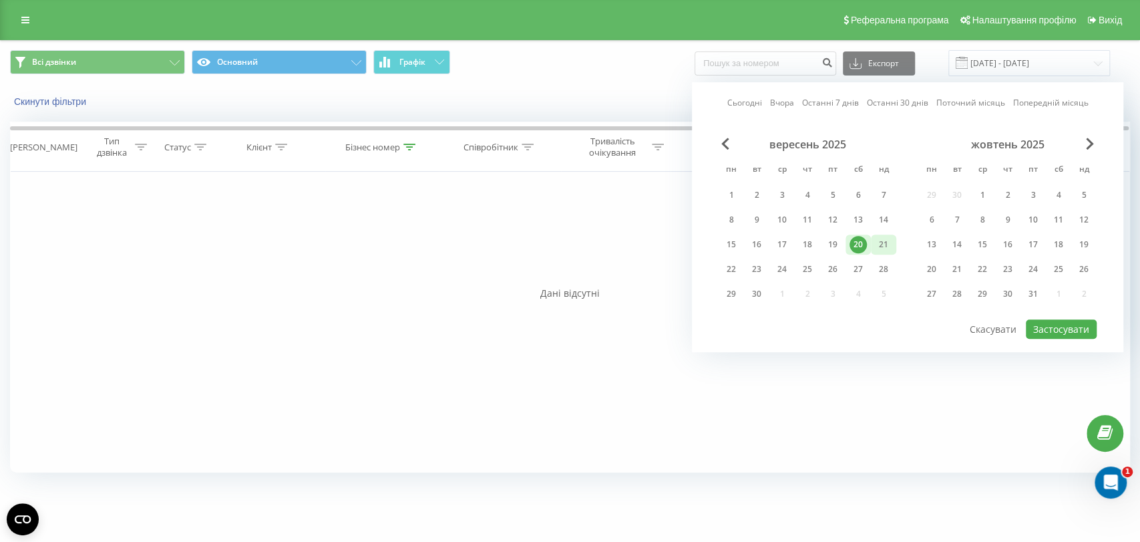
click at [881, 242] on div "21" at bounding box center [883, 244] width 17 height 17
click at [1080, 329] on button "Застосувати" at bounding box center [1061, 328] width 71 height 19
type input "[DATE] - [DATE]"
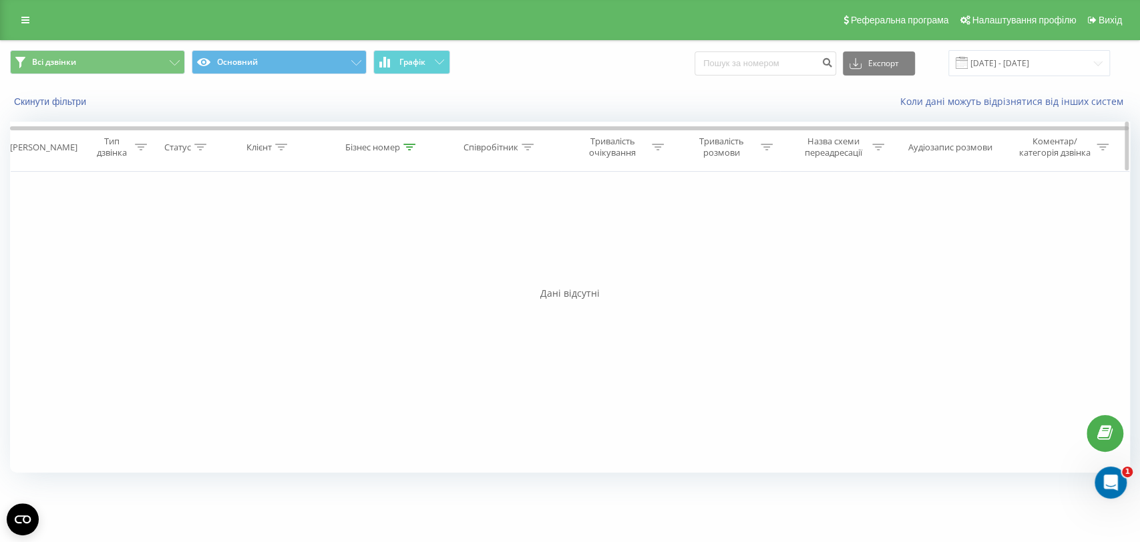
click at [424, 156] on th "Бізнес номер" at bounding box center [382, 146] width 114 height 49
click at [413, 150] on div at bounding box center [409, 147] width 12 height 11
click at [358, 242] on input "justschoolme_f9_1_d_dykyi" at bounding box center [382, 242] width 118 height 23
paste input "16_3_d_pinchuk"
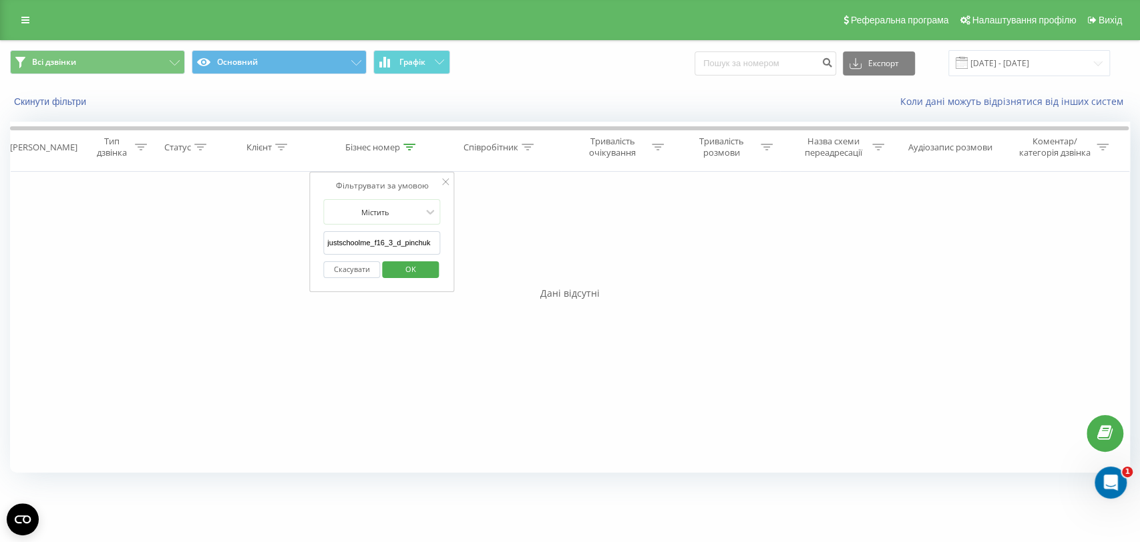
type input "justschoolme_f16_3_d_pinchuk"
click at [399, 270] on span "OK" at bounding box center [409, 268] width 37 height 21
click at [976, 73] on input "[DATE] - [DATE]" at bounding box center [1029, 63] width 162 height 26
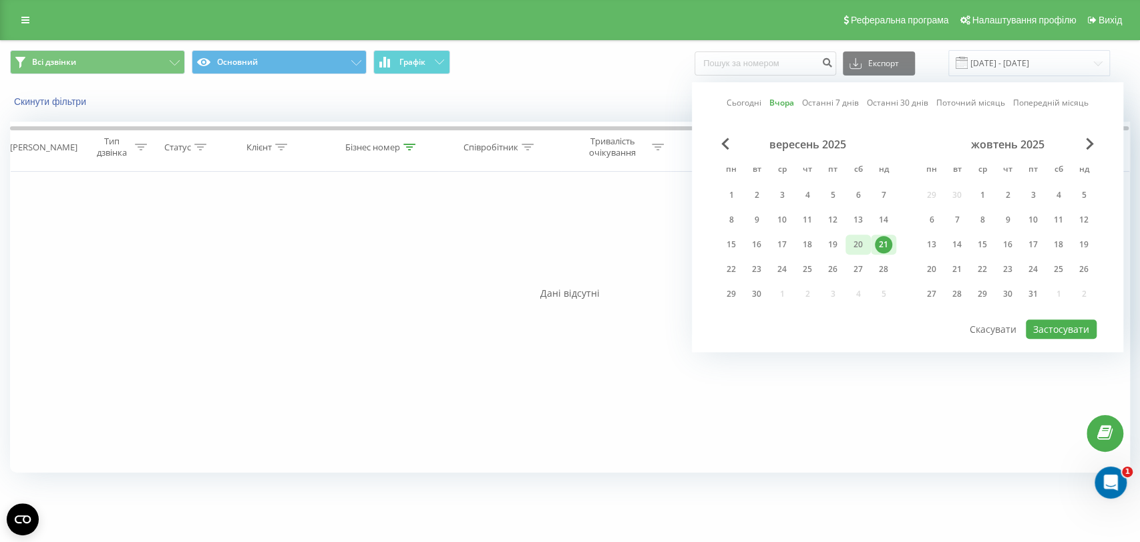
click at [865, 244] on div "20" at bounding box center [857, 244] width 17 height 17
click at [1041, 325] on button "Застосувати" at bounding box center [1061, 328] width 71 height 19
type input "[DATE] - [DATE]"
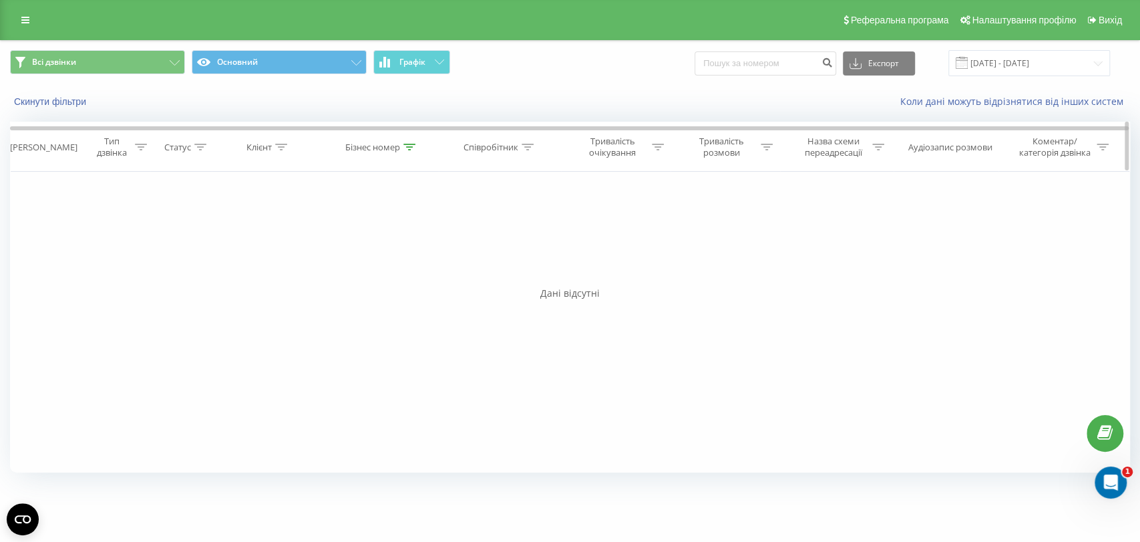
click at [410, 140] on th "Бізнес номер" at bounding box center [382, 146] width 114 height 49
click at [406, 151] on div at bounding box center [409, 147] width 12 height 11
